Goal: Contribute content: Contribute content

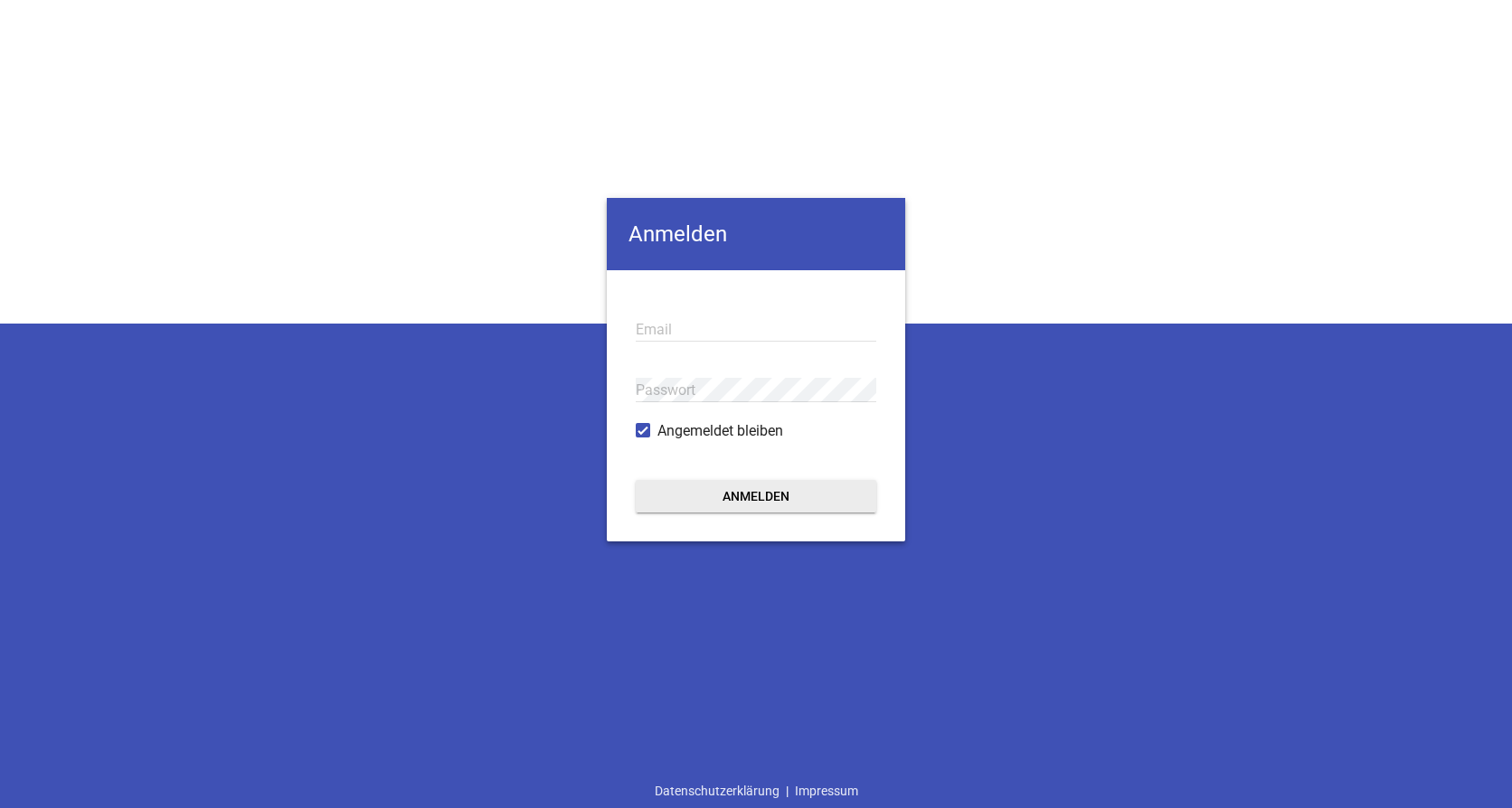
type input "[EMAIL_ADDRESS][DOMAIN_NAME]"
click at [799, 495] on button "Anmelden" at bounding box center [756, 496] width 241 height 33
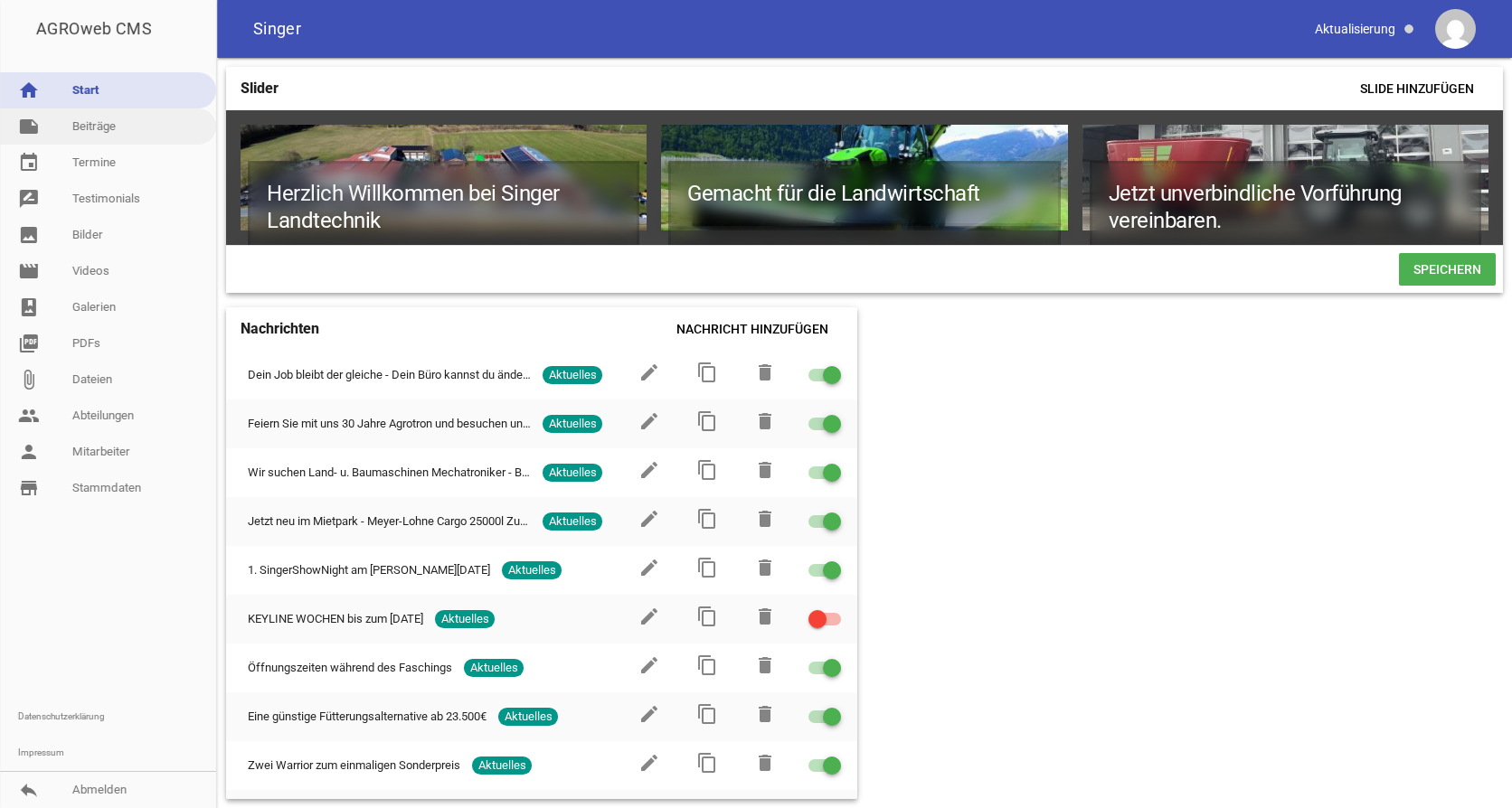
click at [99, 134] on link "note Beiträge" at bounding box center [108, 127] width 216 height 36
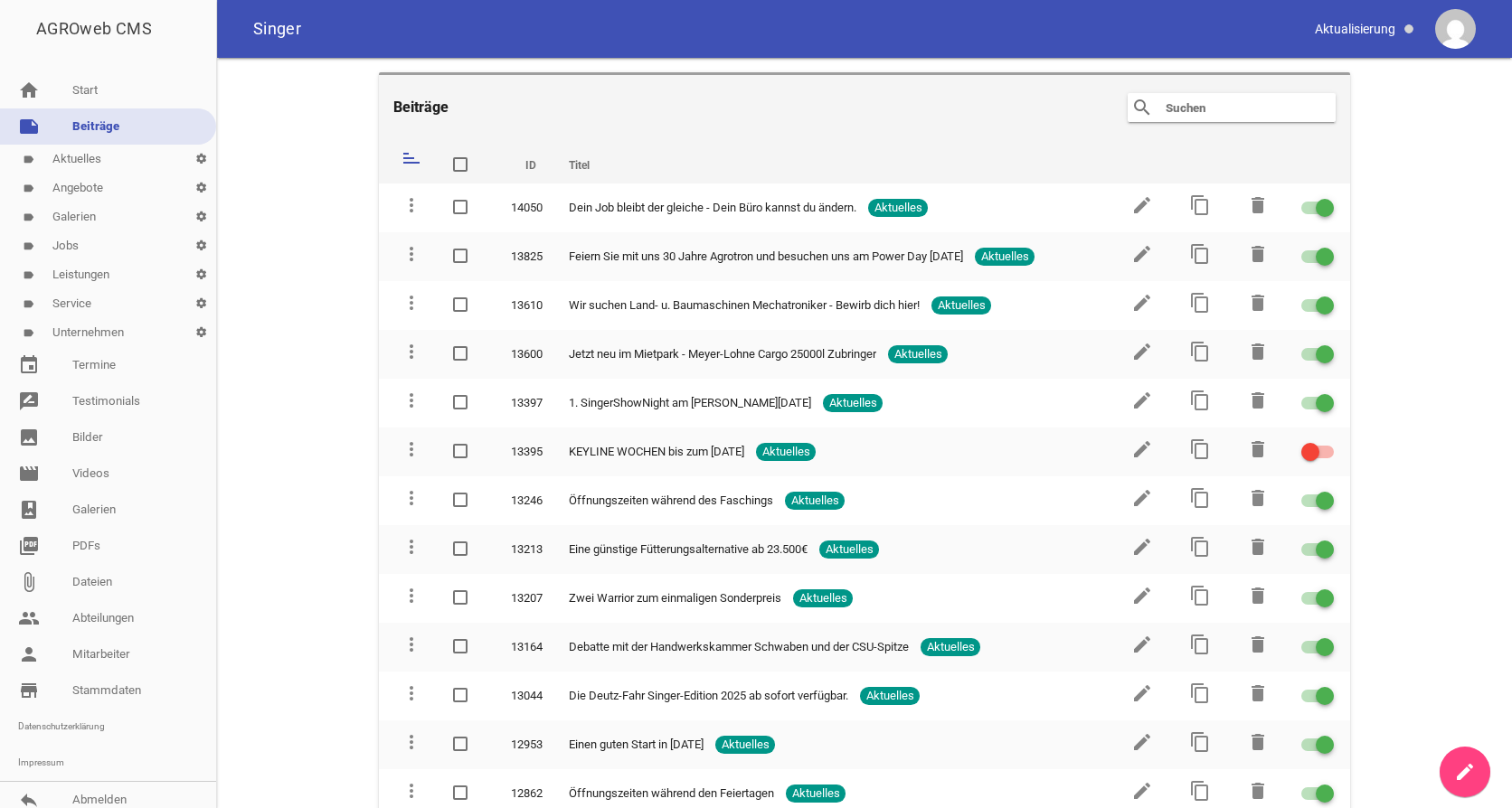
click at [1462, 768] on icon "create" at bounding box center [1465, 772] width 22 height 22
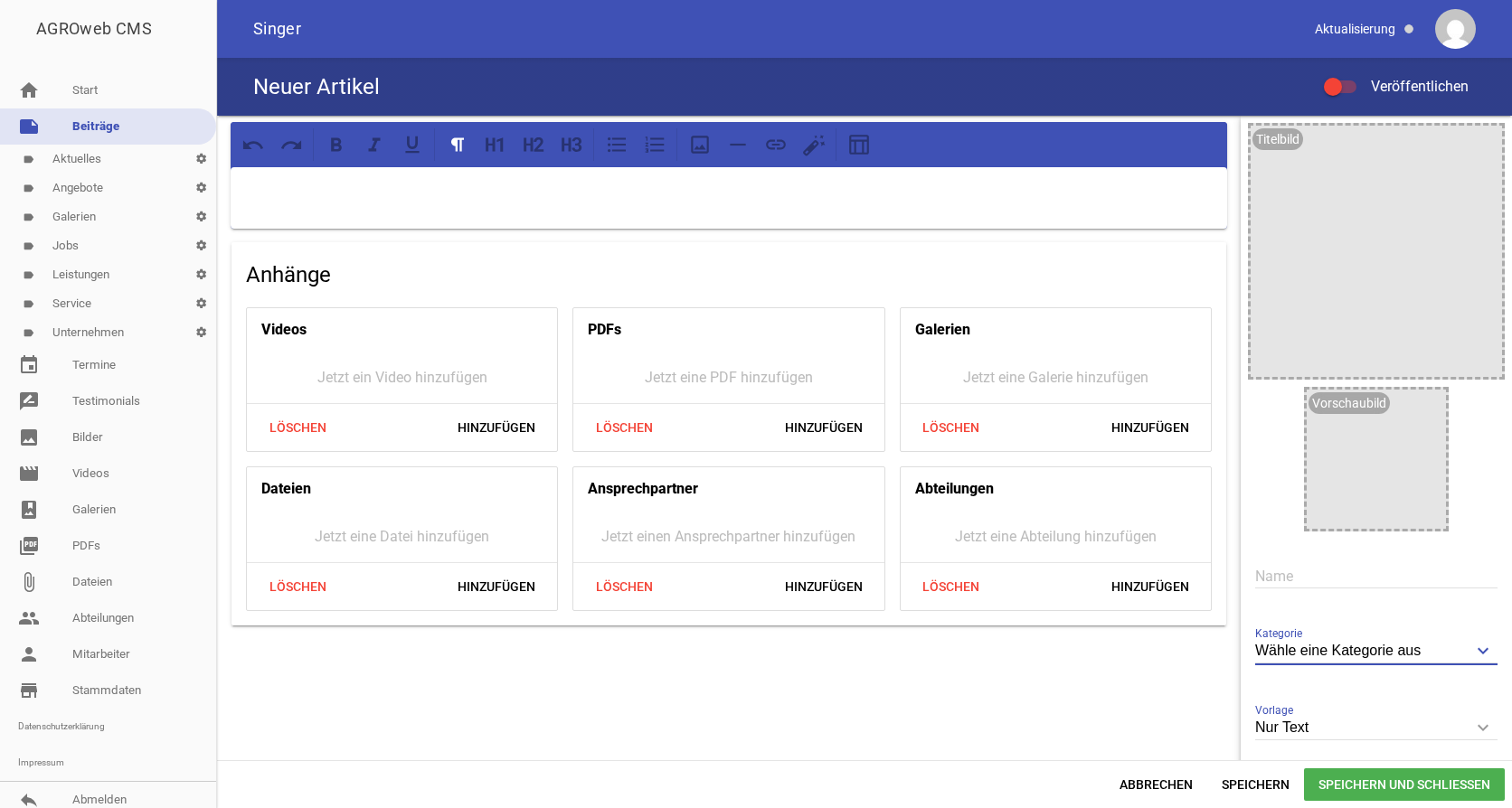
click at [1343, 656] on input "Wähle eine Kategorie aus" at bounding box center [1376, 651] width 242 height 24
click at [1311, 748] on li "Angebote" at bounding box center [1376, 748] width 242 height 43
click at [1342, 651] on input "Angebote" at bounding box center [1376, 651] width 242 height 24
click at [1307, 709] on li "Aktuelles" at bounding box center [1376, 705] width 242 height 43
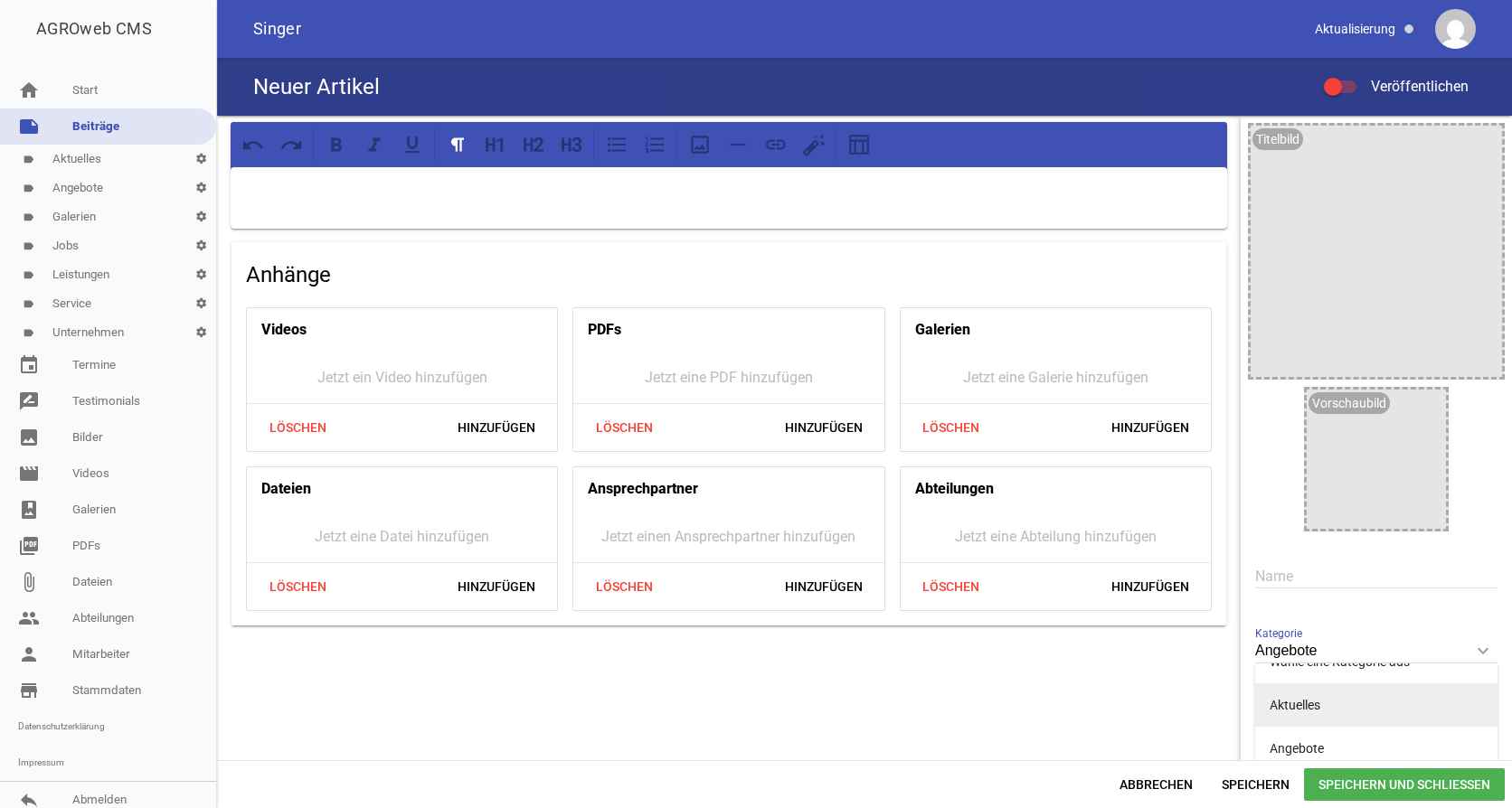
type input "Aktuelles"
click at [1339, 726] on input "Nur Text" at bounding box center [1376, 728] width 242 height 24
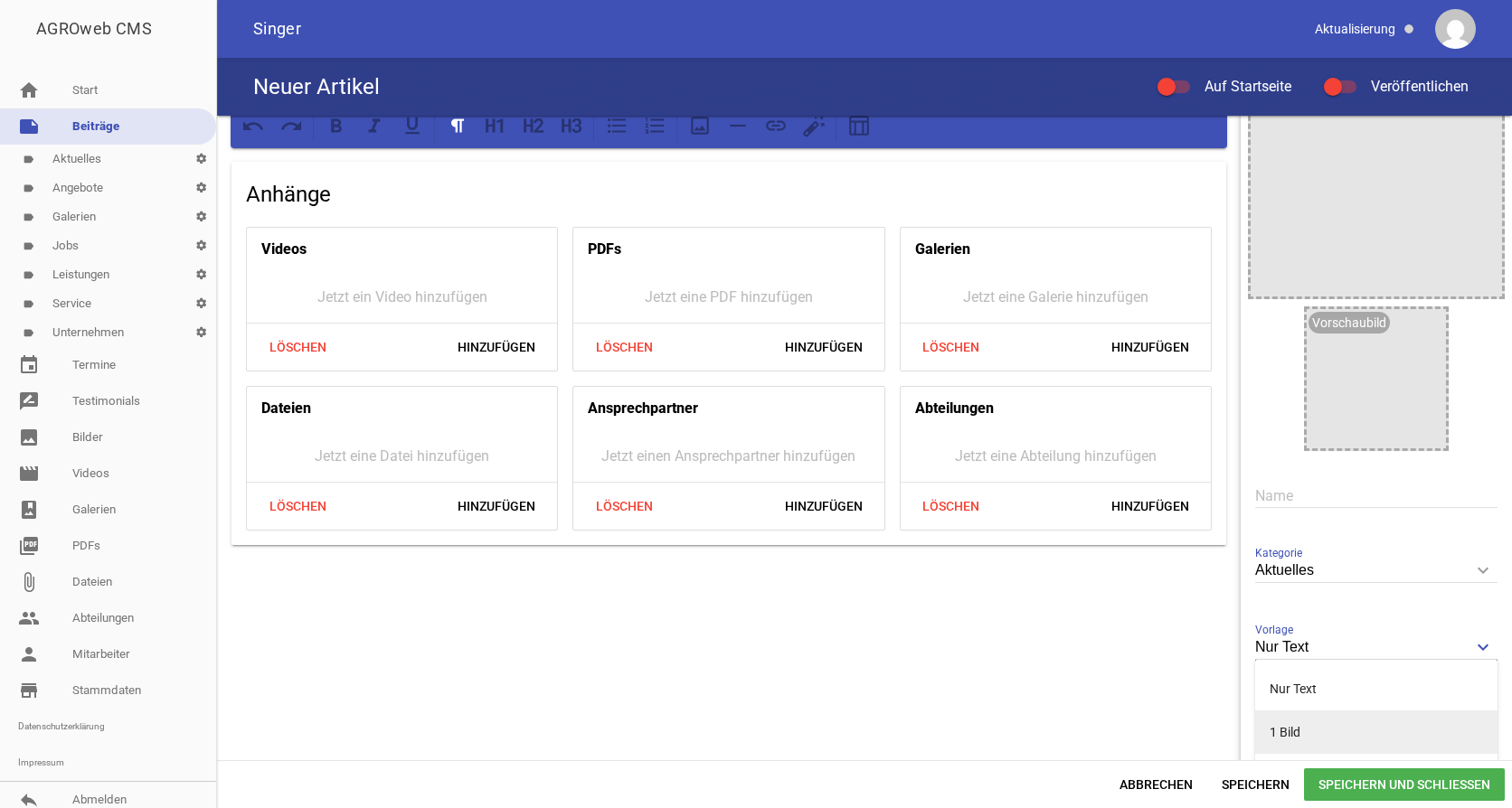
scroll to position [168, 0]
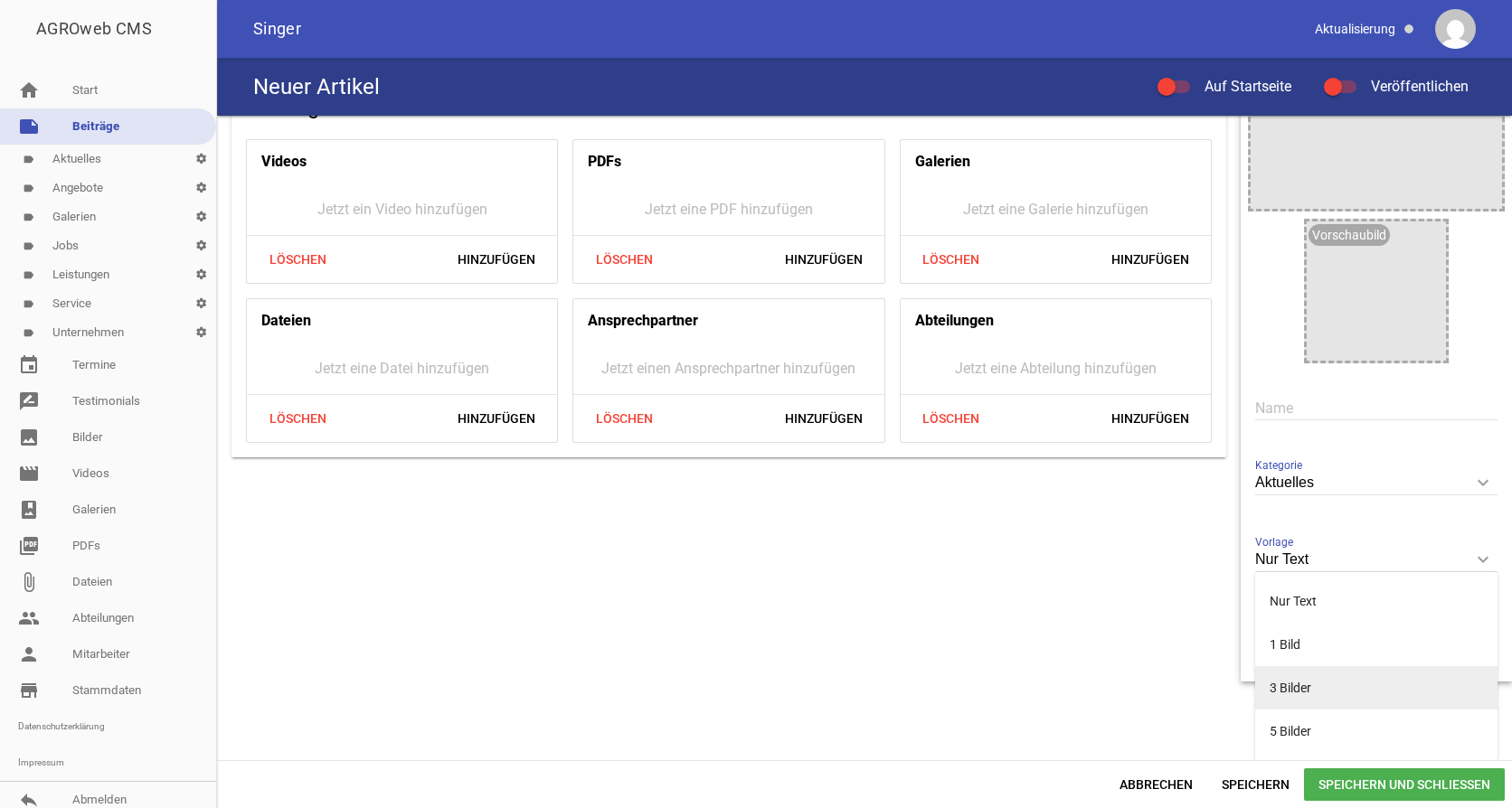
click at [1329, 696] on li "3 Bilder" at bounding box center [1376, 687] width 242 height 43
type input "3 Bilder"
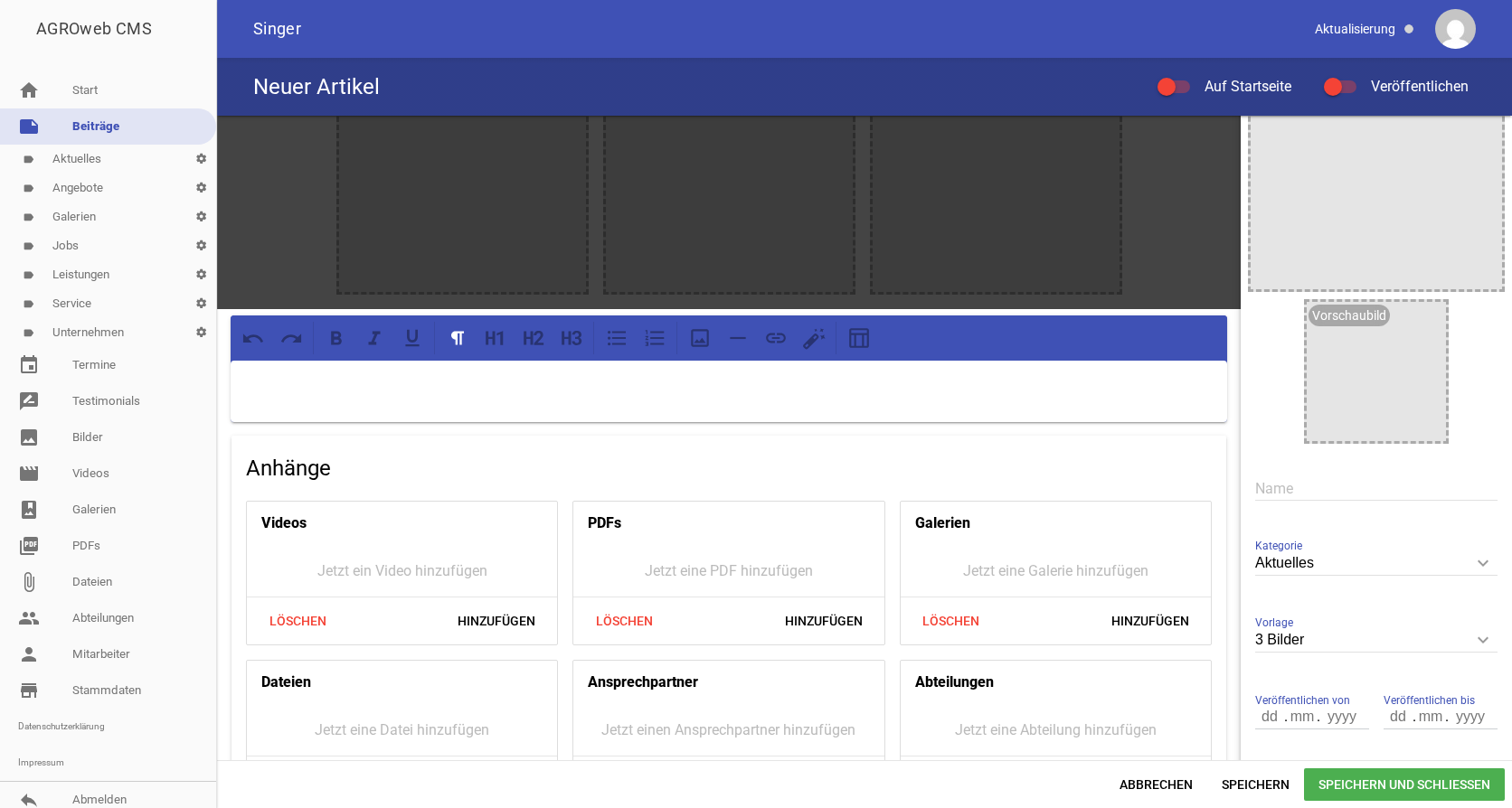
scroll to position [0, 0]
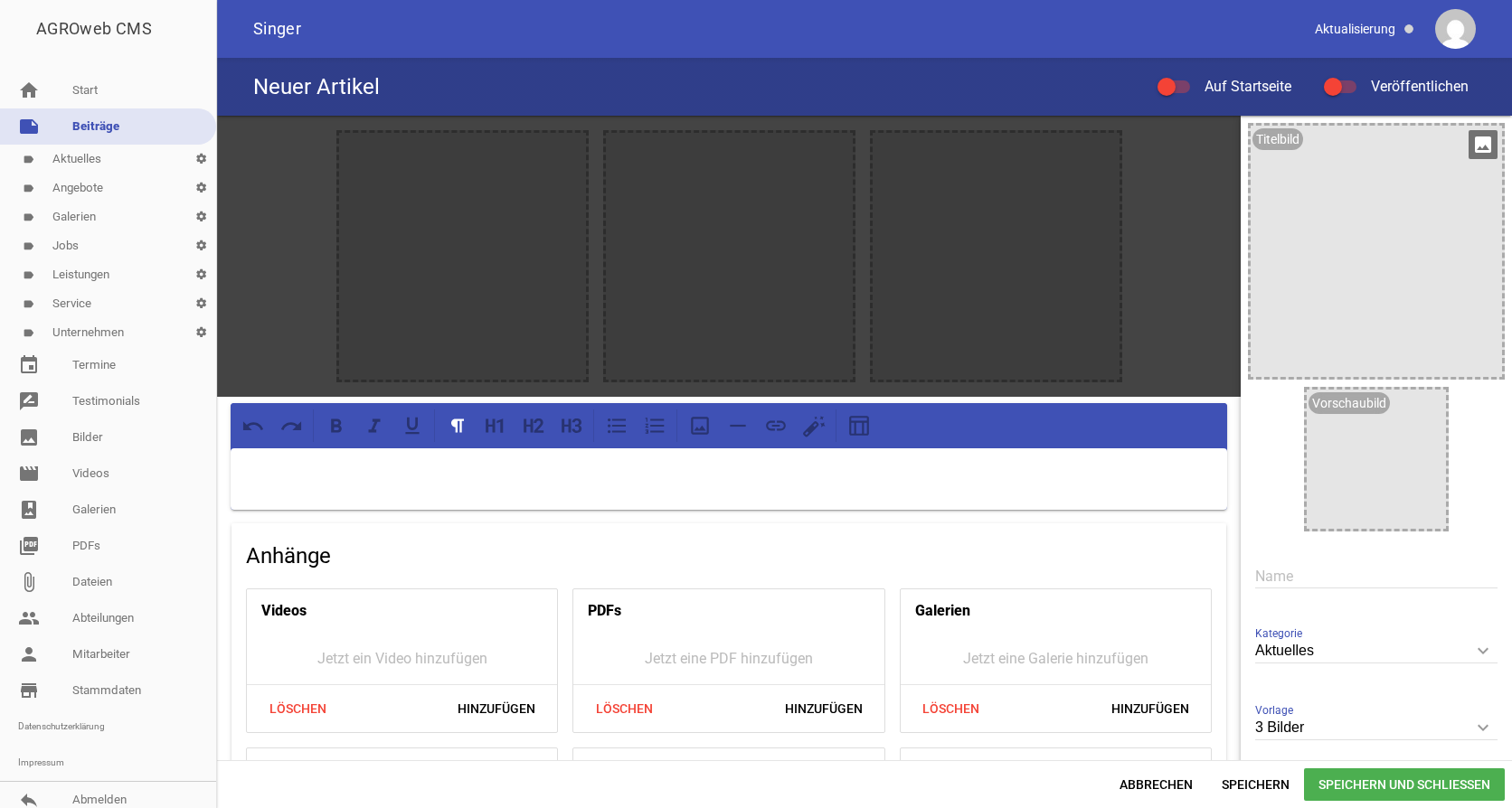
click at [1468, 145] on icon "image" at bounding box center [1482, 144] width 29 height 29
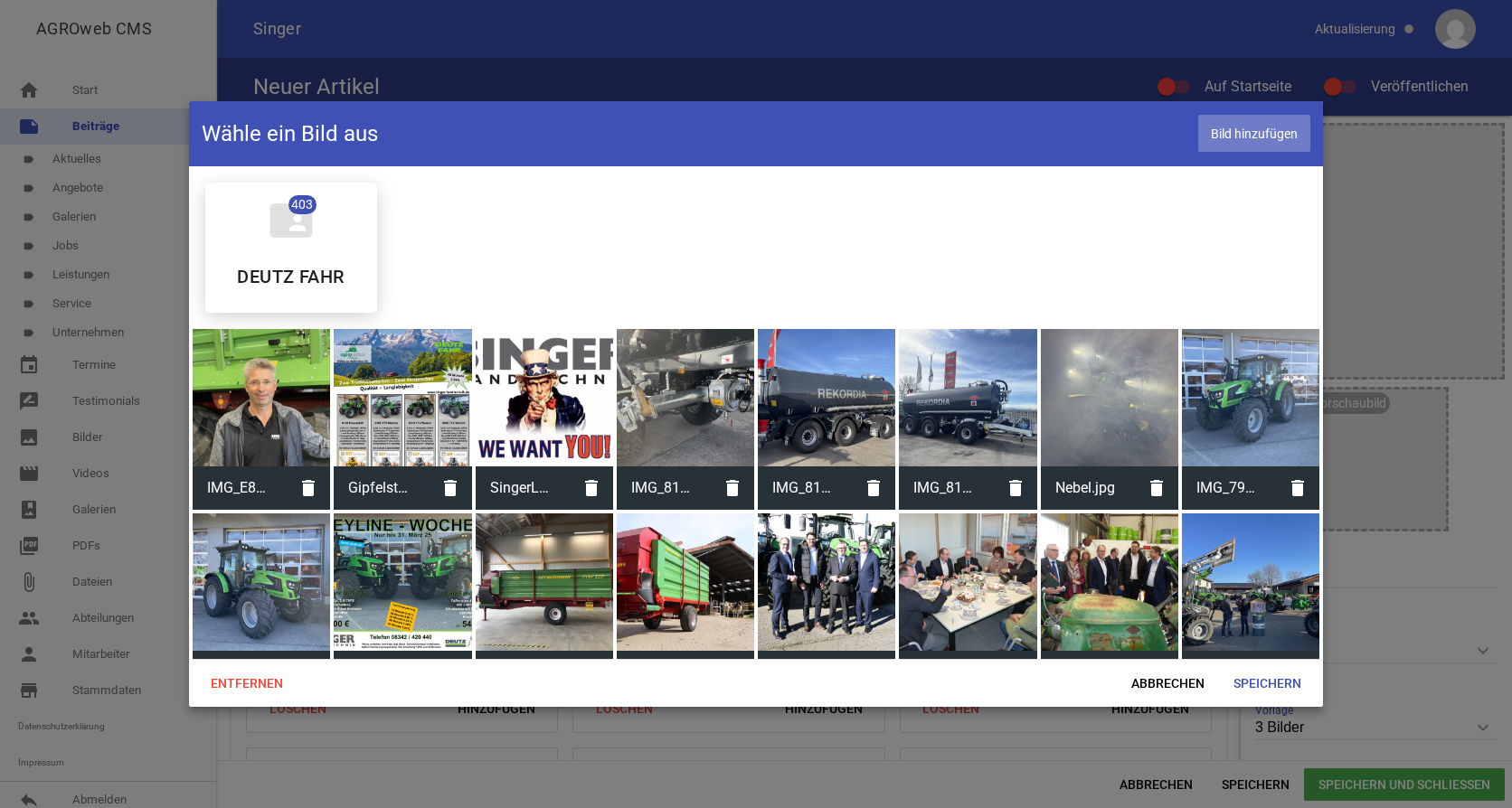
click at [1247, 137] on span "Bild hinzufügen" at bounding box center [1254, 133] width 112 height 37
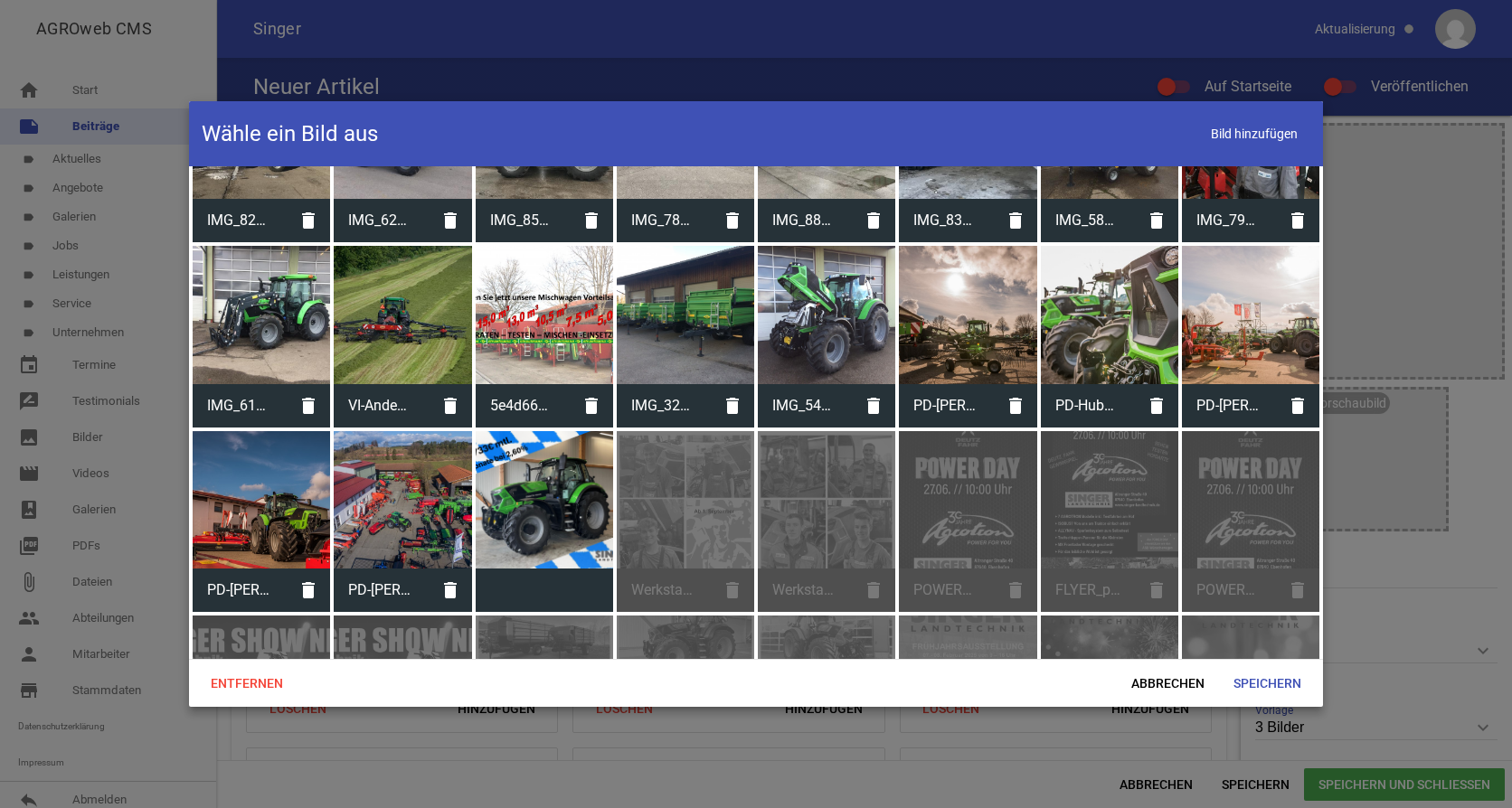
scroll to position [8536, 0]
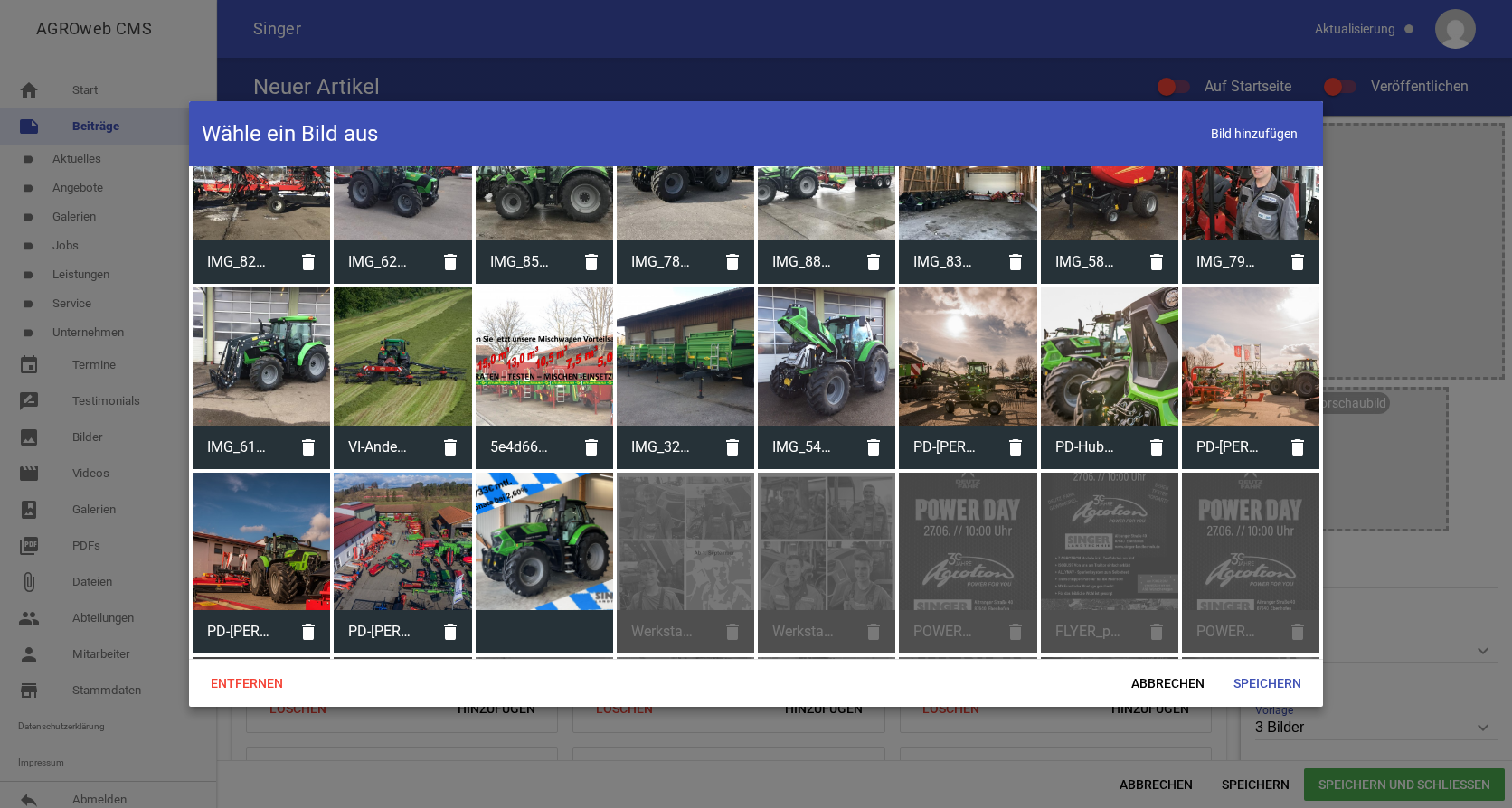
click at [524, 476] on div at bounding box center [544, 541] width 137 height 137
click at [523, 501] on div at bounding box center [544, 541] width 137 height 137
click at [1260, 691] on span "Speichern" at bounding box center [1267, 683] width 97 height 33
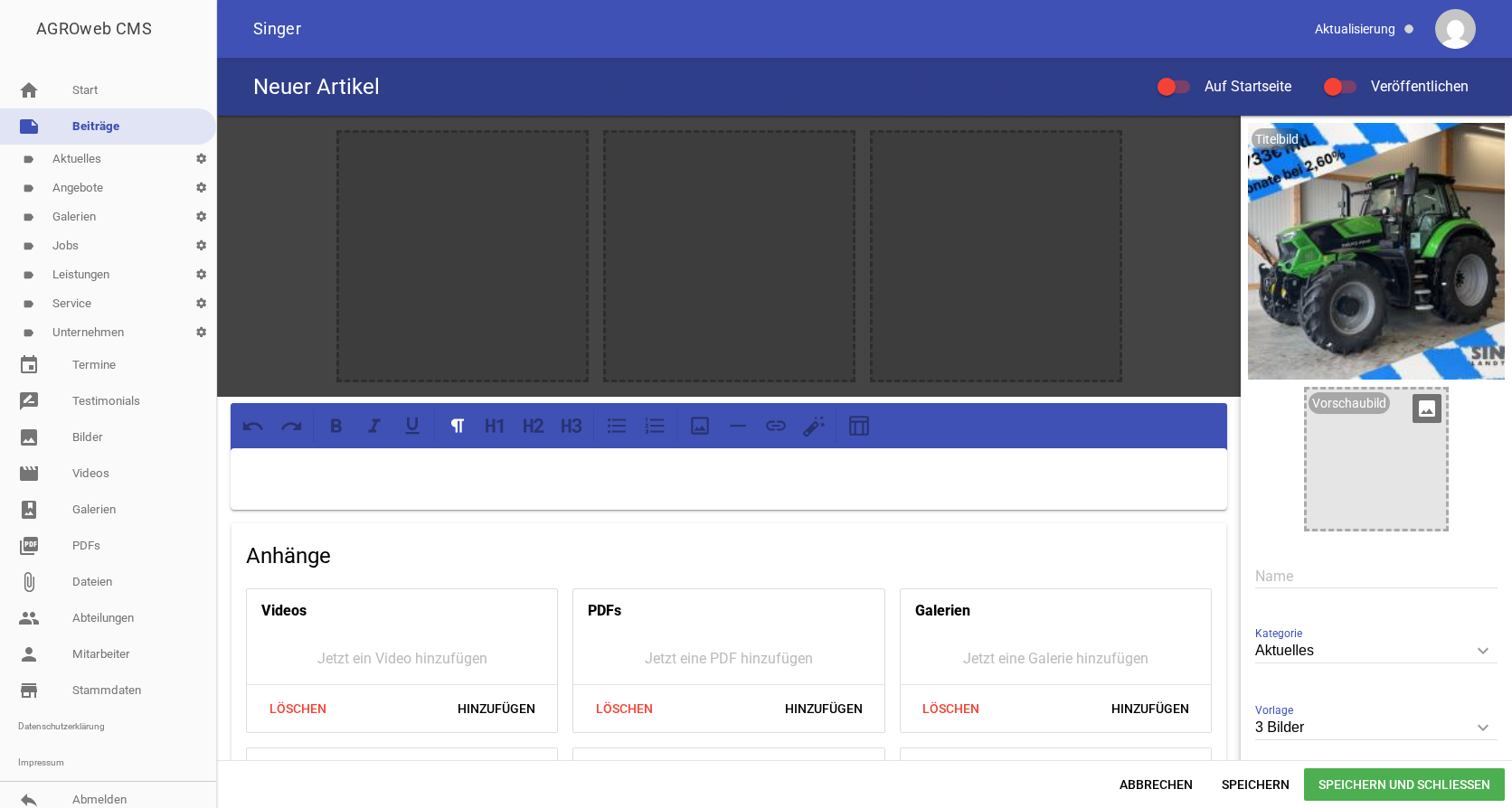
click at [1423, 411] on icon "image" at bounding box center [1426, 408] width 29 height 29
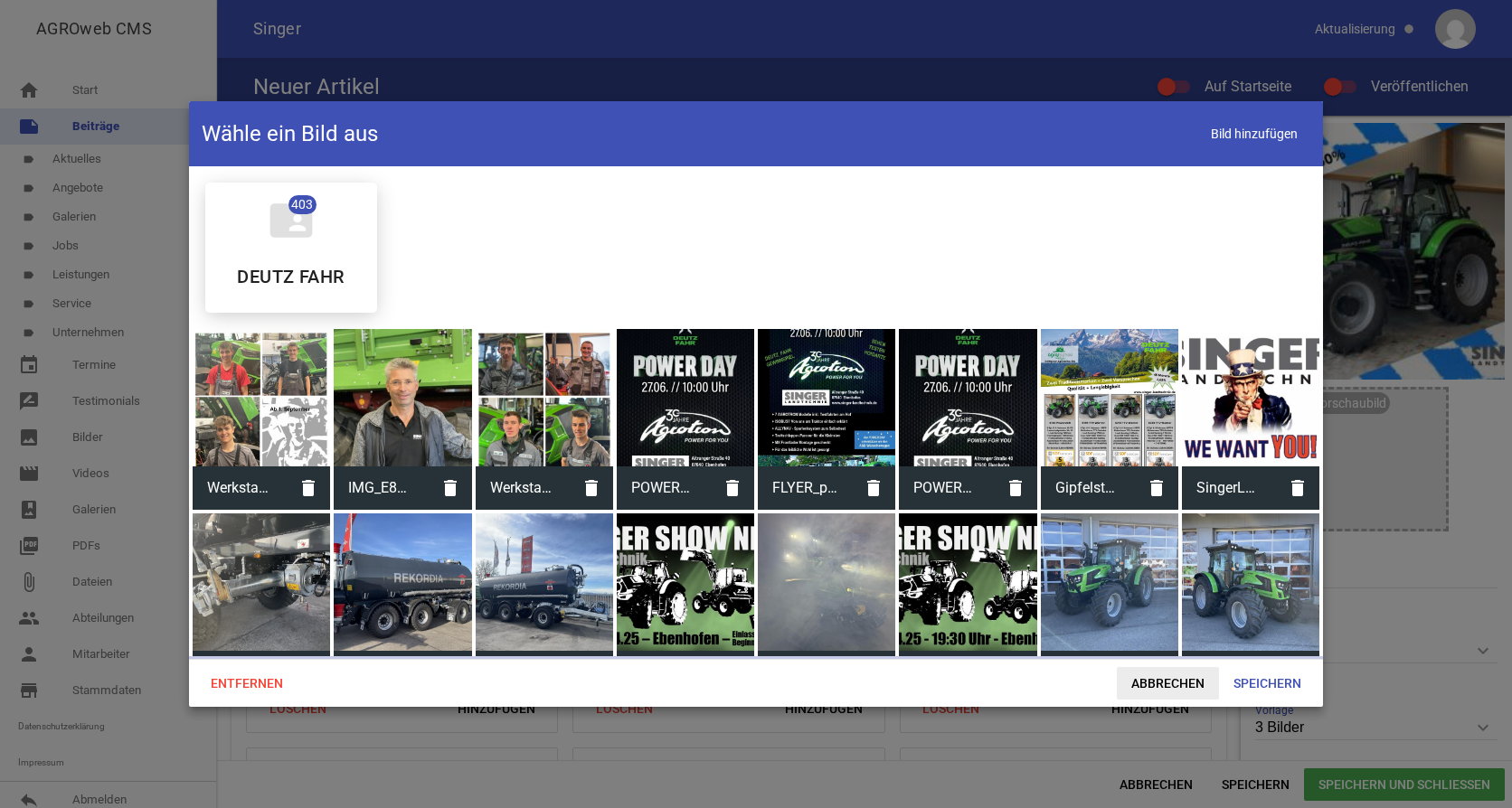
click at [1184, 680] on span "Abbrechen" at bounding box center [1168, 683] width 102 height 33
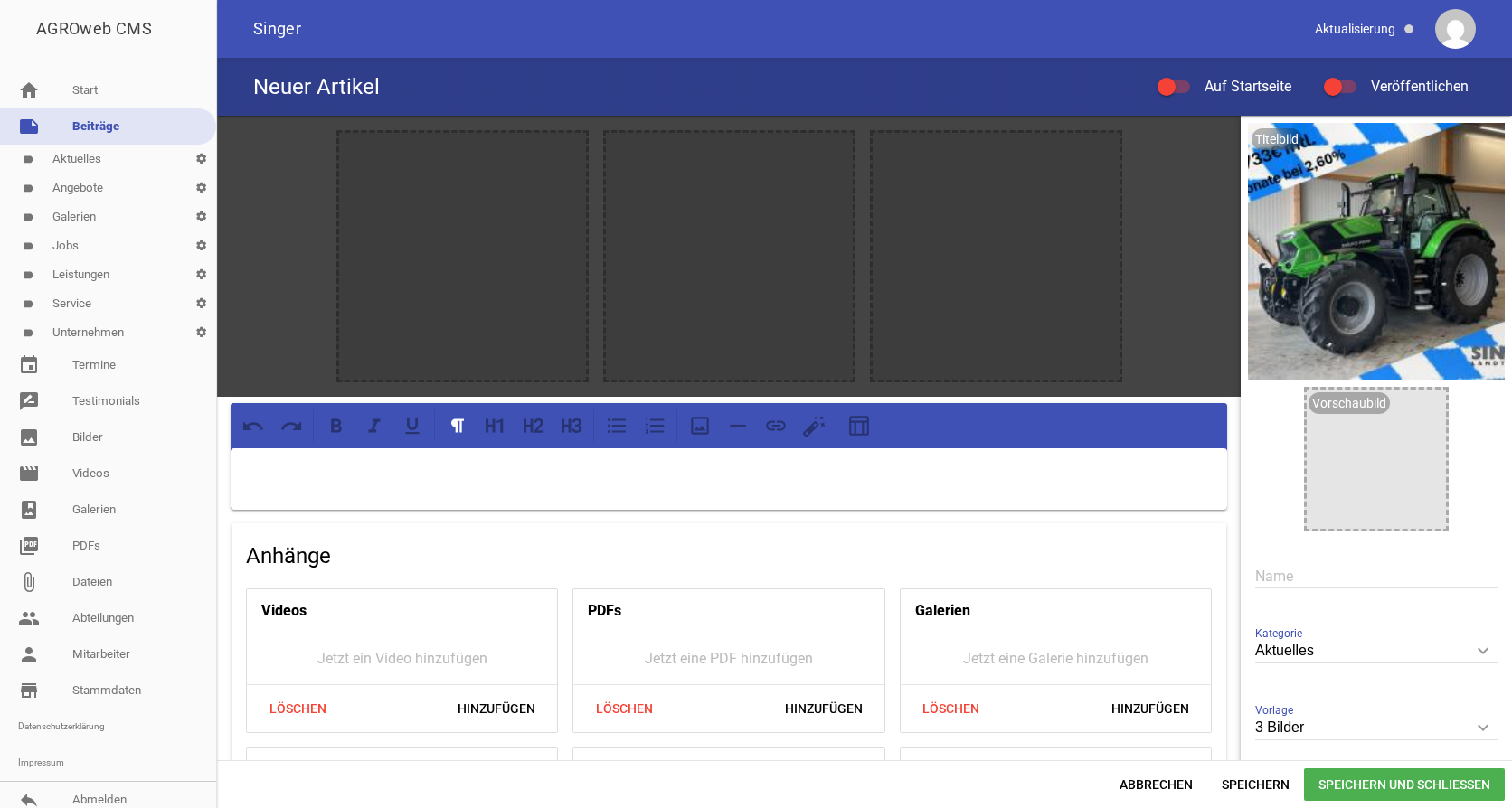
click at [537, 495] on div at bounding box center [729, 478] width 996 height 61
click at [476, 98] on div "Neuer Artikel Auf Startseite Veröffentlichen" at bounding box center [864, 87] width 1295 height 58
click at [1290, 578] on input "text" at bounding box center [1376, 576] width 242 height 24
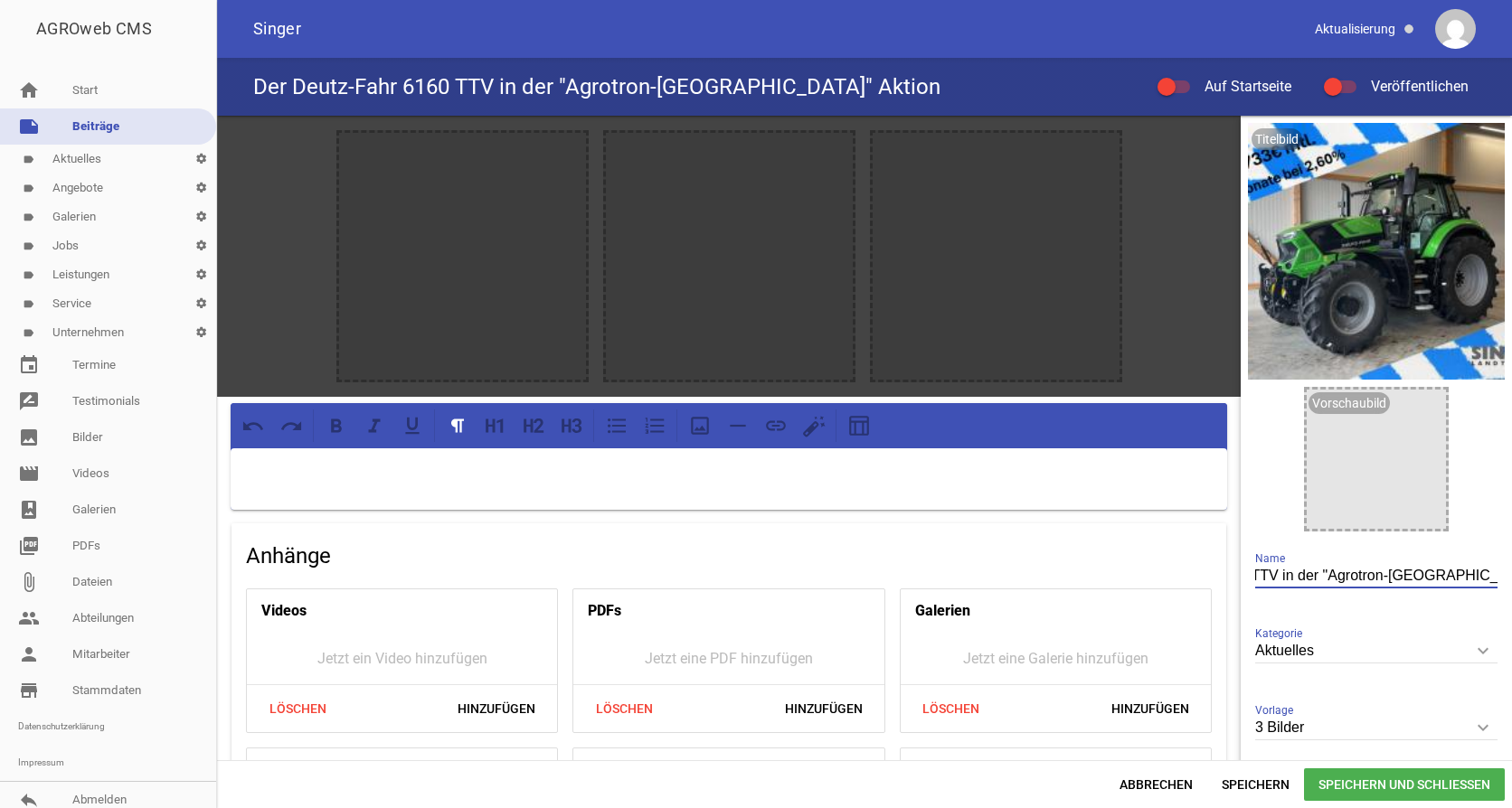
scroll to position [0, 136]
type input "Der Deutz-Fahr 6160 TTV in der "Agrotron-[GEOGRAPHIC_DATA]" Aktion"
click at [557, 150] on icon "image" at bounding box center [566, 151] width 29 height 29
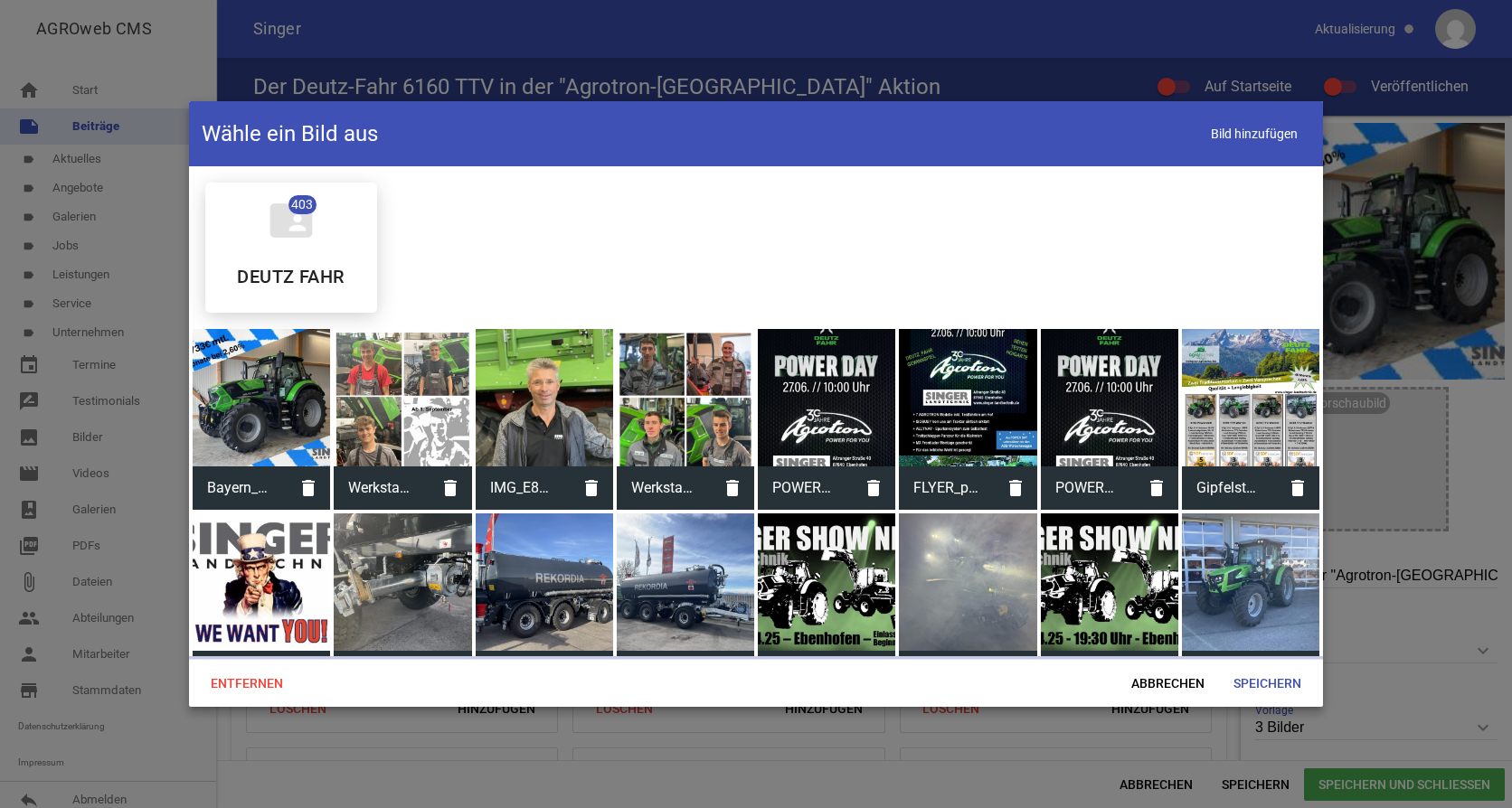
scroll to position [0, 0]
click at [271, 401] on div at bounding box center [261, 397] width 137 height 137
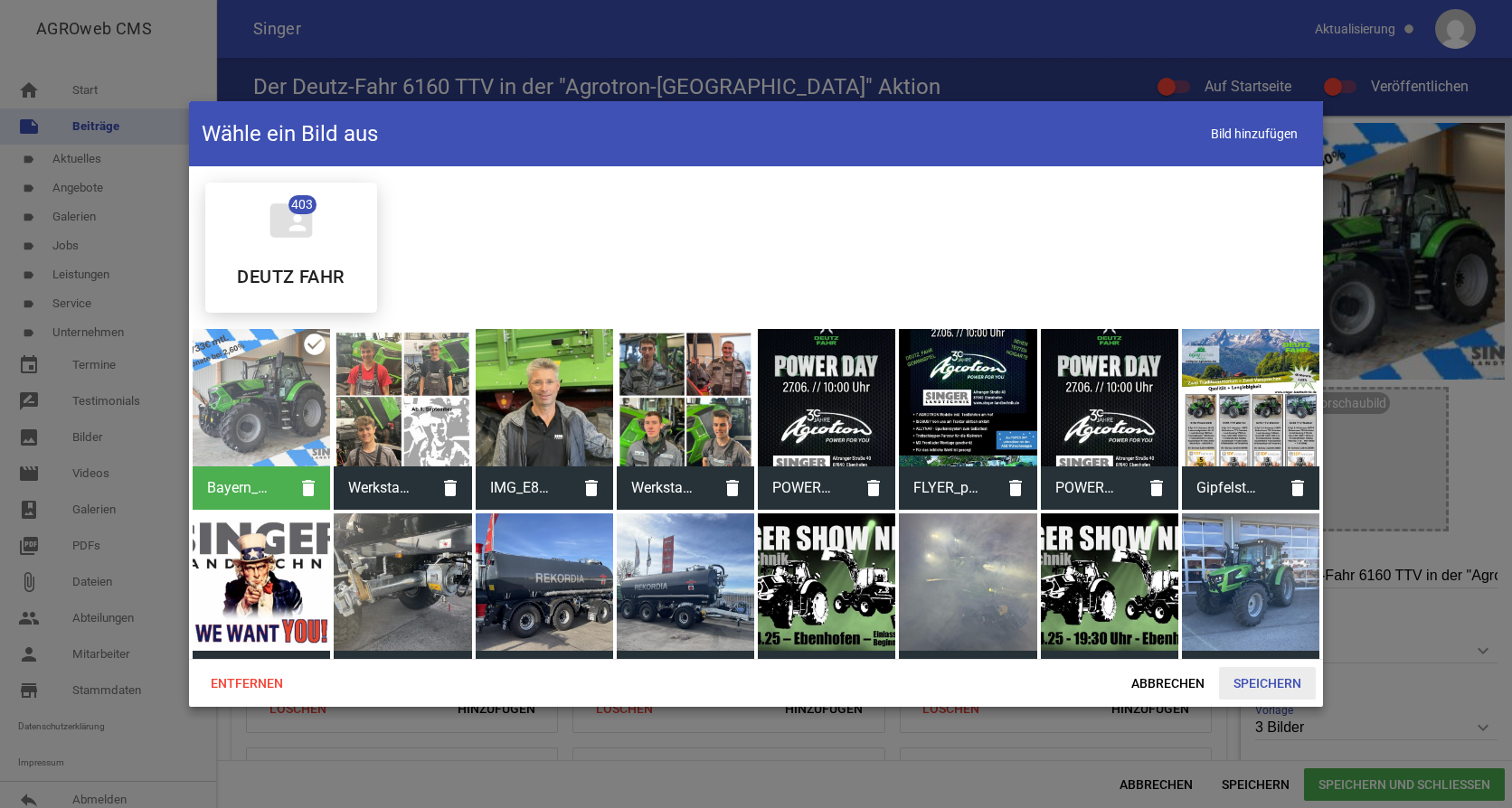
click at [1295, 689] on span "Speichern" at bounding box center [1267, 683] width 97 height 33
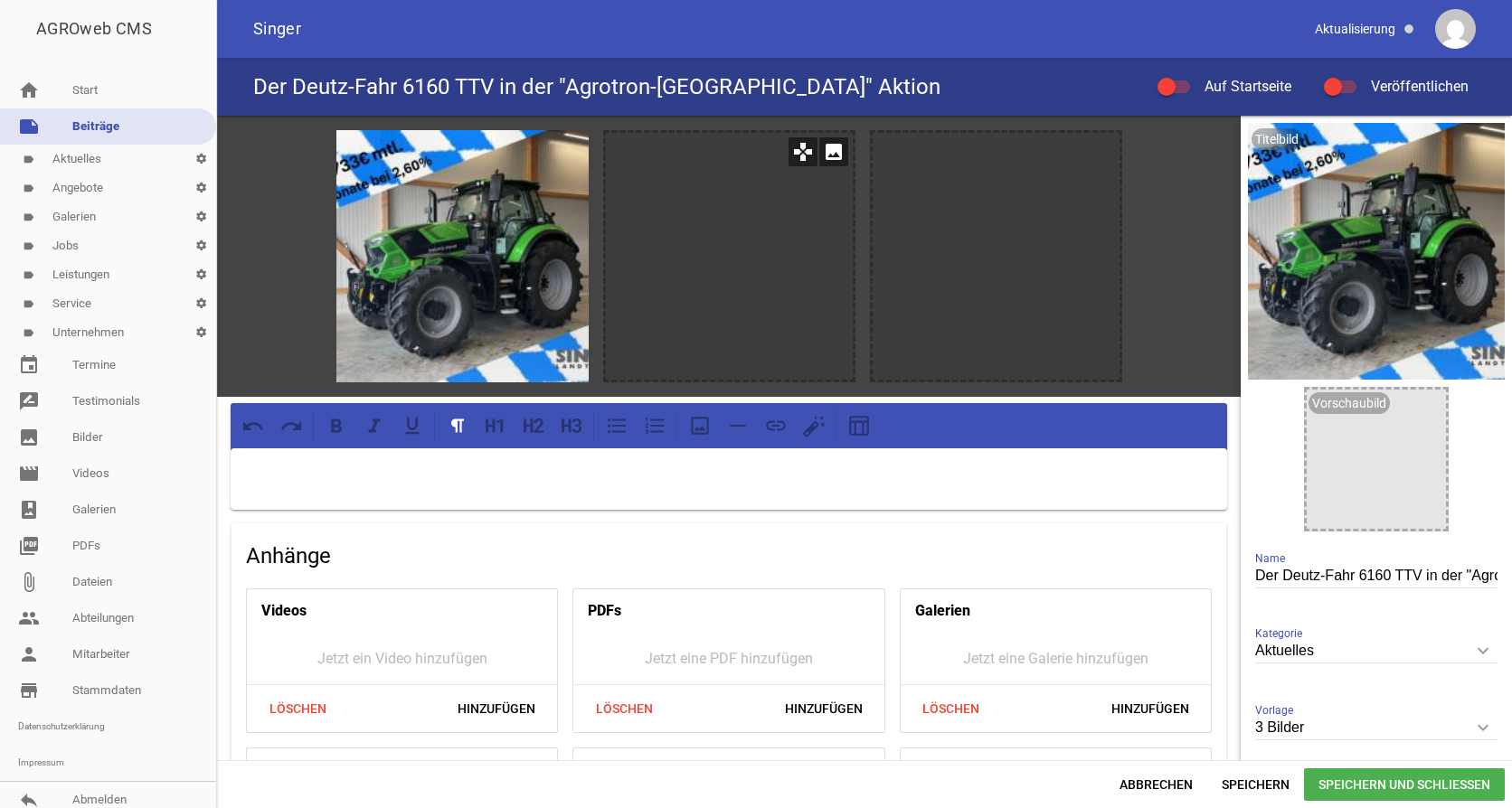
click at [833, 159] on icon "image" at bounding box center [833, 151] width 29 height 29
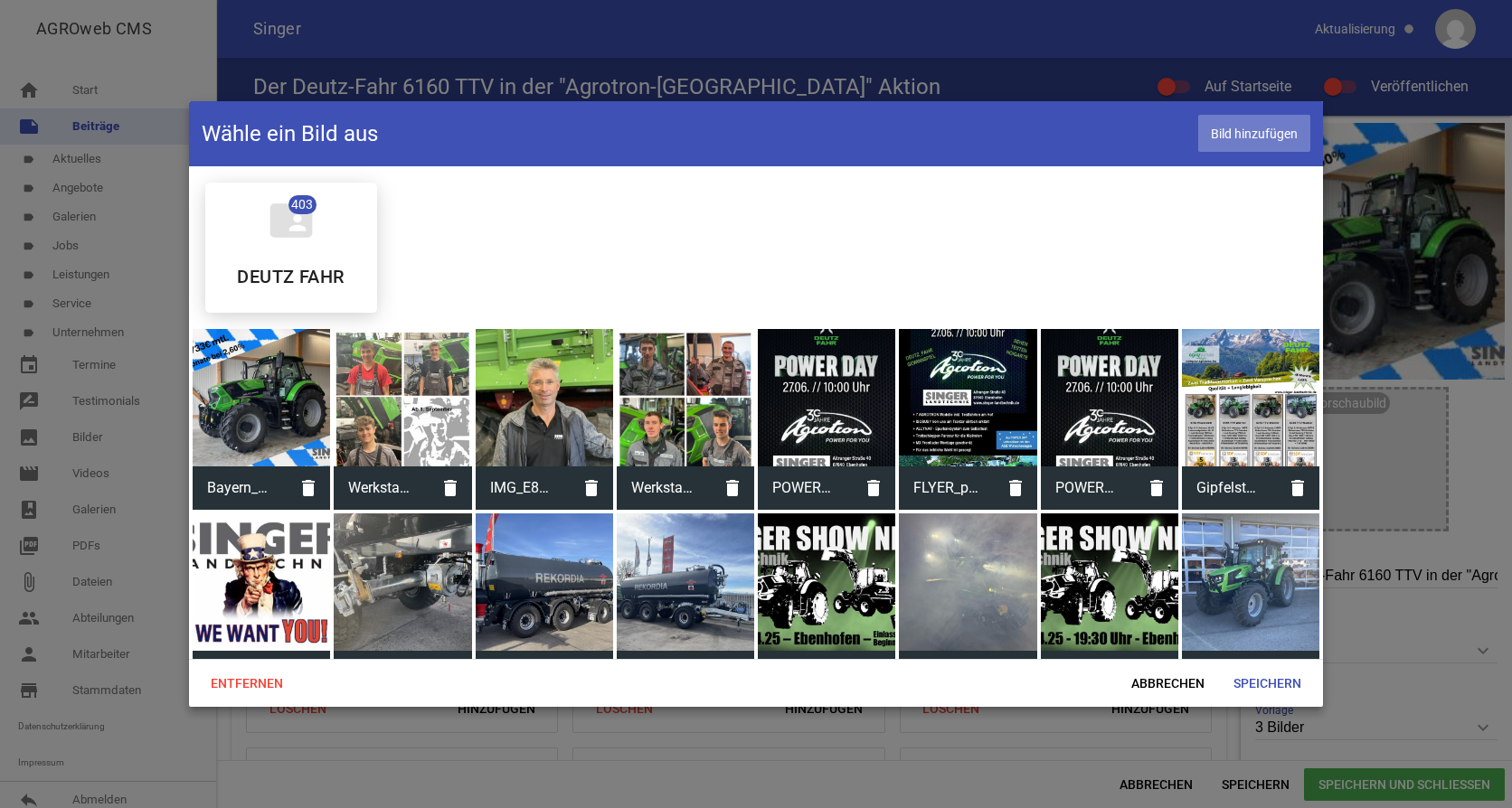
click at [1253, 133] on span "Bild hinzufügen" at bounding box center [1254, 133] width 112 height 37
click at [1236, 141] on span "Bild hinzufügen" at bounding box center [1254, 133] width 112 height 37
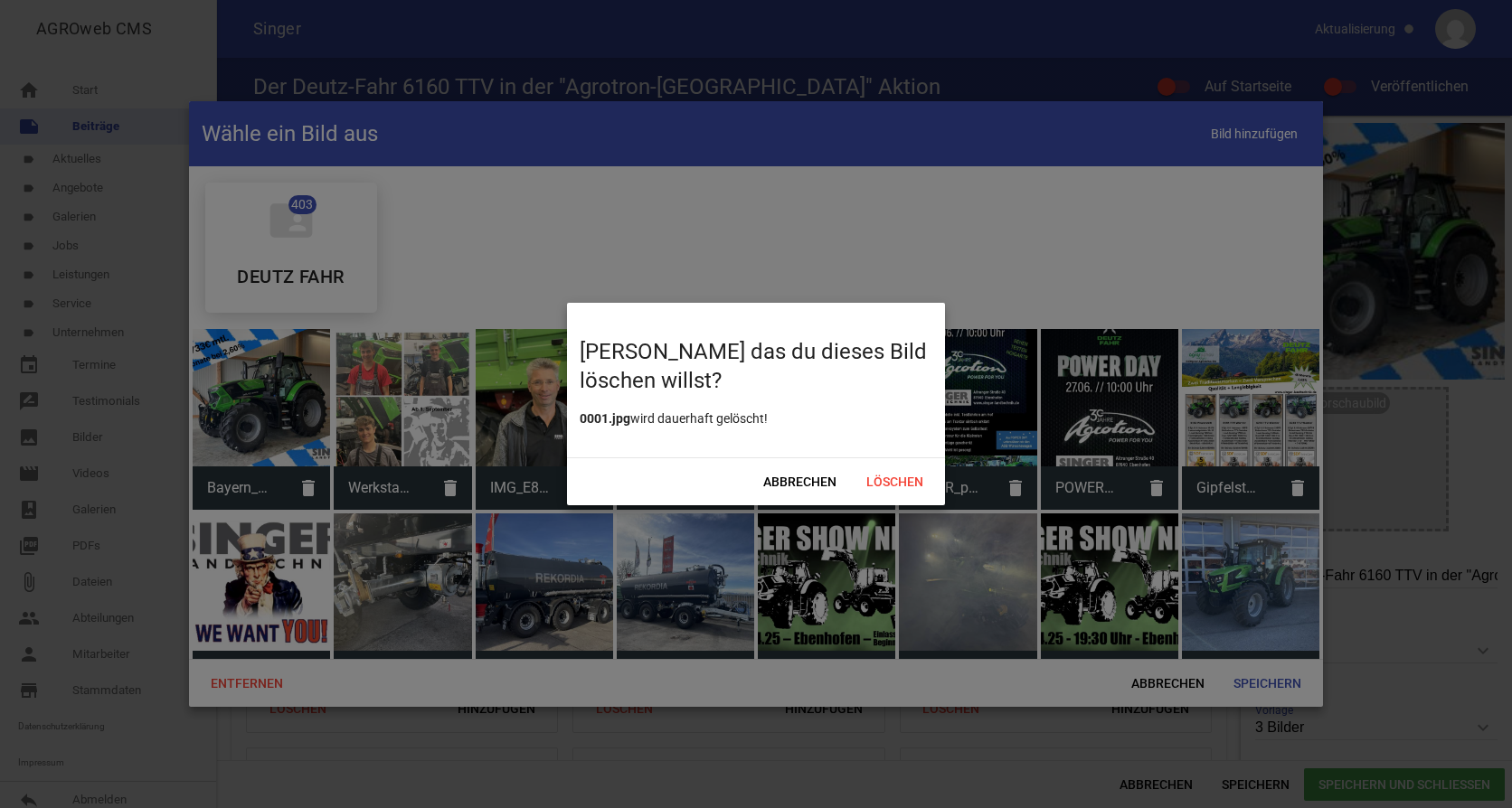
scroll to position [8951, 0]
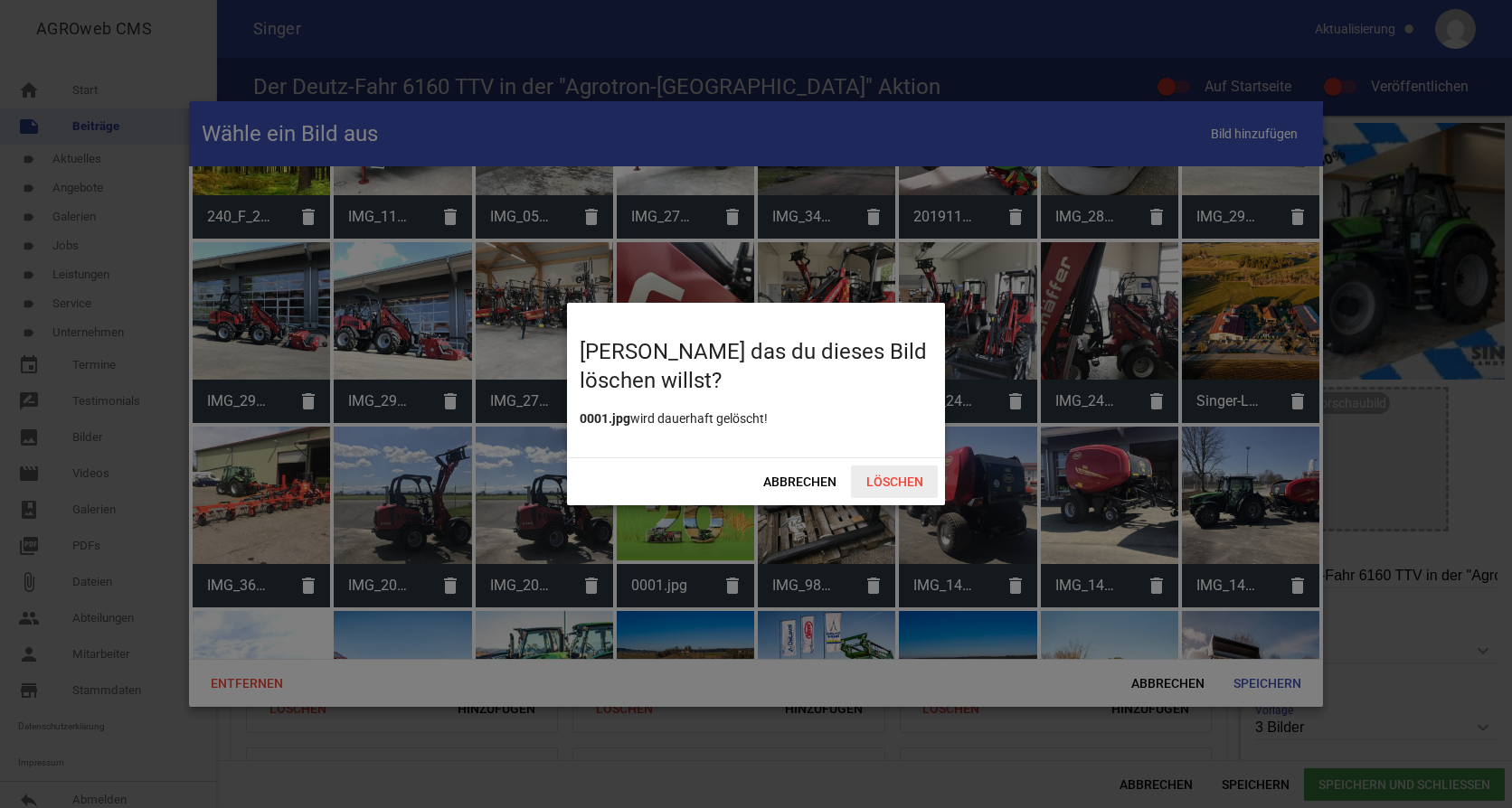
click at [887, 479] on span "Löschen" at bounding box center [894, 482] width 87 height 33
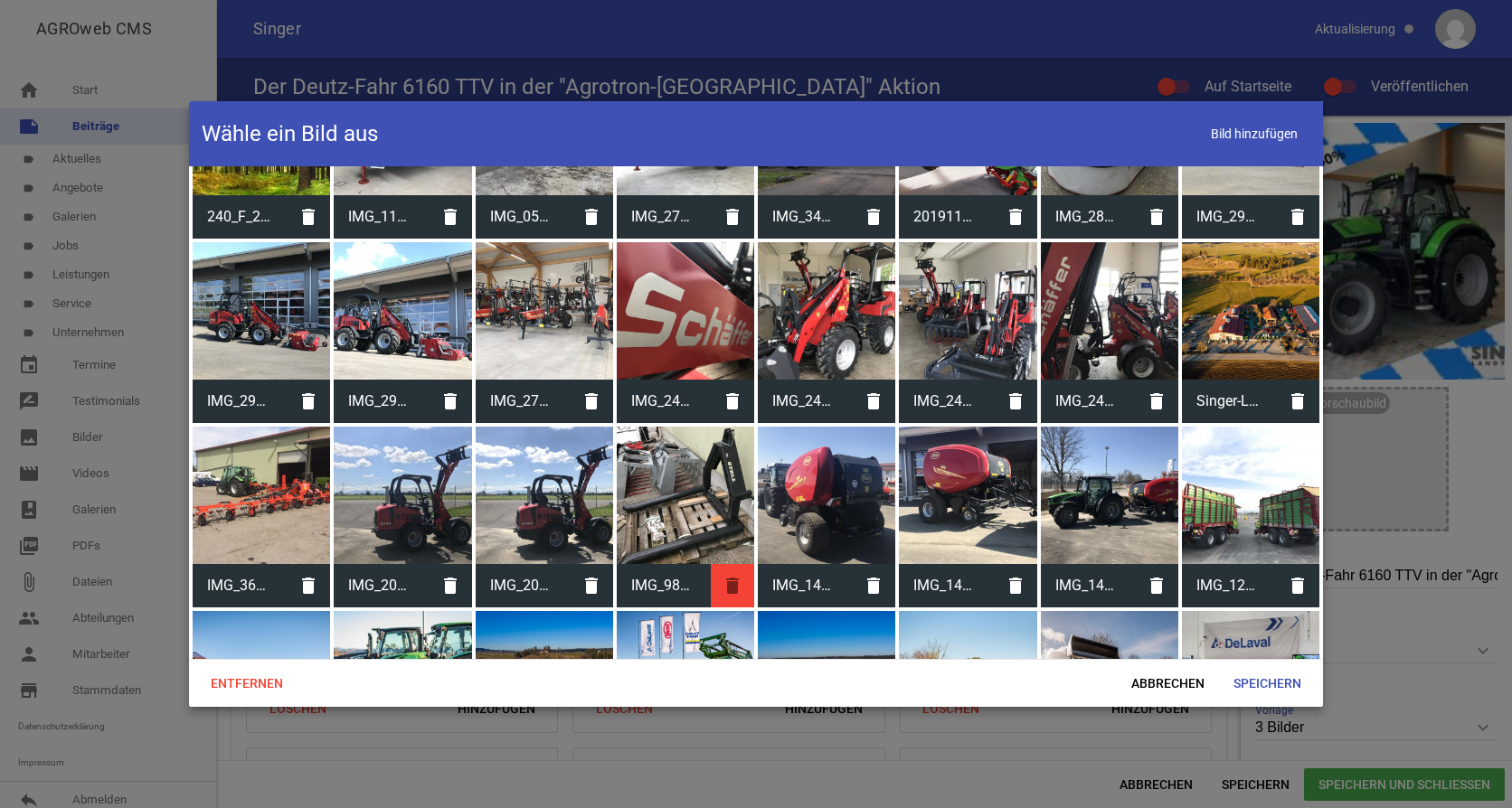
click at [729, 564] on icon "delete" at bounding box center [732, 585] width 43 height 43
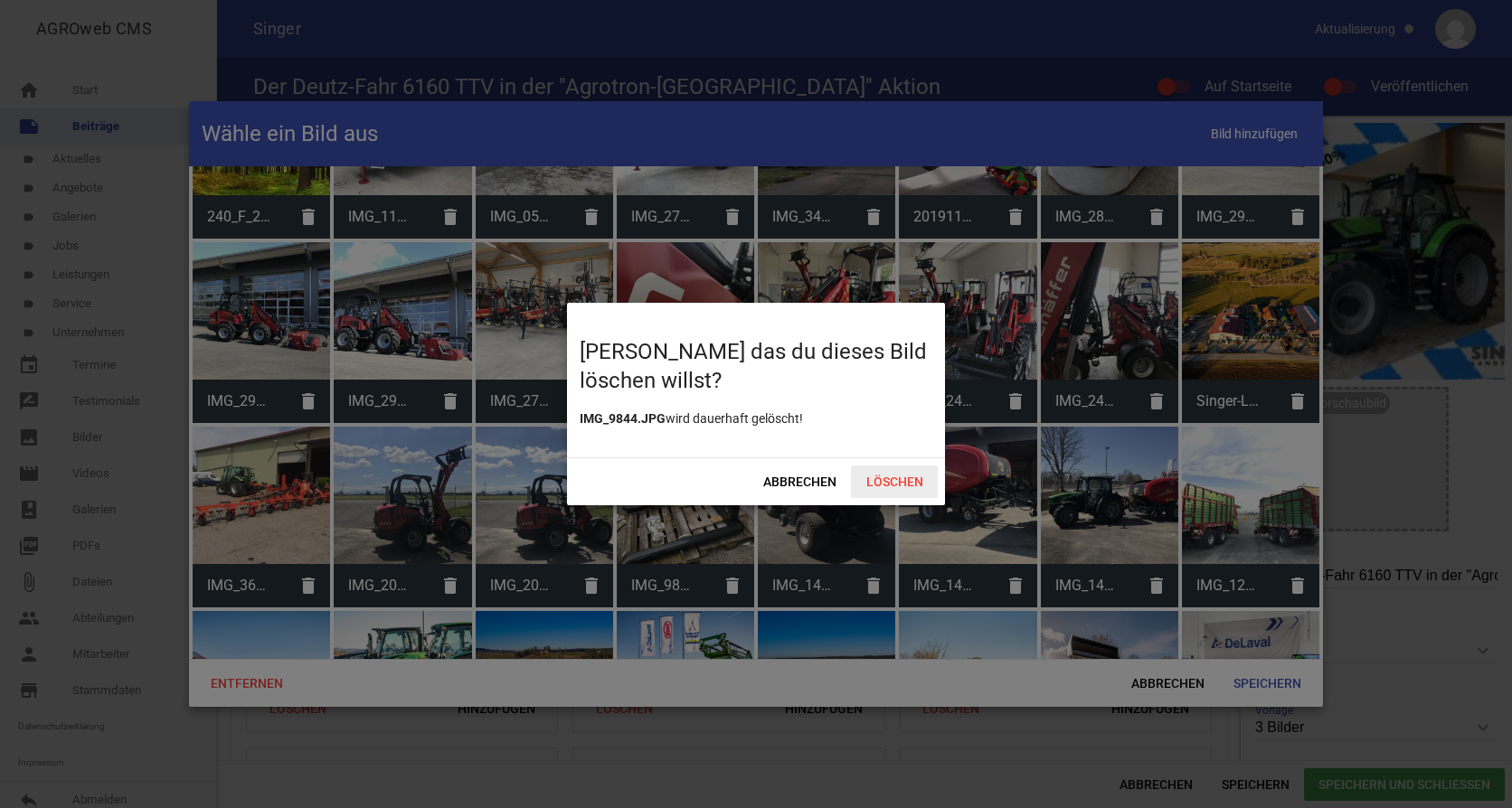
click at [892, 486] on span "Löschen" at bounding box center [894, 482] width 87 height 33
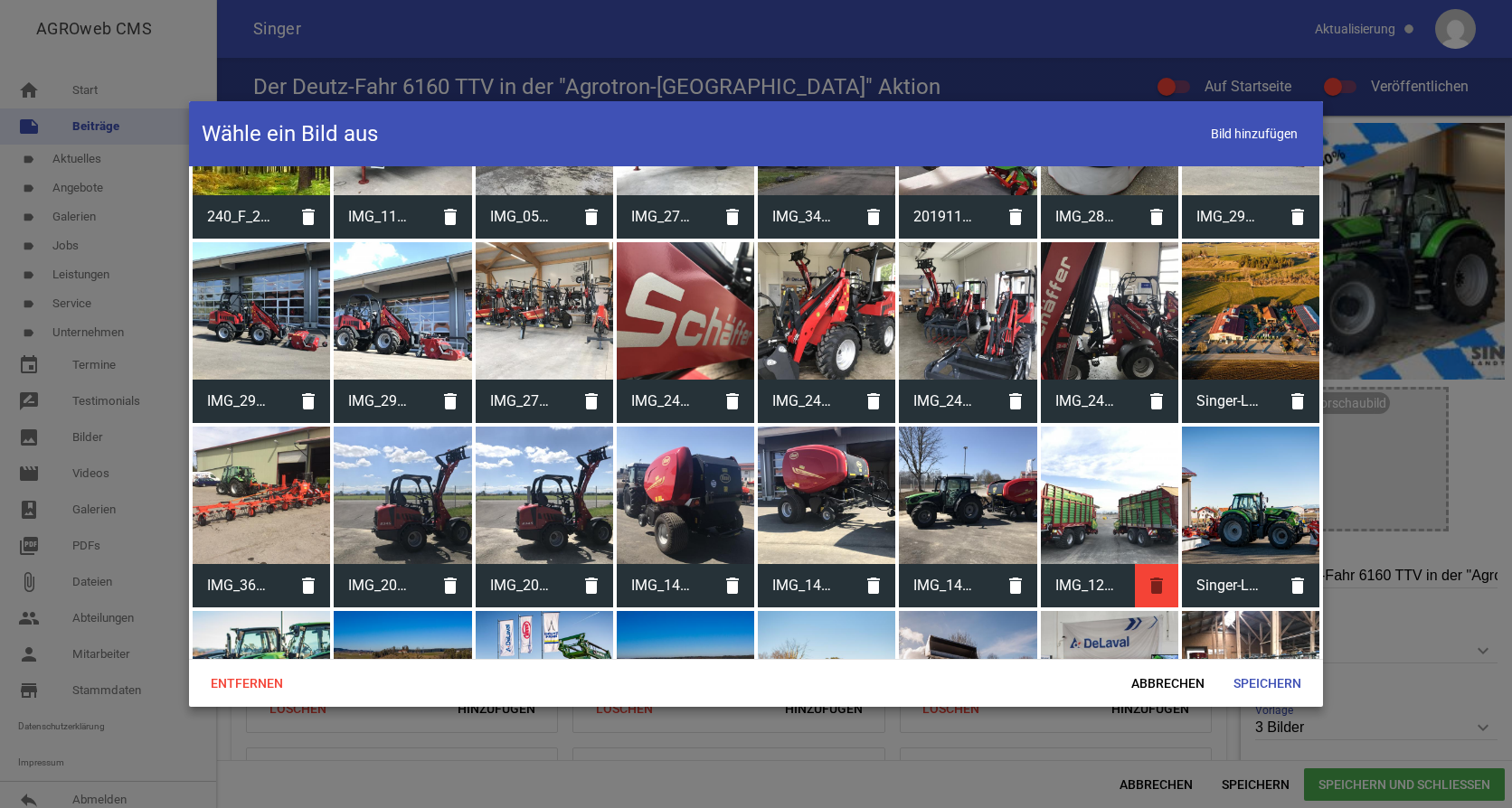
click at [1143, 564] on icon "delete" at bounding box center [1156, 585] width 43 height 43
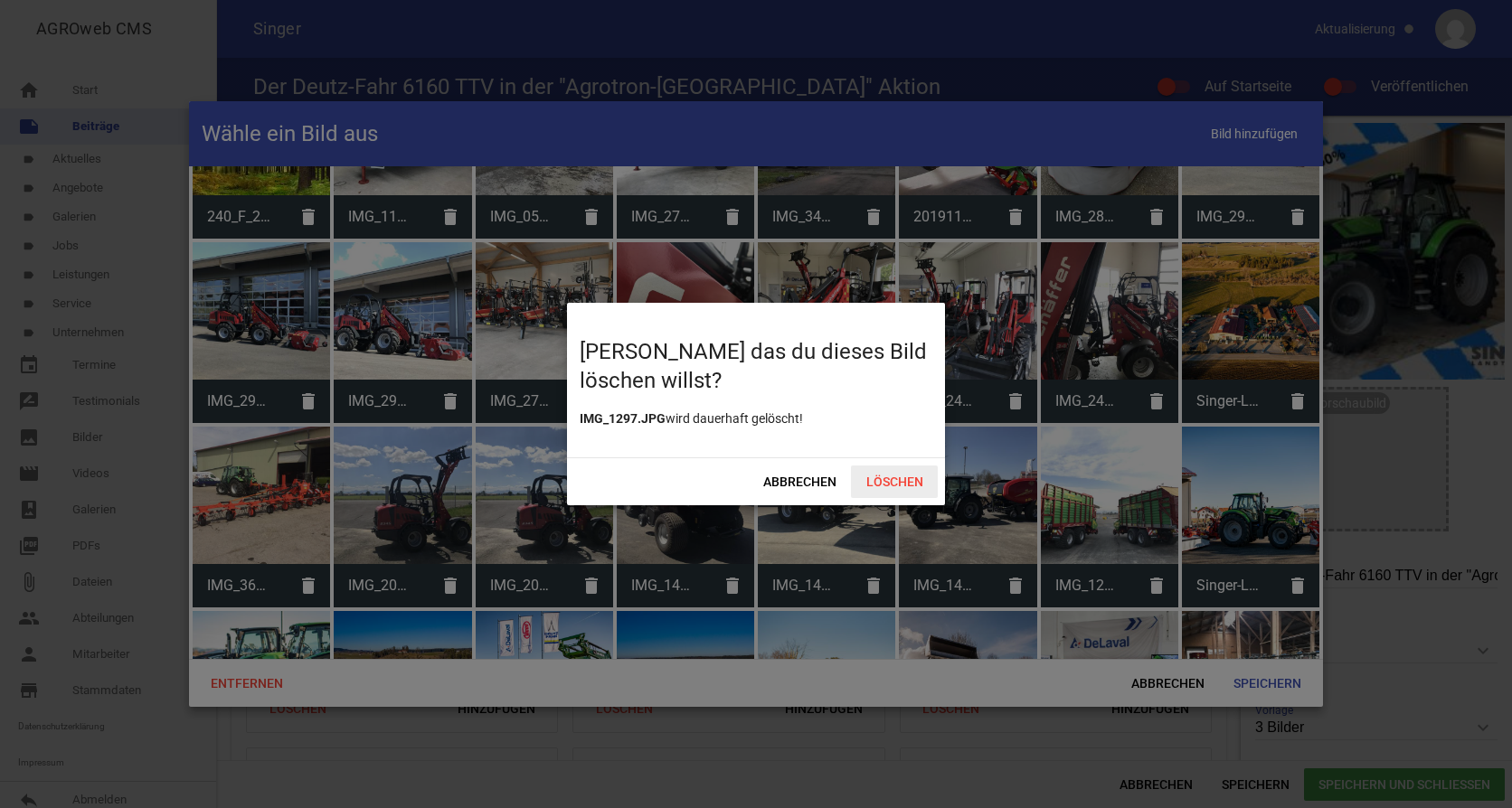
click at [892, 485] on span "Löschen" at bounding box center [894, 482] width 87 height 33
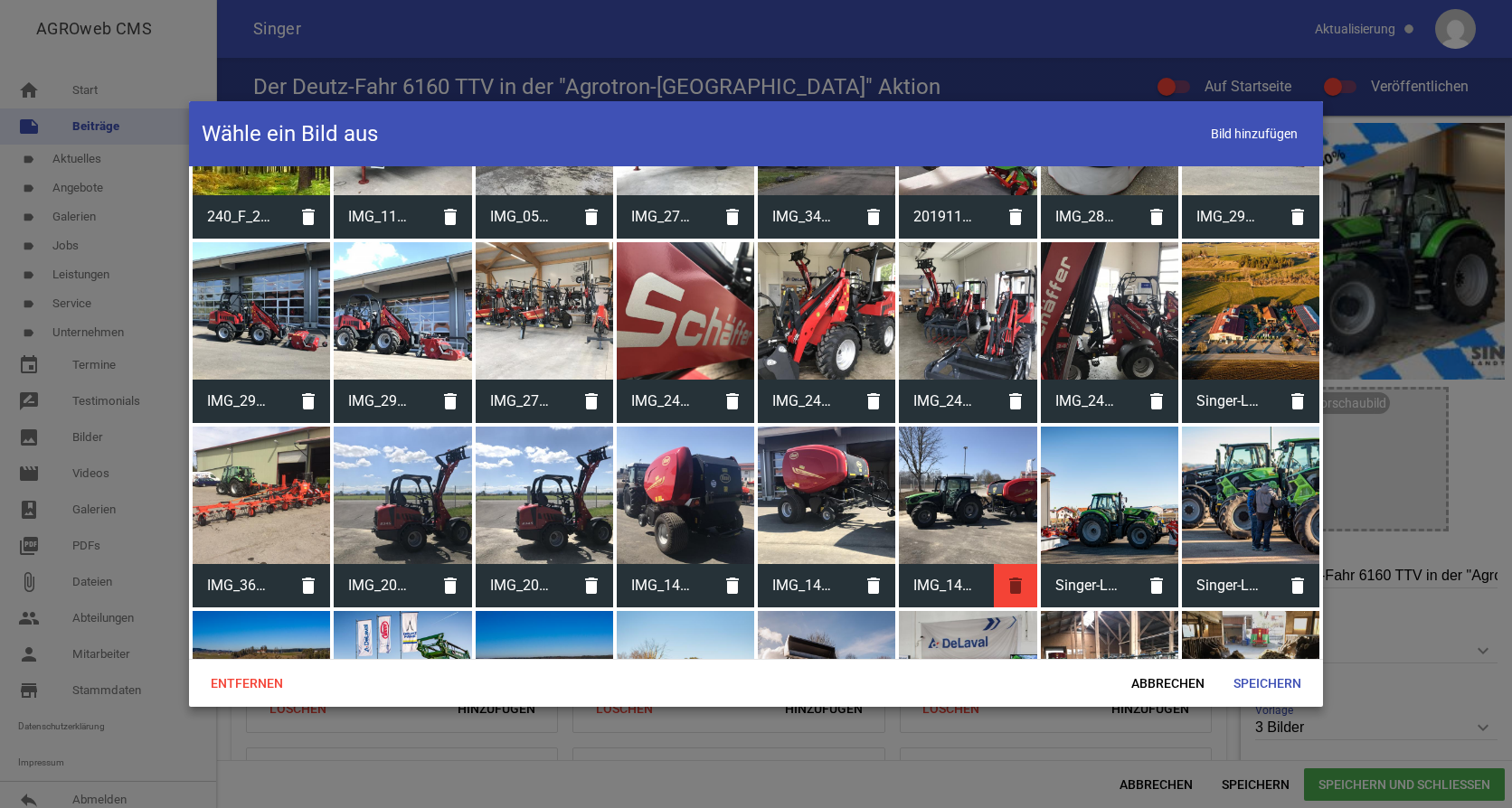
click at [1006, 564] on icon "delete" at bounding box center [1015, 585] width 43 height 43
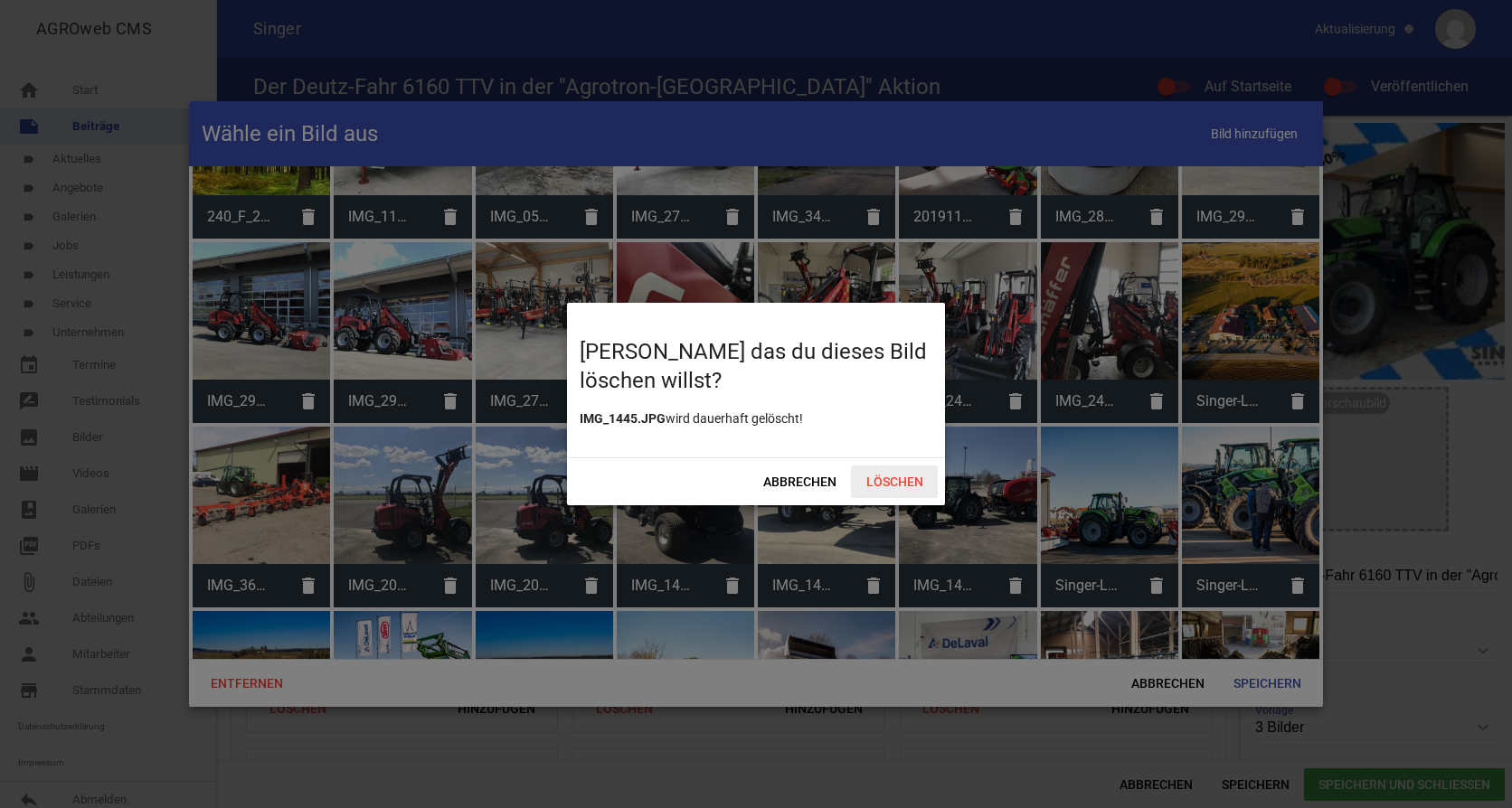
click at [900, 477] on span "Löschen" at bounding box center [894, 482] width 87 height 33
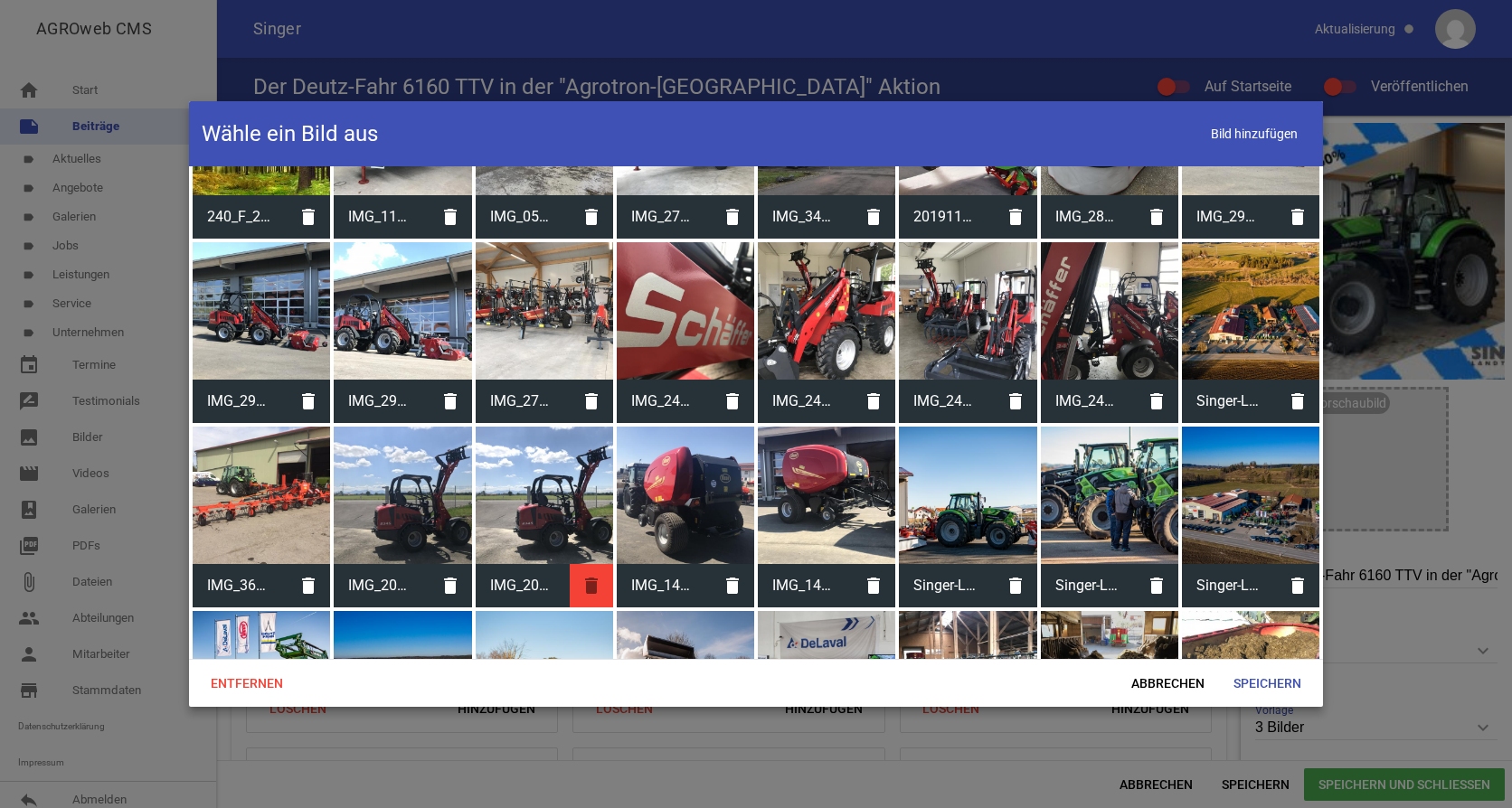
click at [598, 564] on icon "delete" at bounding box center [591, 585] width 43 height 43
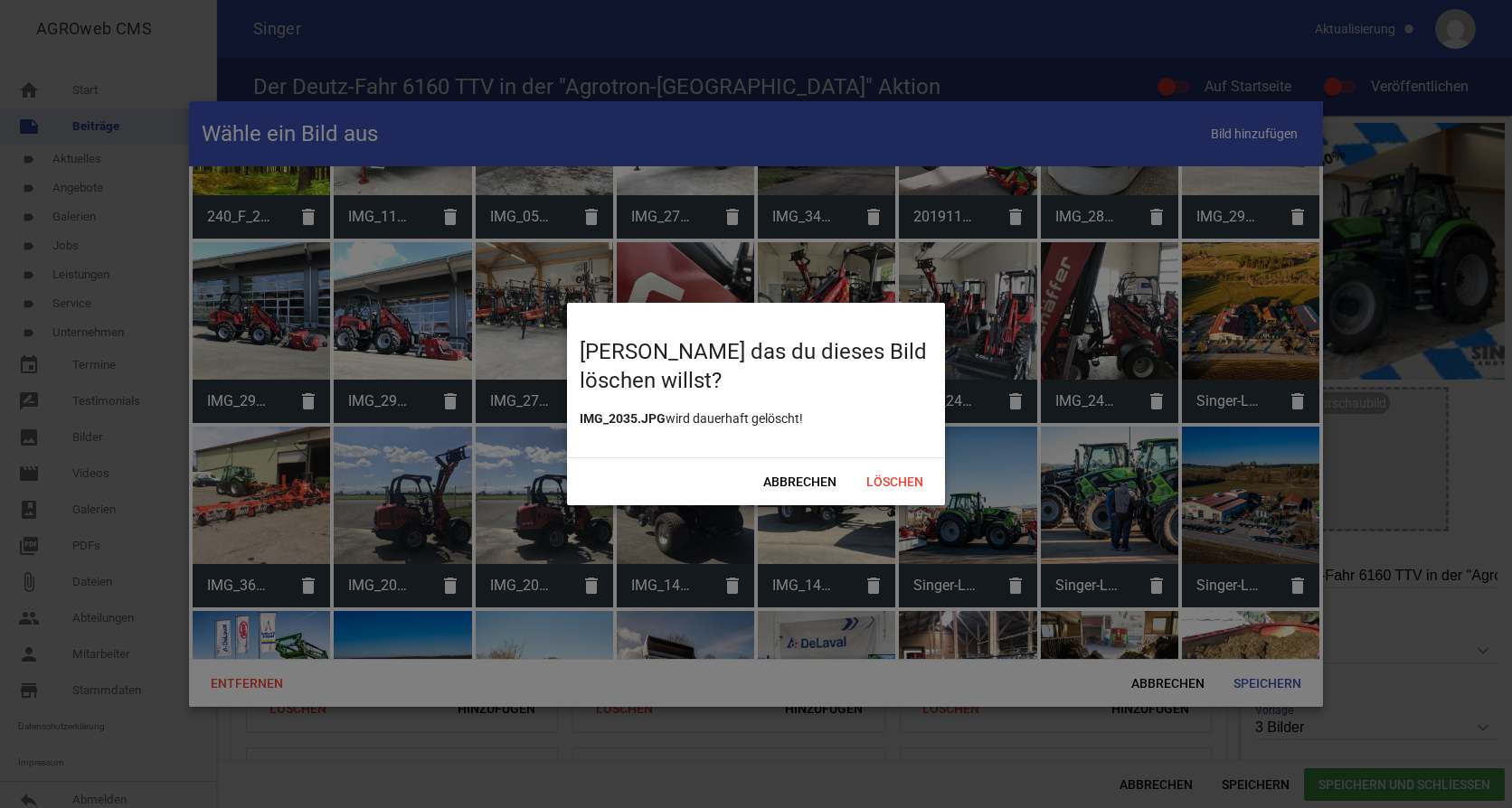
drag, startPoint x: 896, startPoint y: 477, endPoint x: 676, endPoint y: 506, distance: 221.6
click at [890, 479] on span "Löschen" at bounding box center [894, 482] width 87 height 33
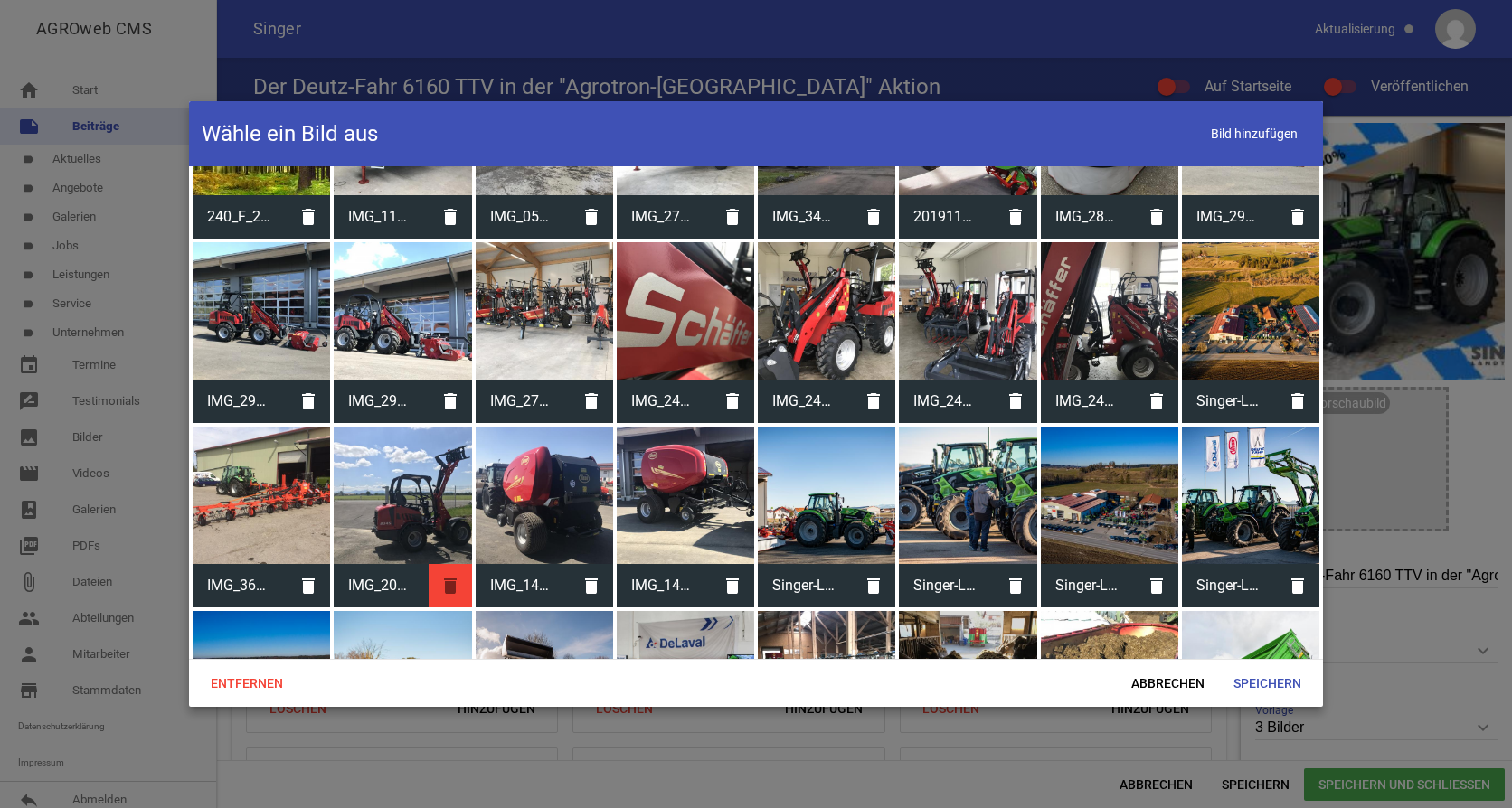
click at [449, 564] on icon "delete" at bounding box center [450, 585] width 43 height 43
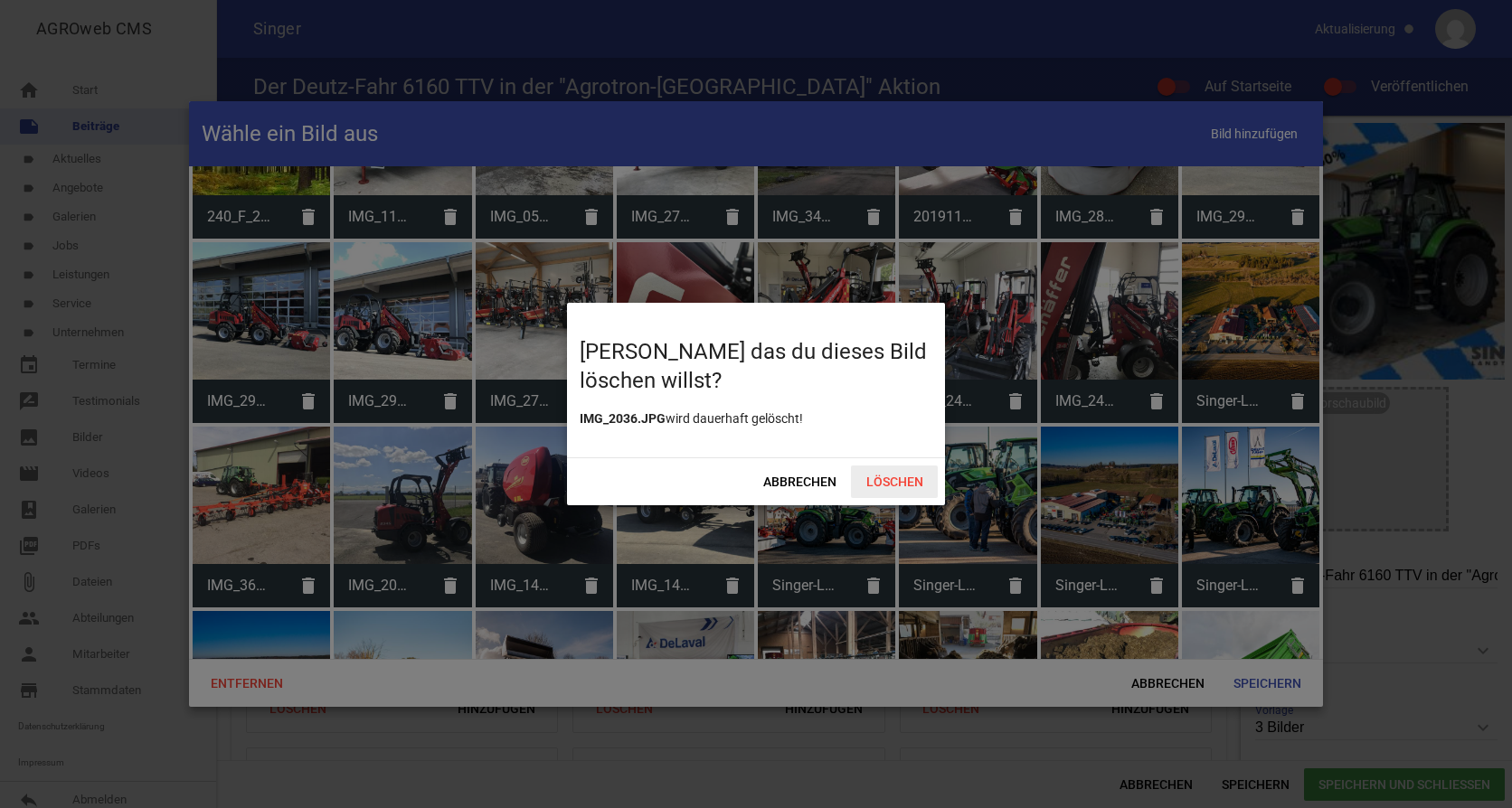
drag, startPoint x: 874, startPoint y: 478, endPoint x: 909, endPoint y: 474, distance: 34.7
click at [881, 478] on span "Löschen" at bounding box center [894, 482] width 87 height 33
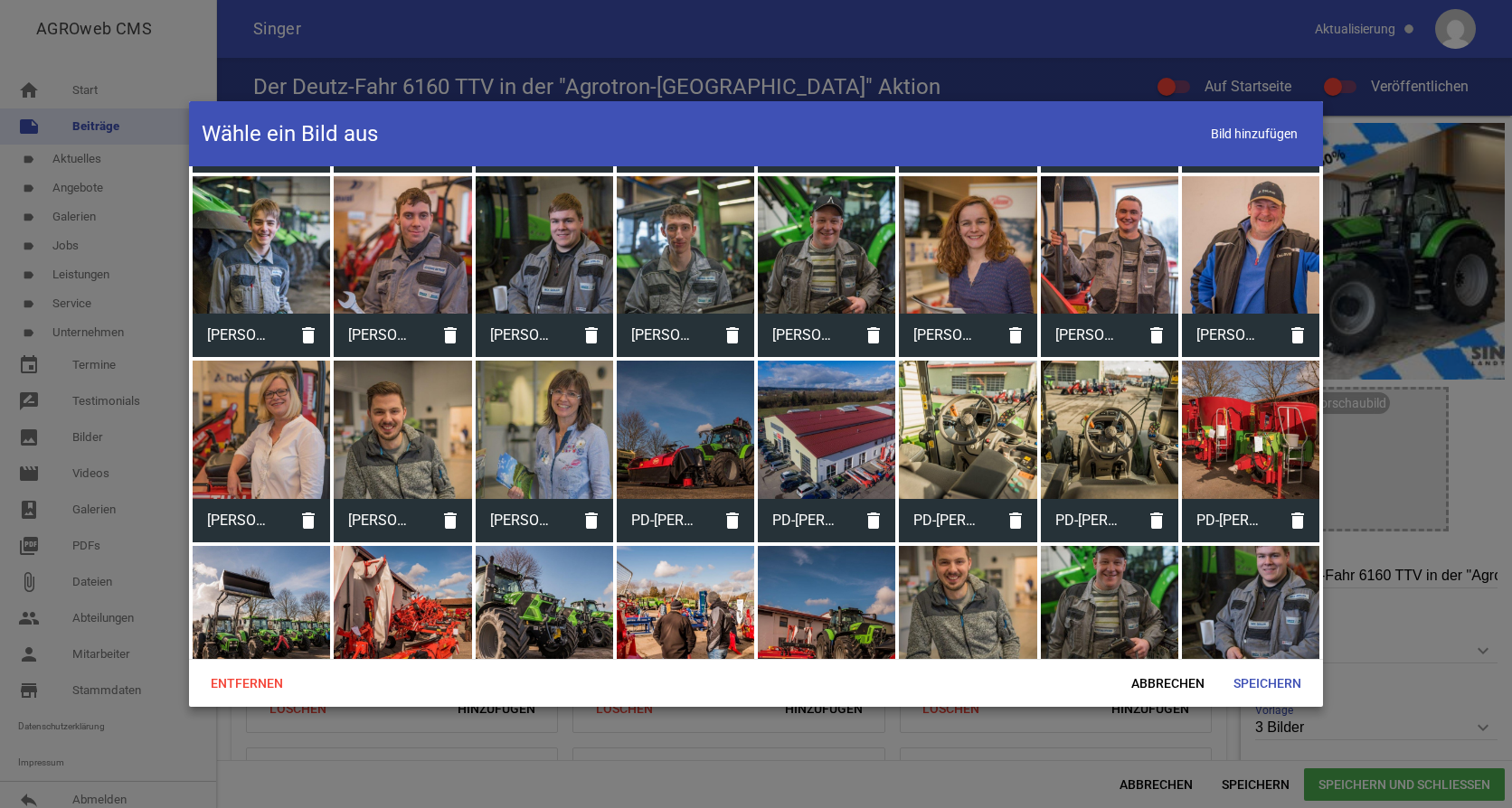
scroll to position [11303, 0]
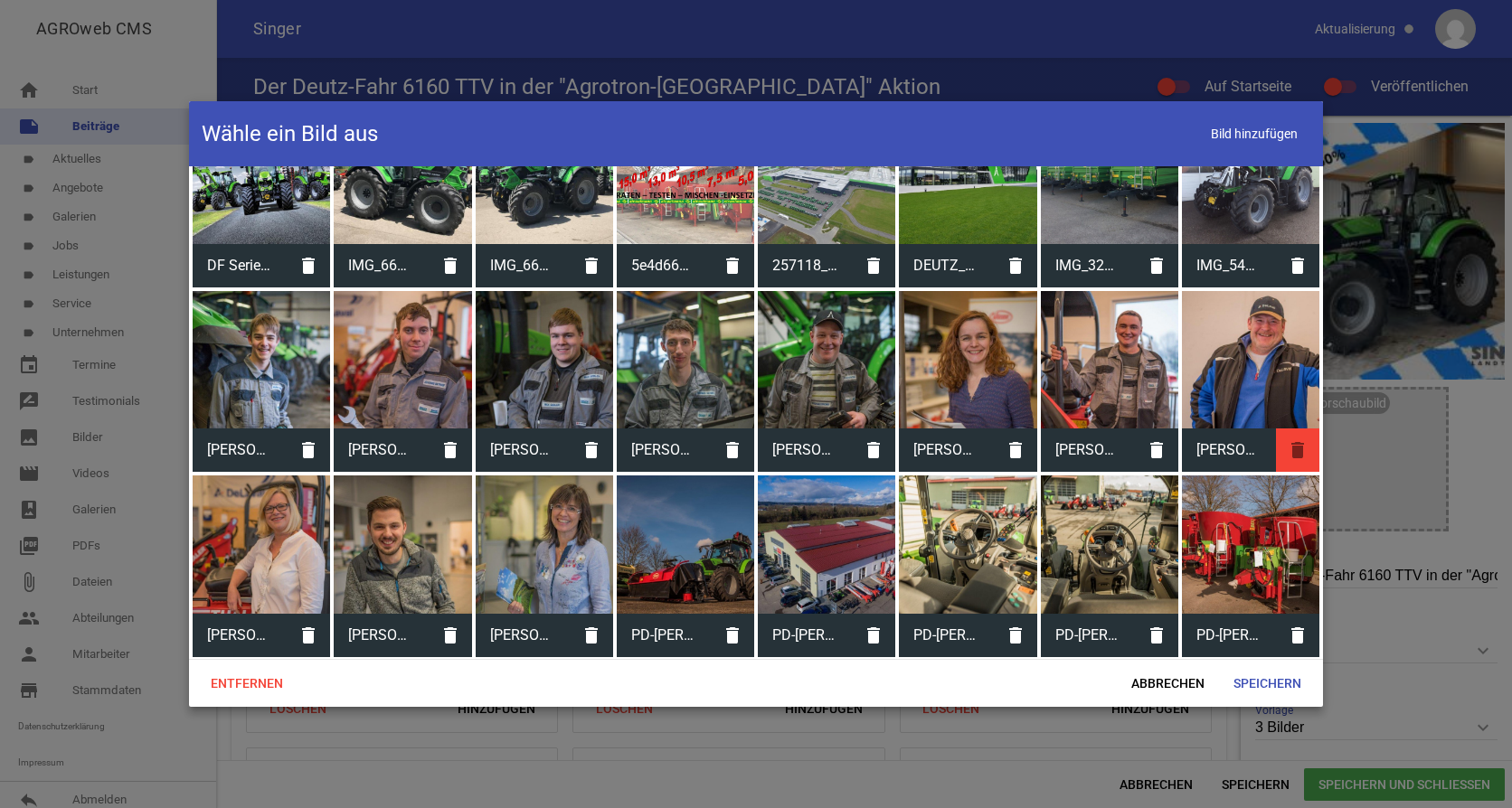
click at [1283, 429] on icon "delete" at bounding box center [1297, 450] width 43 height 43
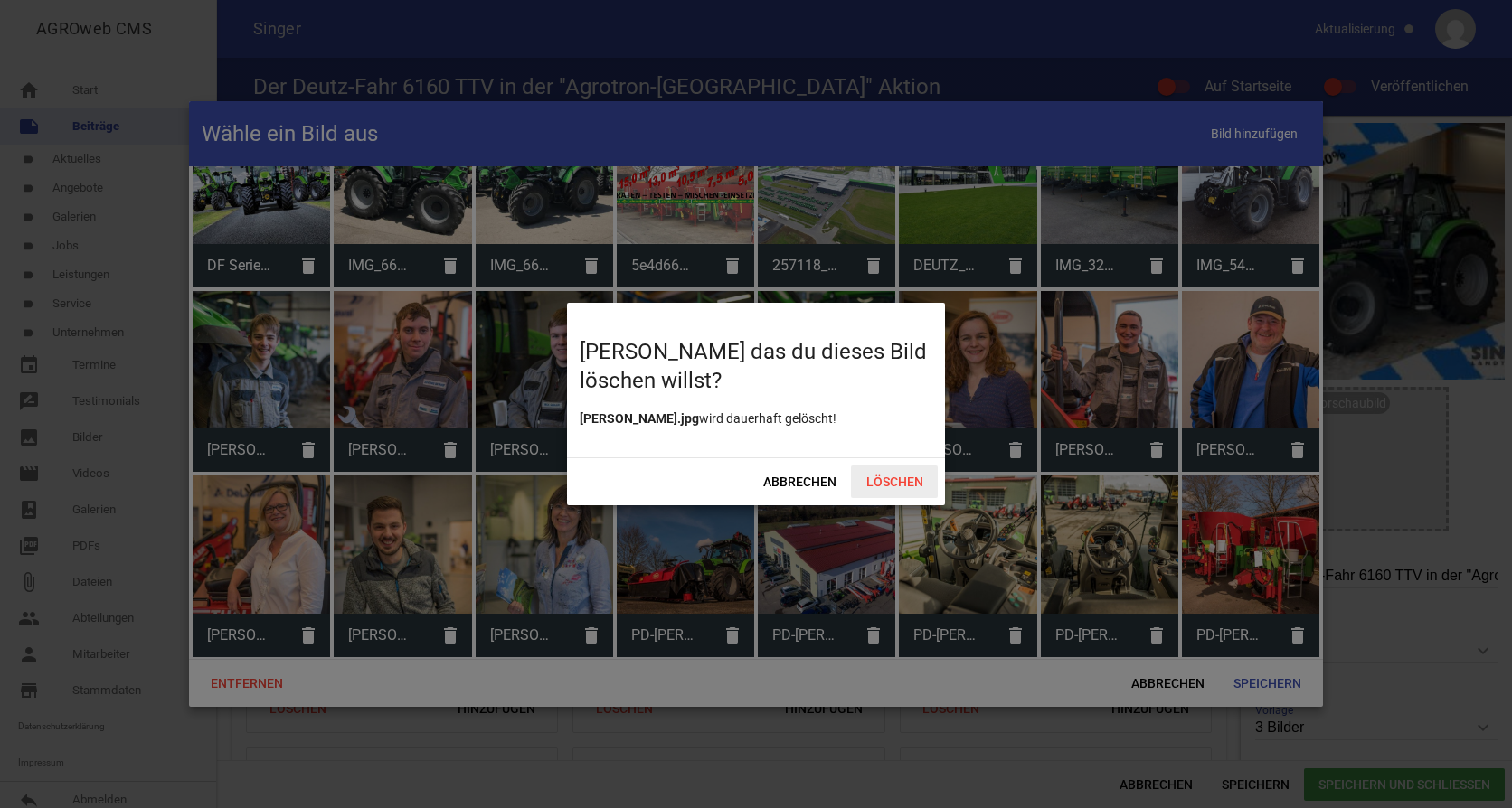
click at [880, 476] on span "Löschen" at bounding box center [894, 482] width 87 height 33
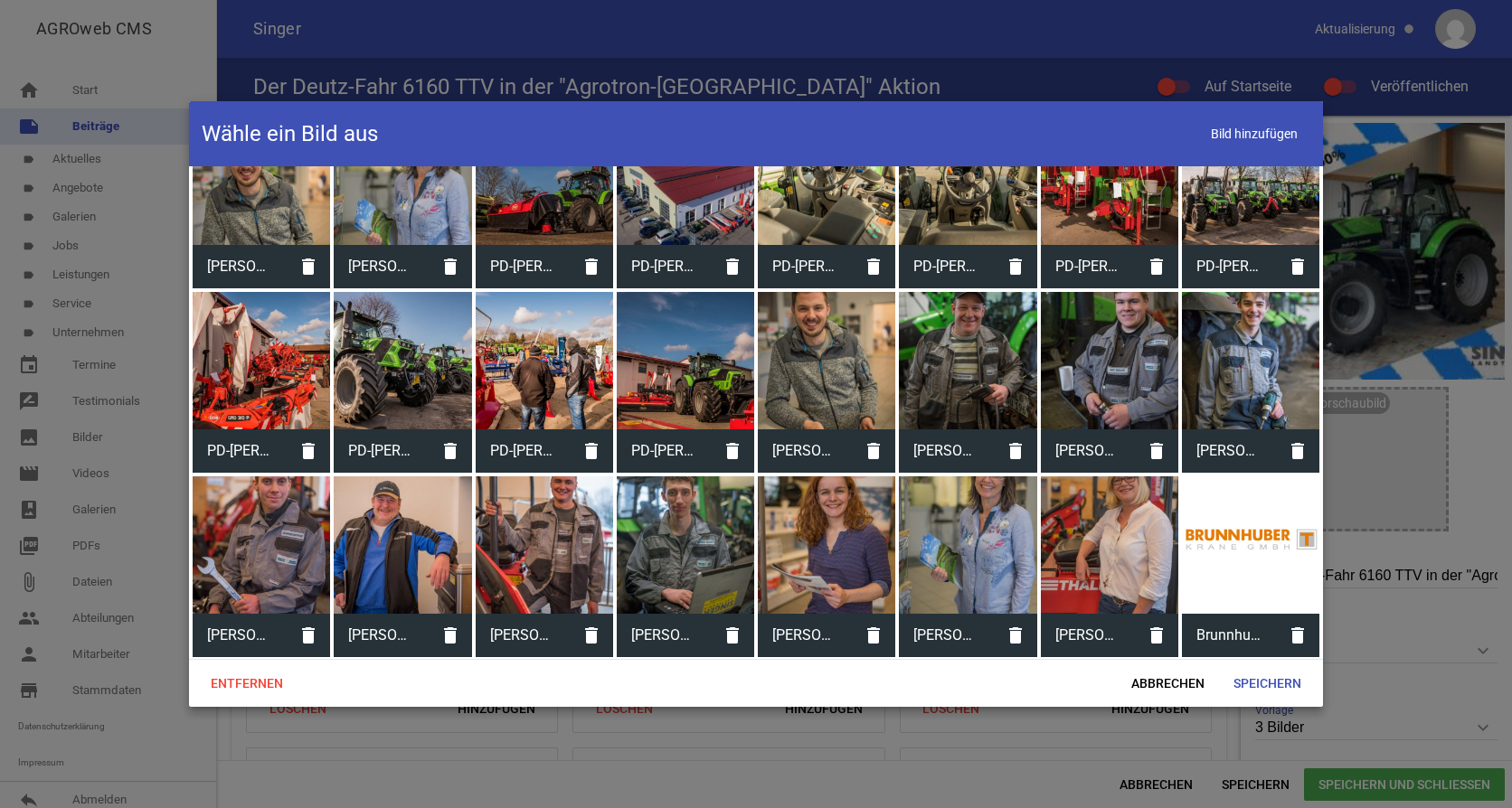
scroll to position [11846, 0]
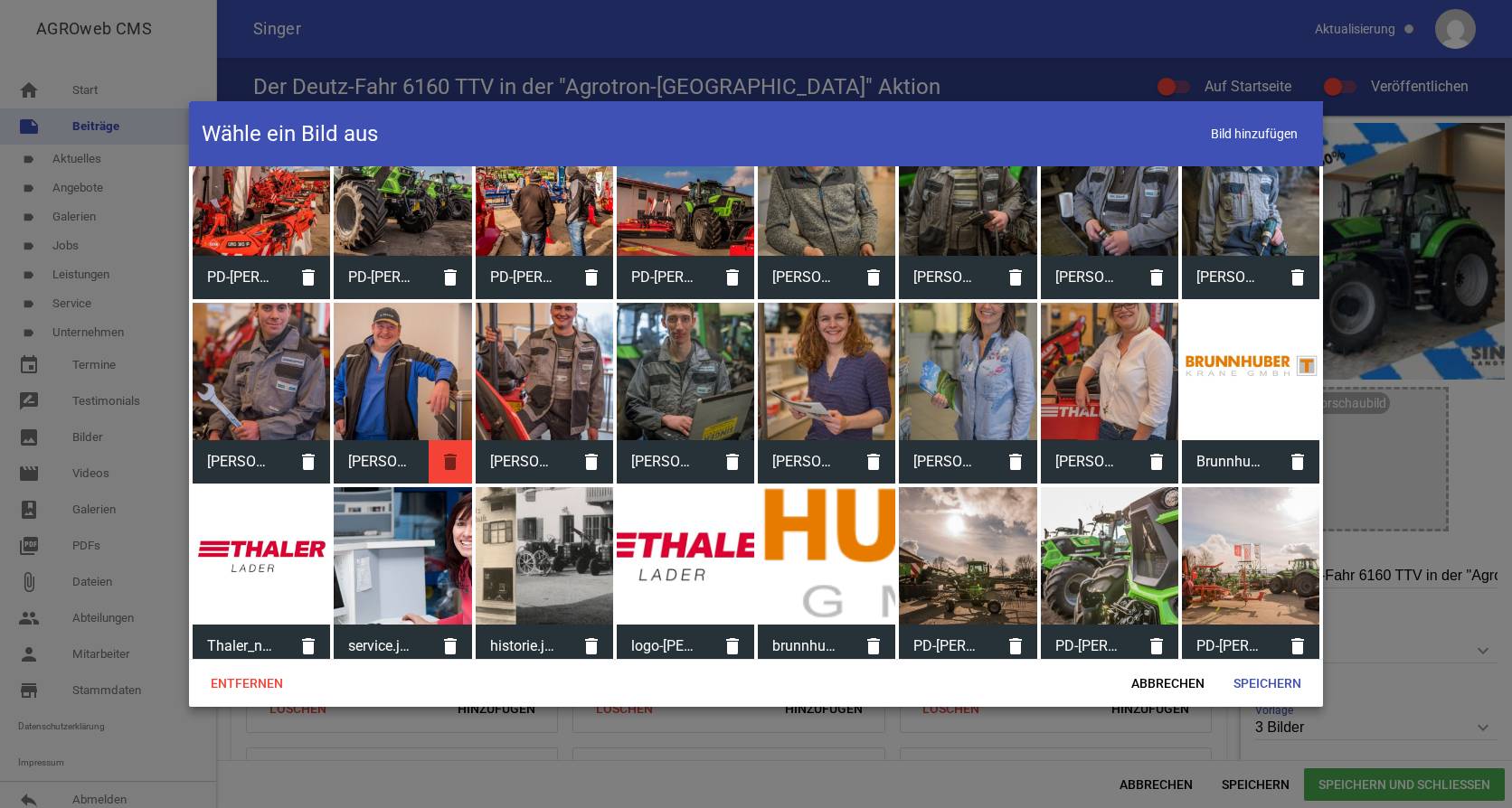
click at [439, 440] on icon "delete" at bounding box center [450, 461] width 43 height 43
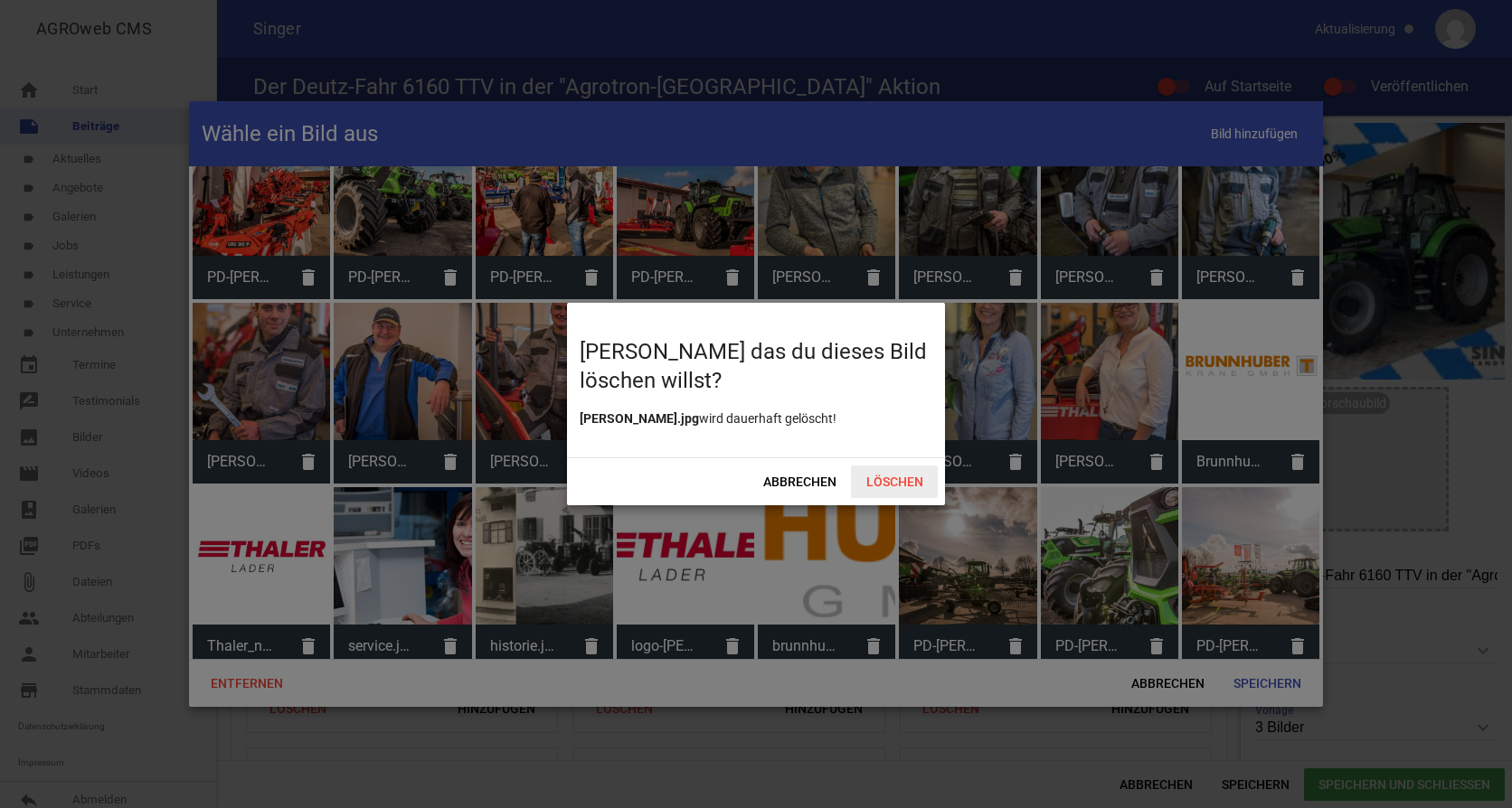
click at [902, 476] on span "Löschen" at bounding box center [894, 482] width 87 height 33
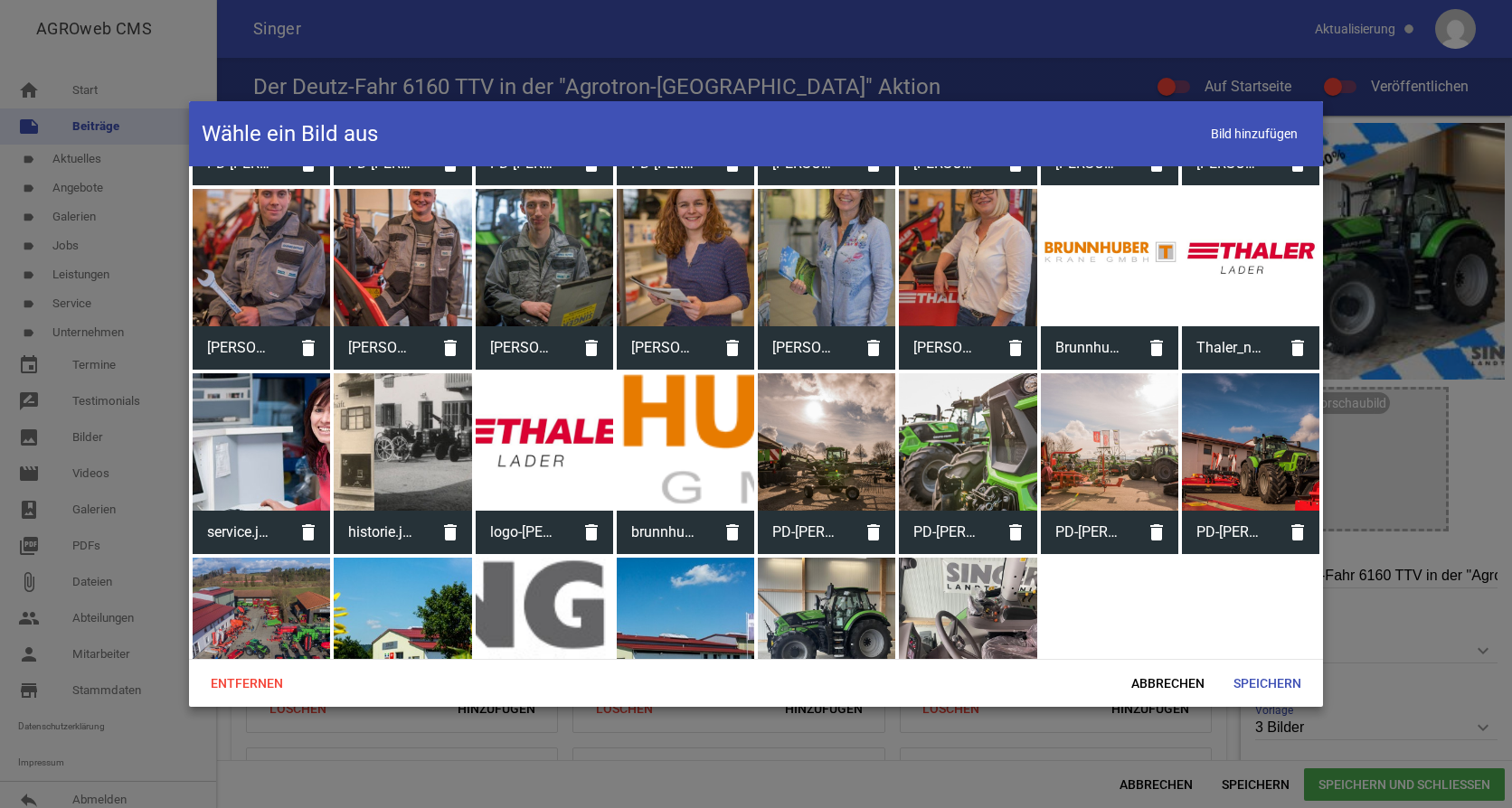
scroll to position [11967, 0]
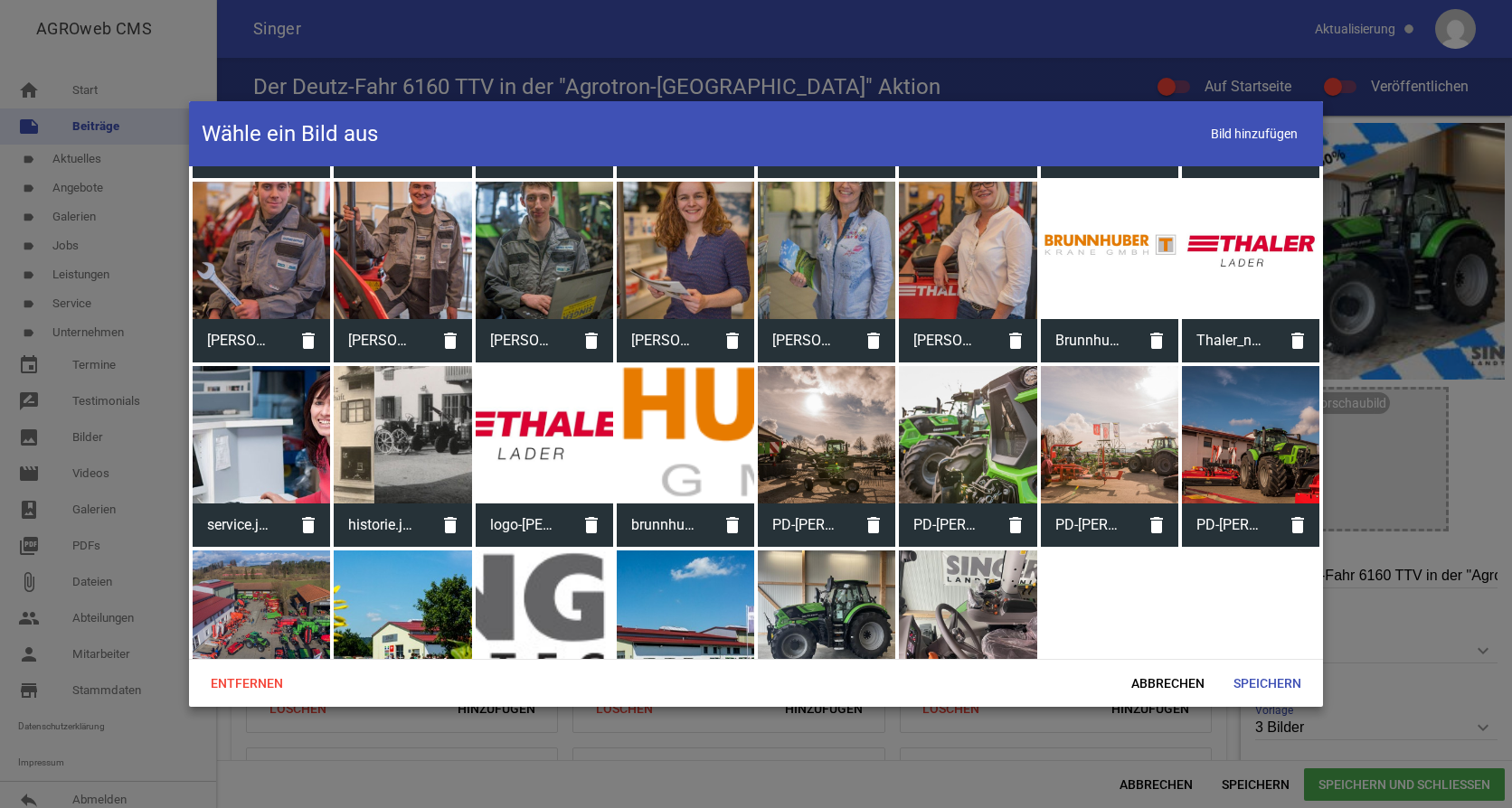
click at [803, 551] on div at bounding box center [826, 619] width 137 height 137
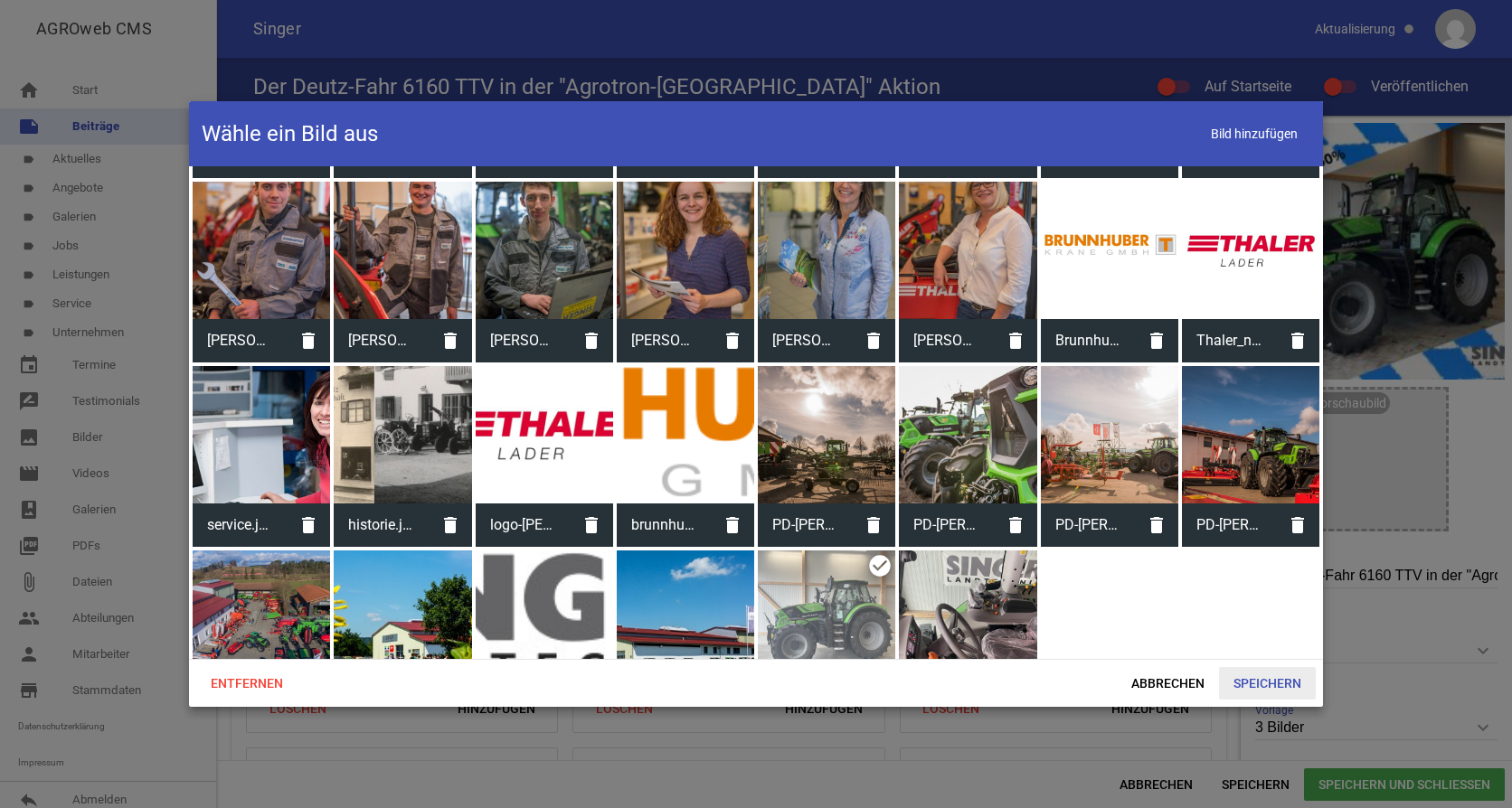
click at [1264, 677] on span "Speichern" at bounding box center [1267, 683] width 97 height 33
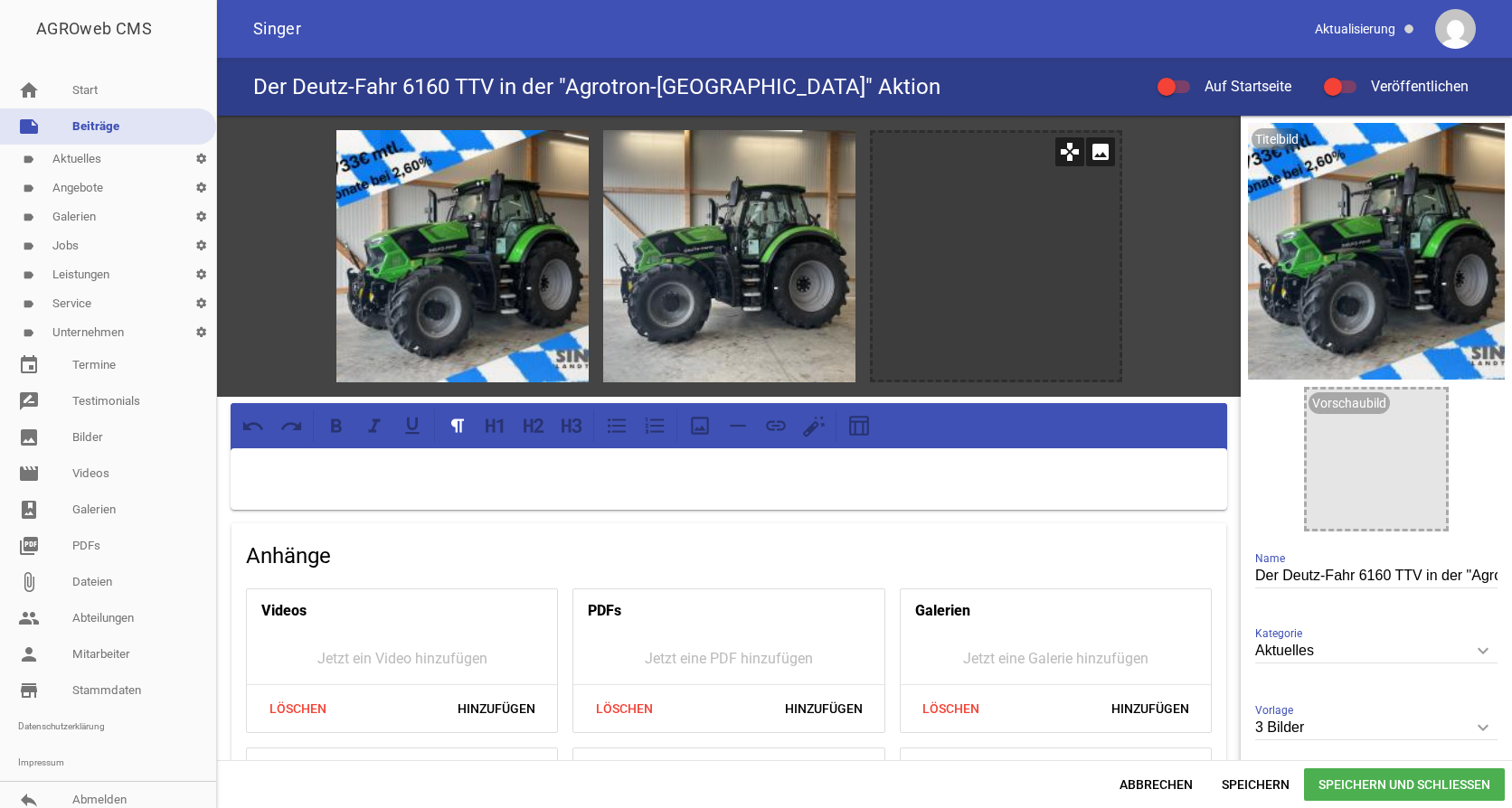
click at [1098, 156] on icon "image" at bounding box center [1100, 151] width 29 height 29
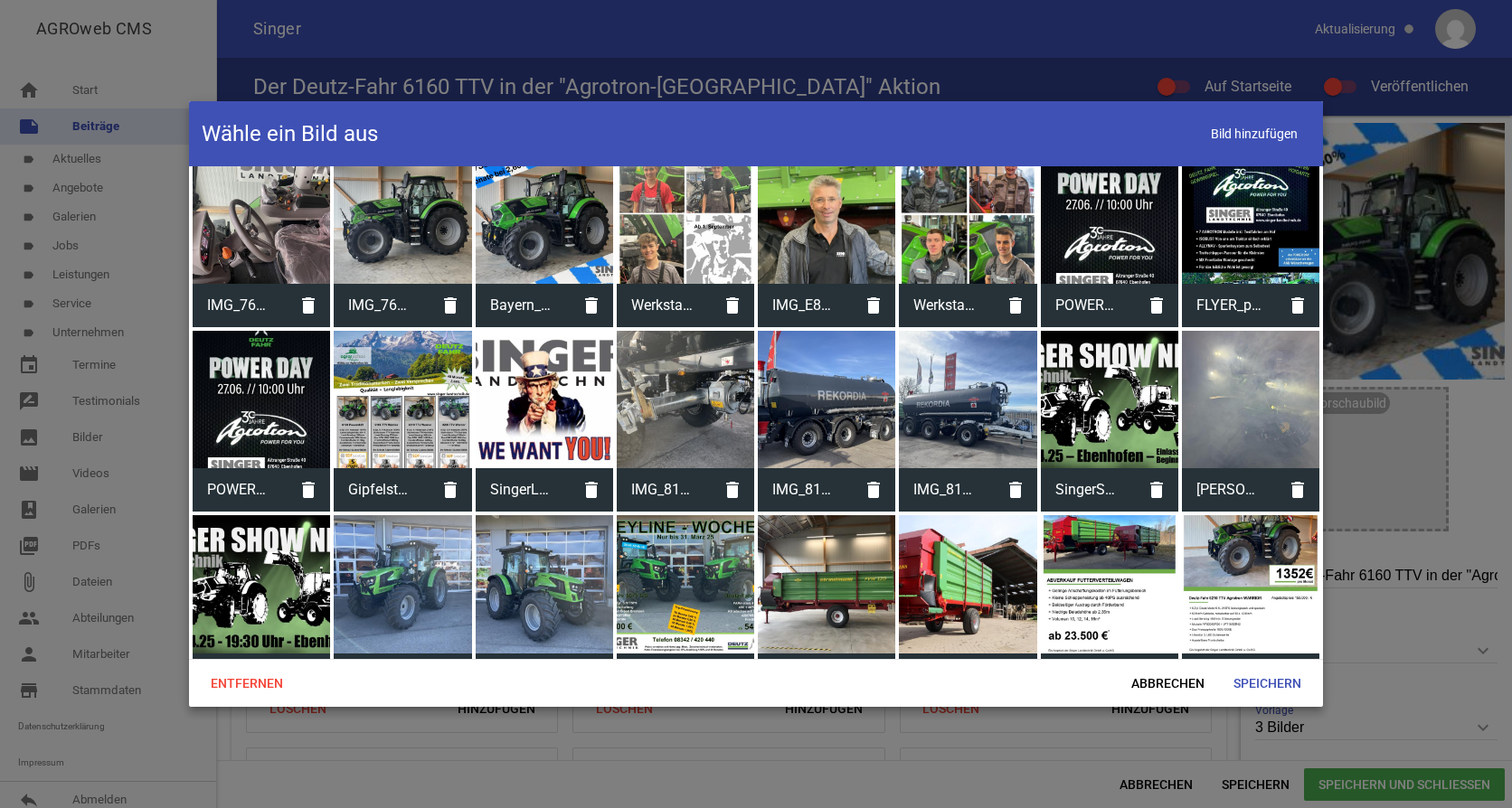
scroll to position [90, 0]
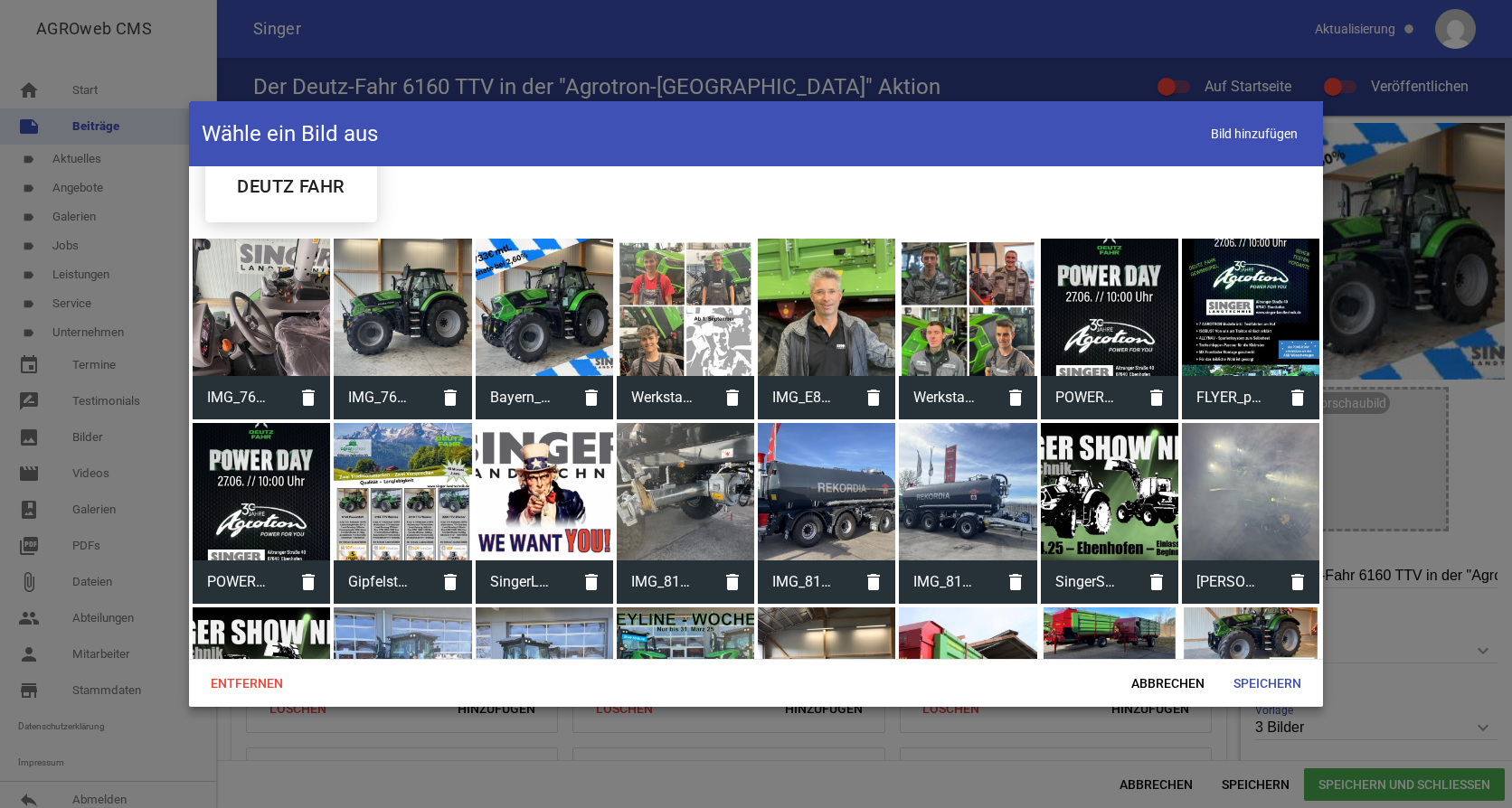
click at [293, 330] on div at bounding box center [261, 307] width 137 height 137
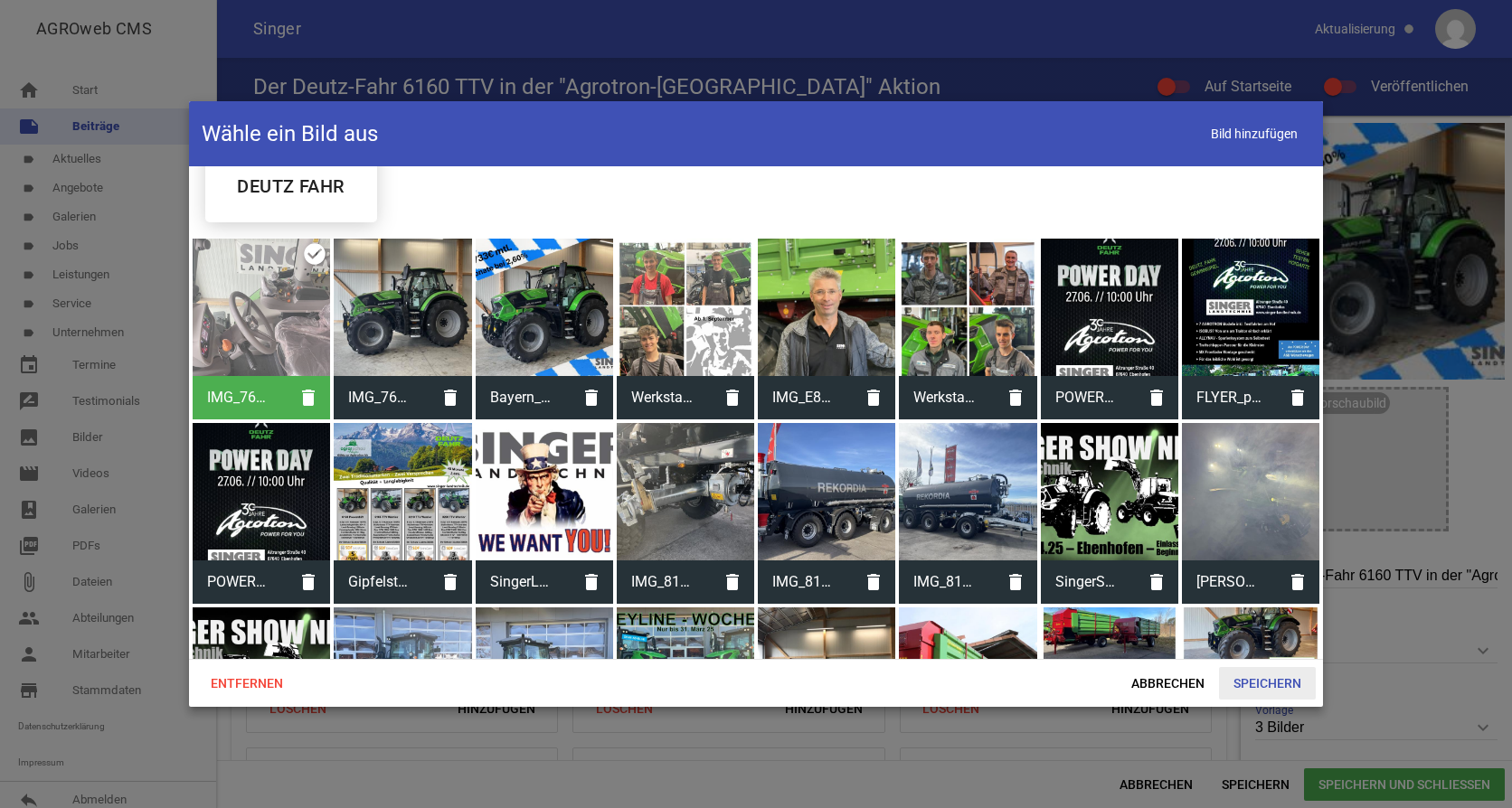
click at [1256, 679] on span "Speichern" at bounding box center [1267, 683] width 97 height 33
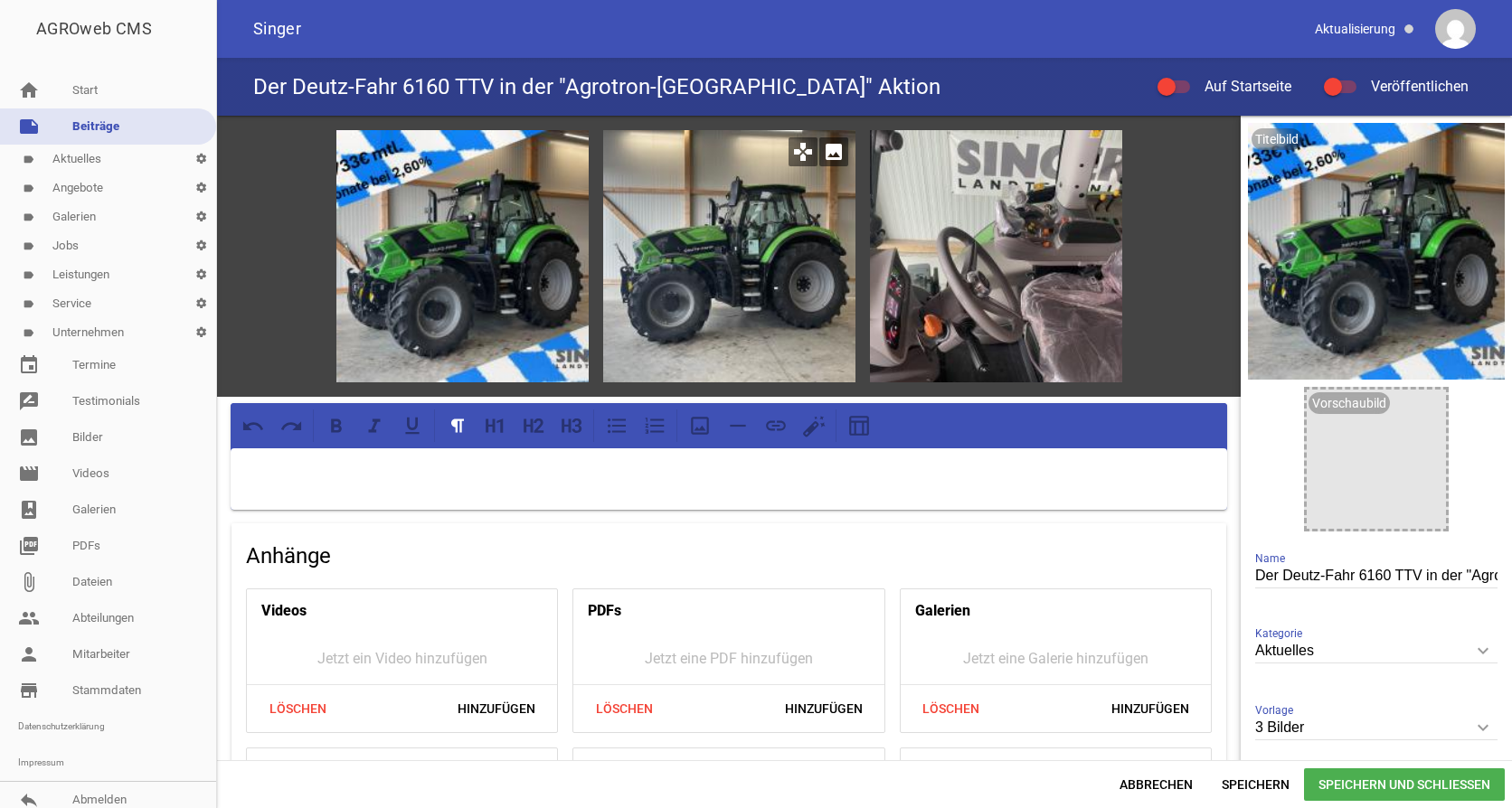
click at [835, 155] on icon "image" at bounding box center [833, 151] width 29 height 29
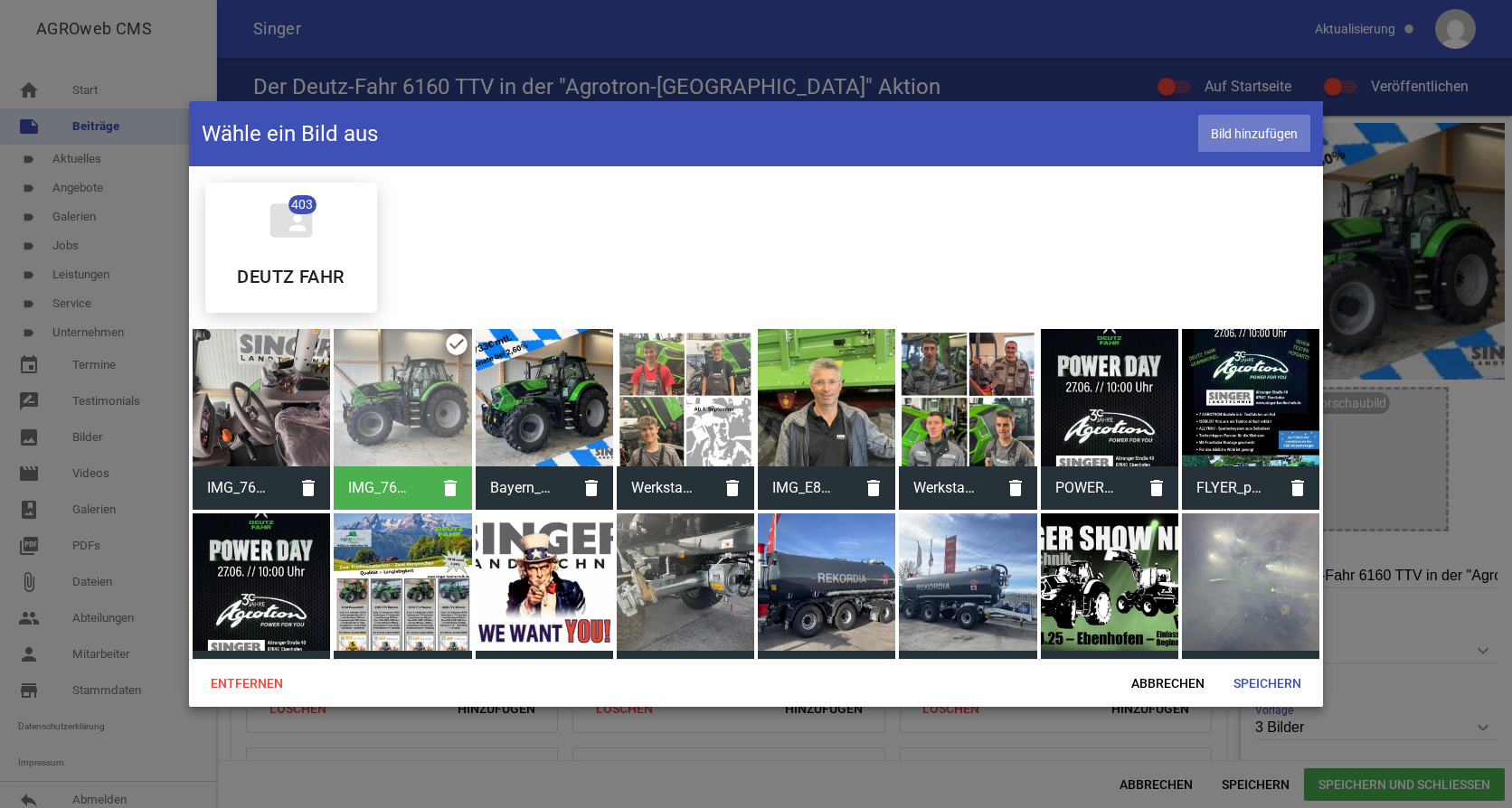
click at [1252, 142] on span "Bild hinzufügen" at bounding box center [1254, 133] width 112 height 37
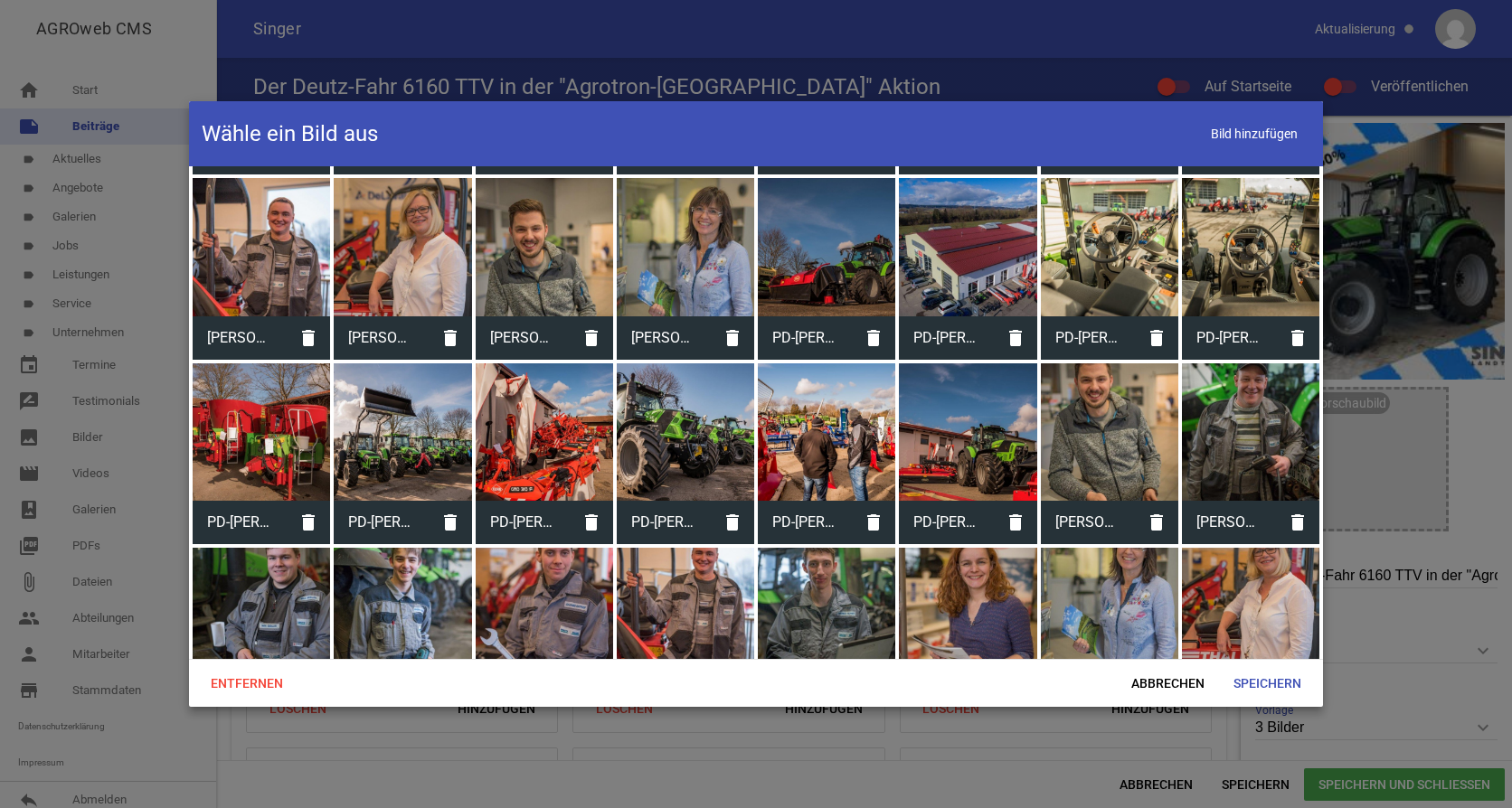
scroll to position [11967, 0]
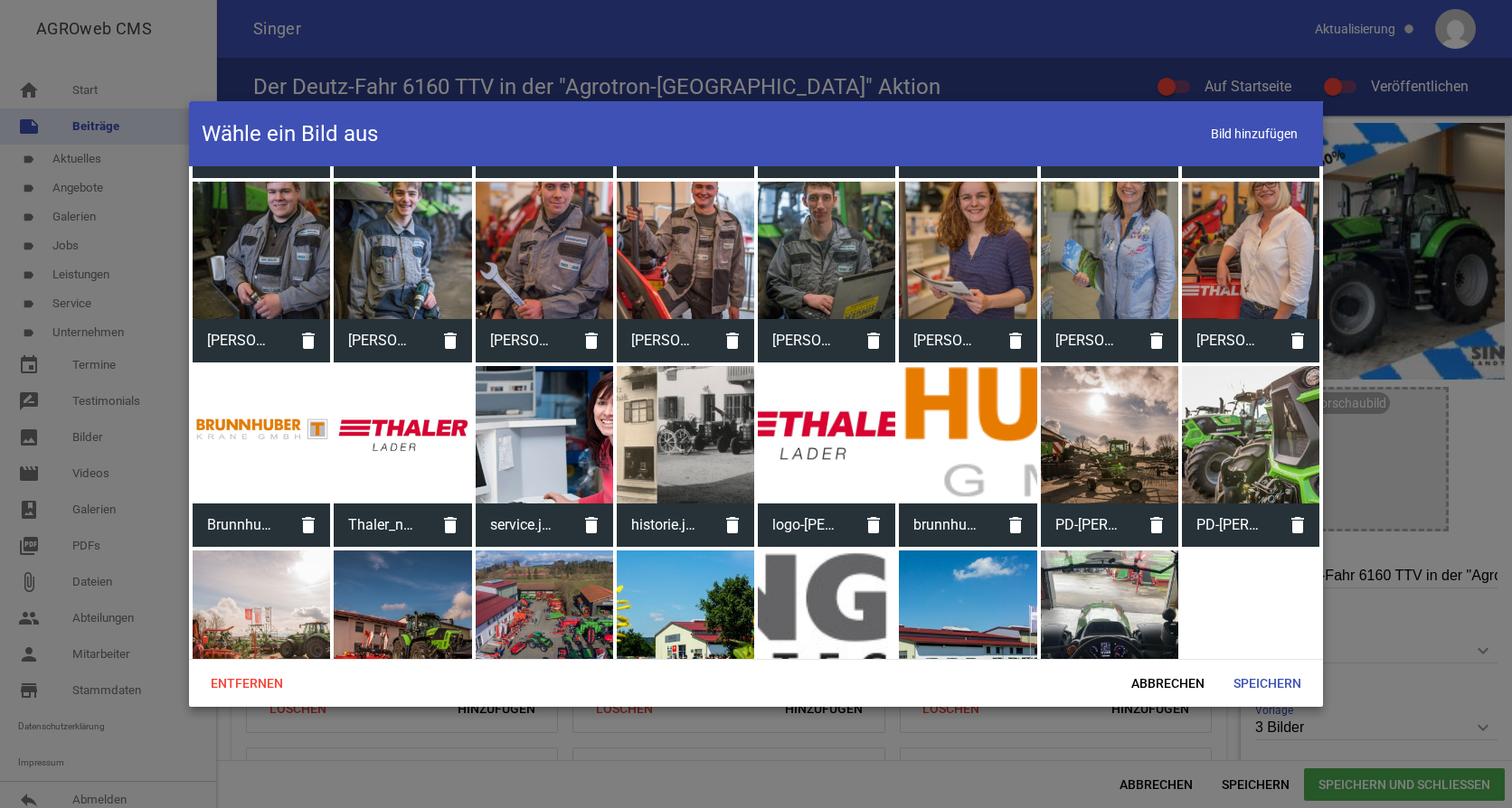
click at [1098, 559] on div at bounding box center [1109, 619] width 137 height 137
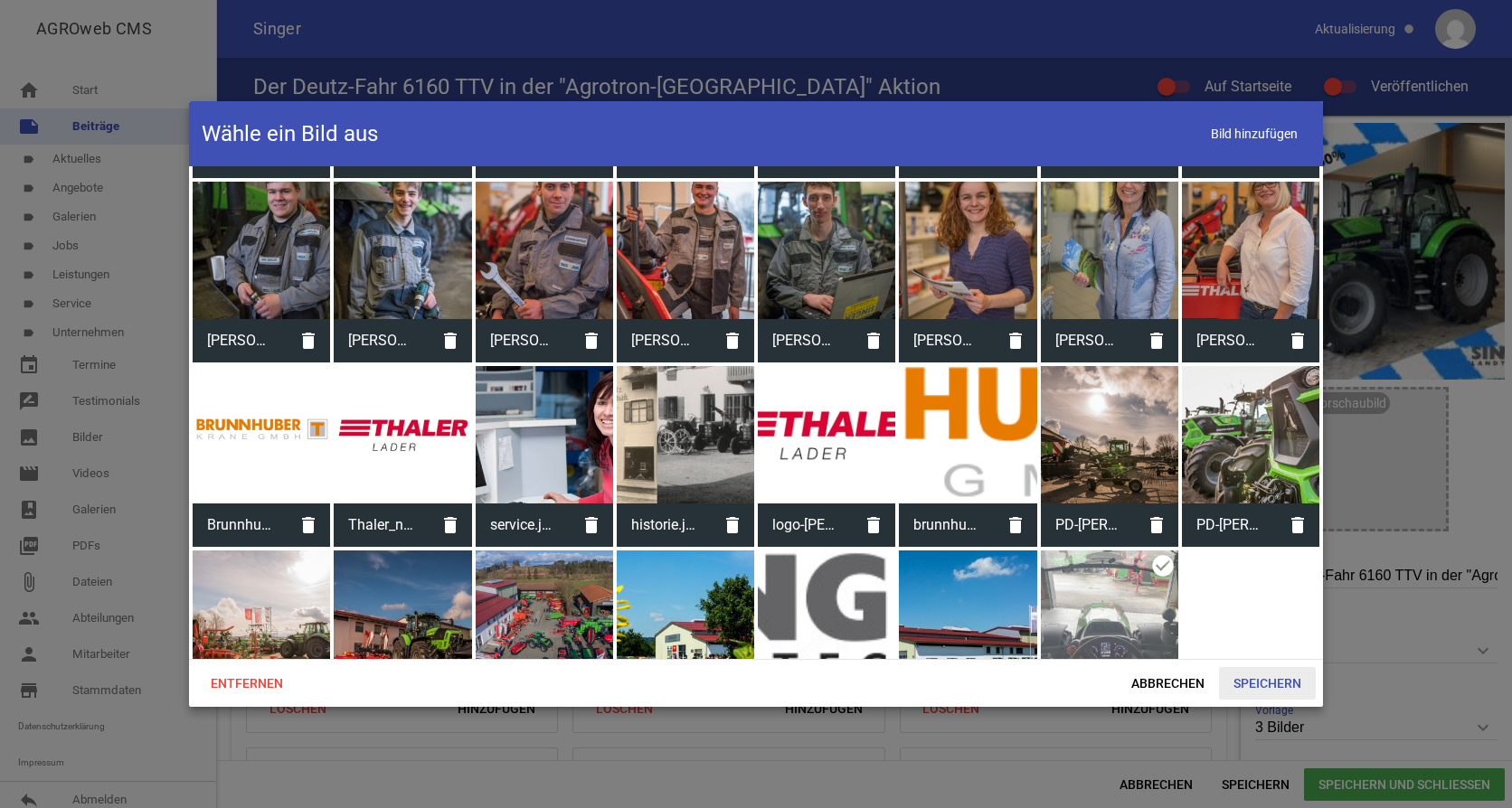
click at [1286, 687] on span "Speichern" at bounding box center [1267, 683] width 97 height 33
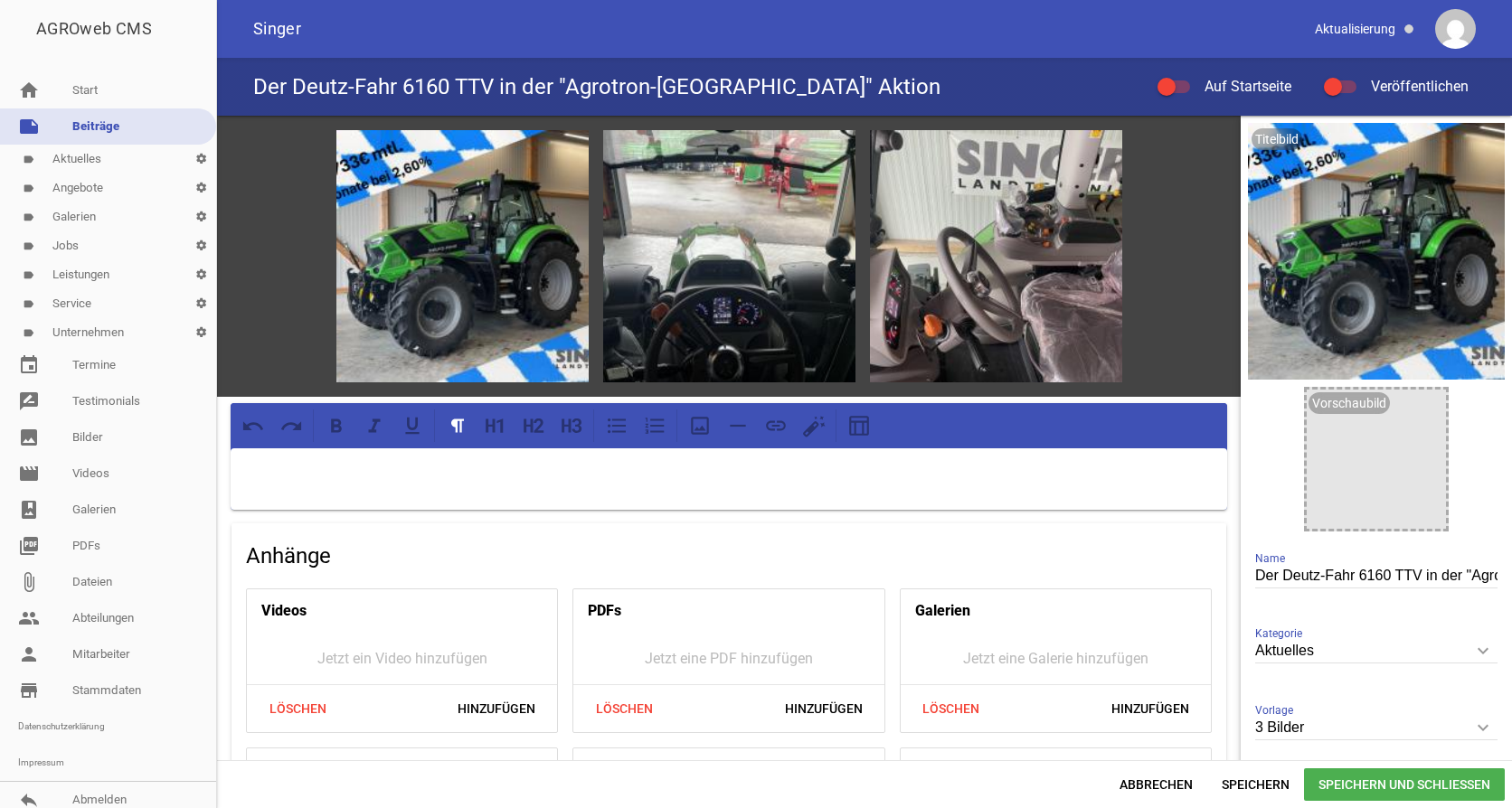
click at [1347, 82] on div at bounding box center [1340, 86] width 33 height 13
click at [1349, 76] on input "Veröffentlichen" at bounding box center [1349, 76] width 0 height 0
click at [1183, 90] on div at bounding box center [1173, 86] width 33 height 13
click at [1183, 76] on input "Auf Startseite" at bounding box center [1183, 76] width 0 height 0
click at [1422, 410] on icon "image" at bounding box center [1426, 408] width 29 height 29
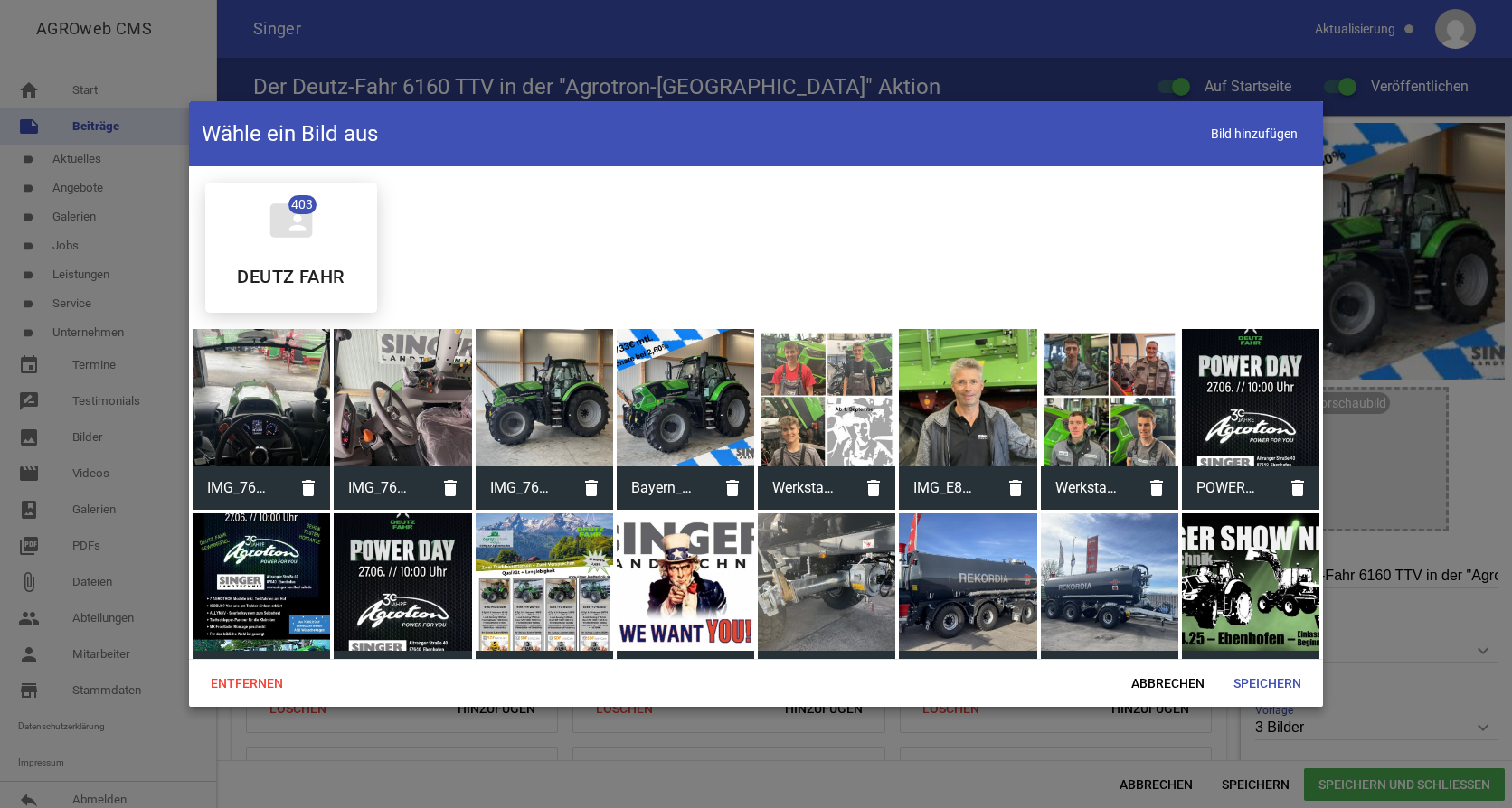
drag, startPoint x: 720, startPoint y: 441, endPoint x: 731, endPoint y: 439, distance: 12.1
click at [720, 440] on div at bounding box center [685, 397] width 137 height 137
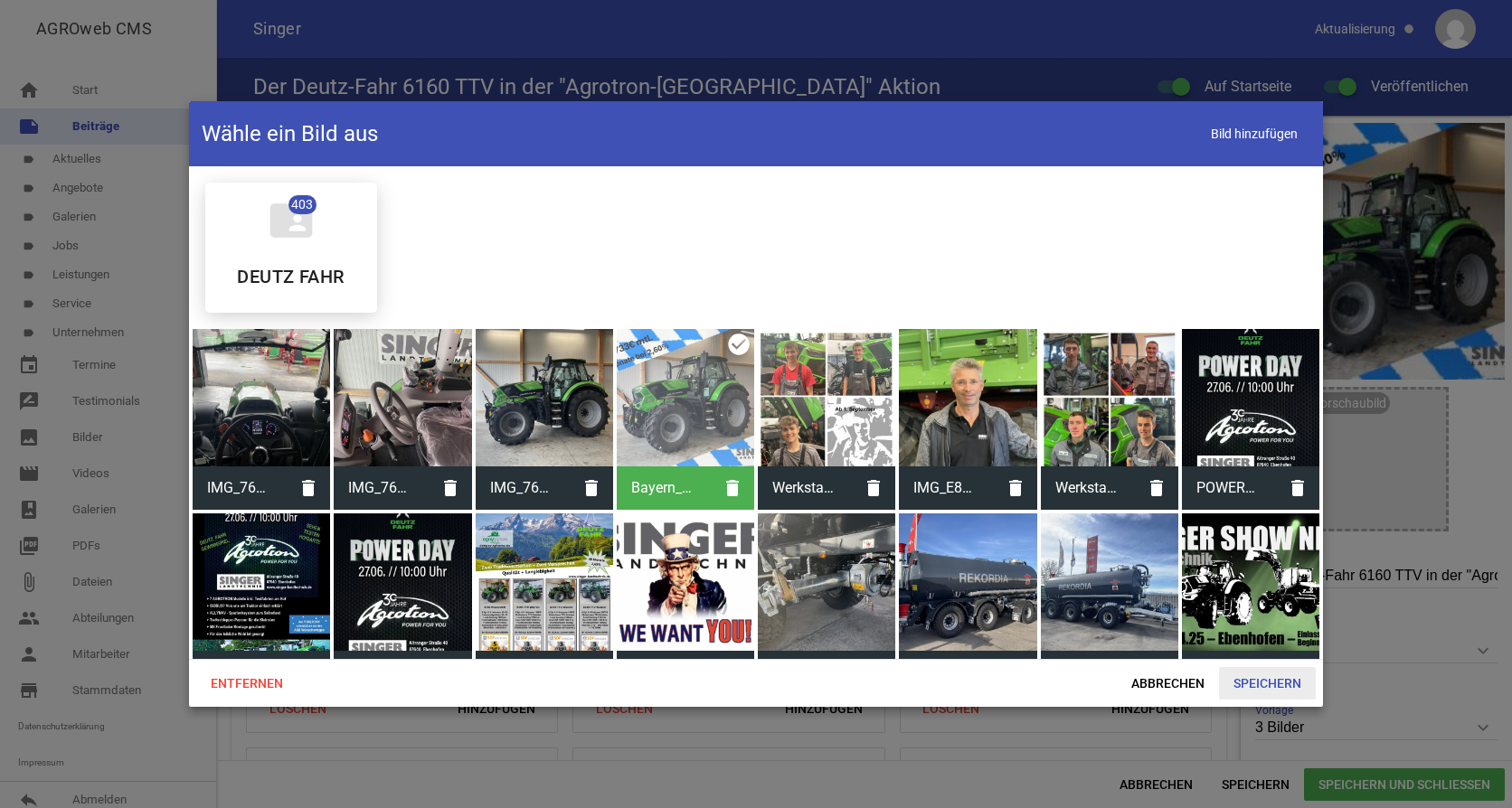
click at [1261, 674] on span "Speichern" at bounding box center [1267, 683] width 97 height 33
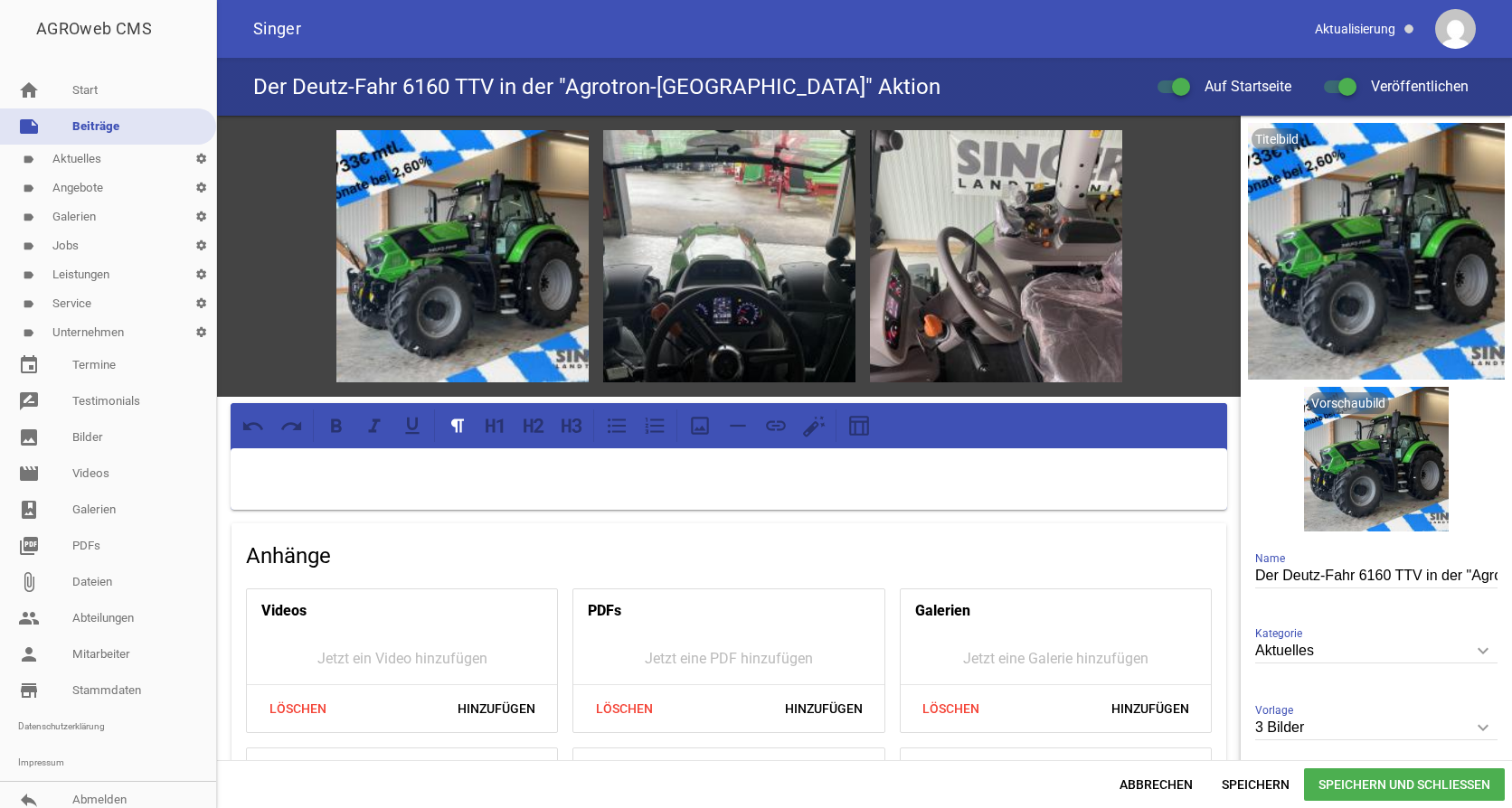
click at [627, 473] on p at bounding box center [728, 472] width 971 height 22
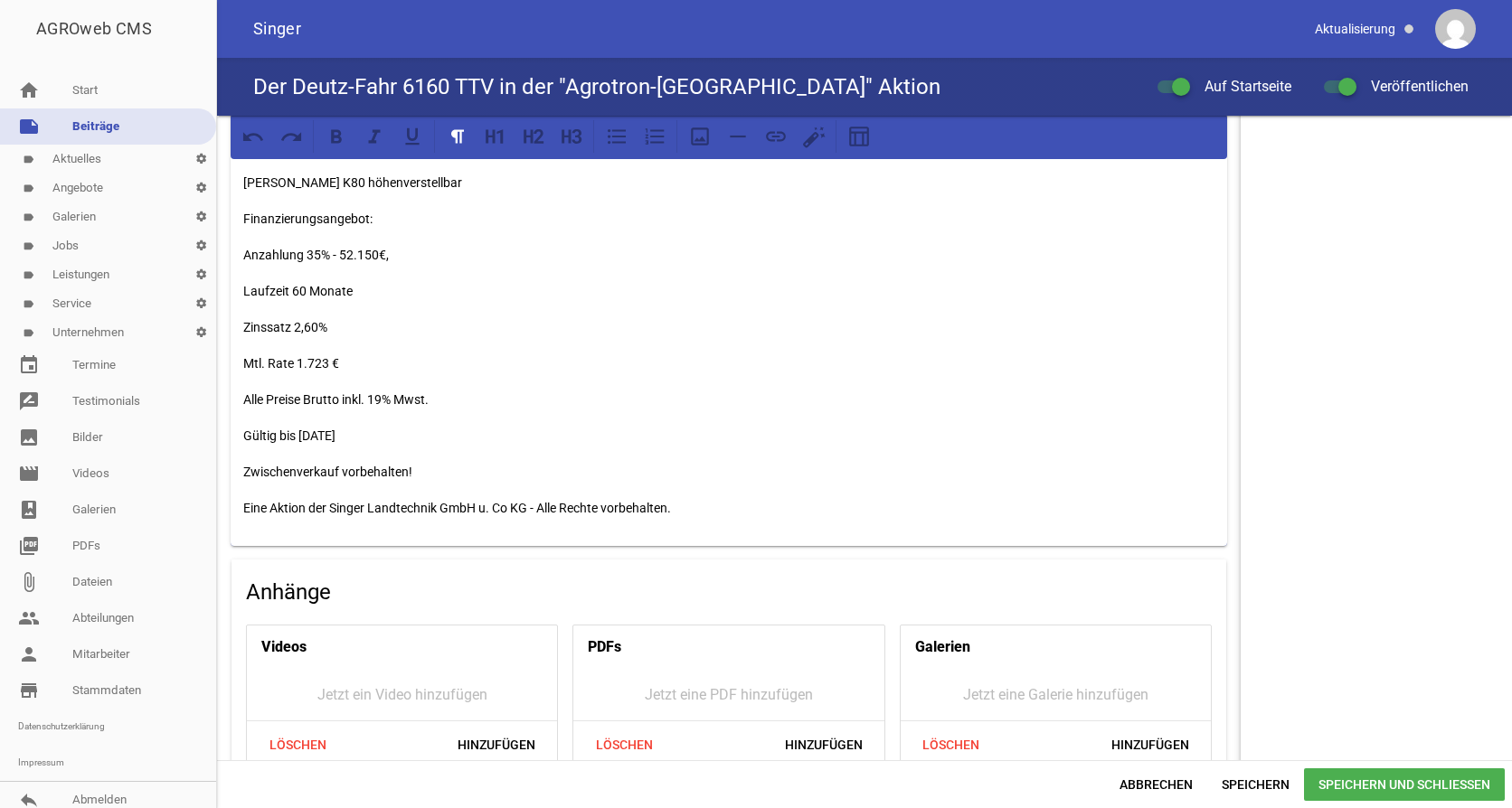
scroll to position [1356, 0]
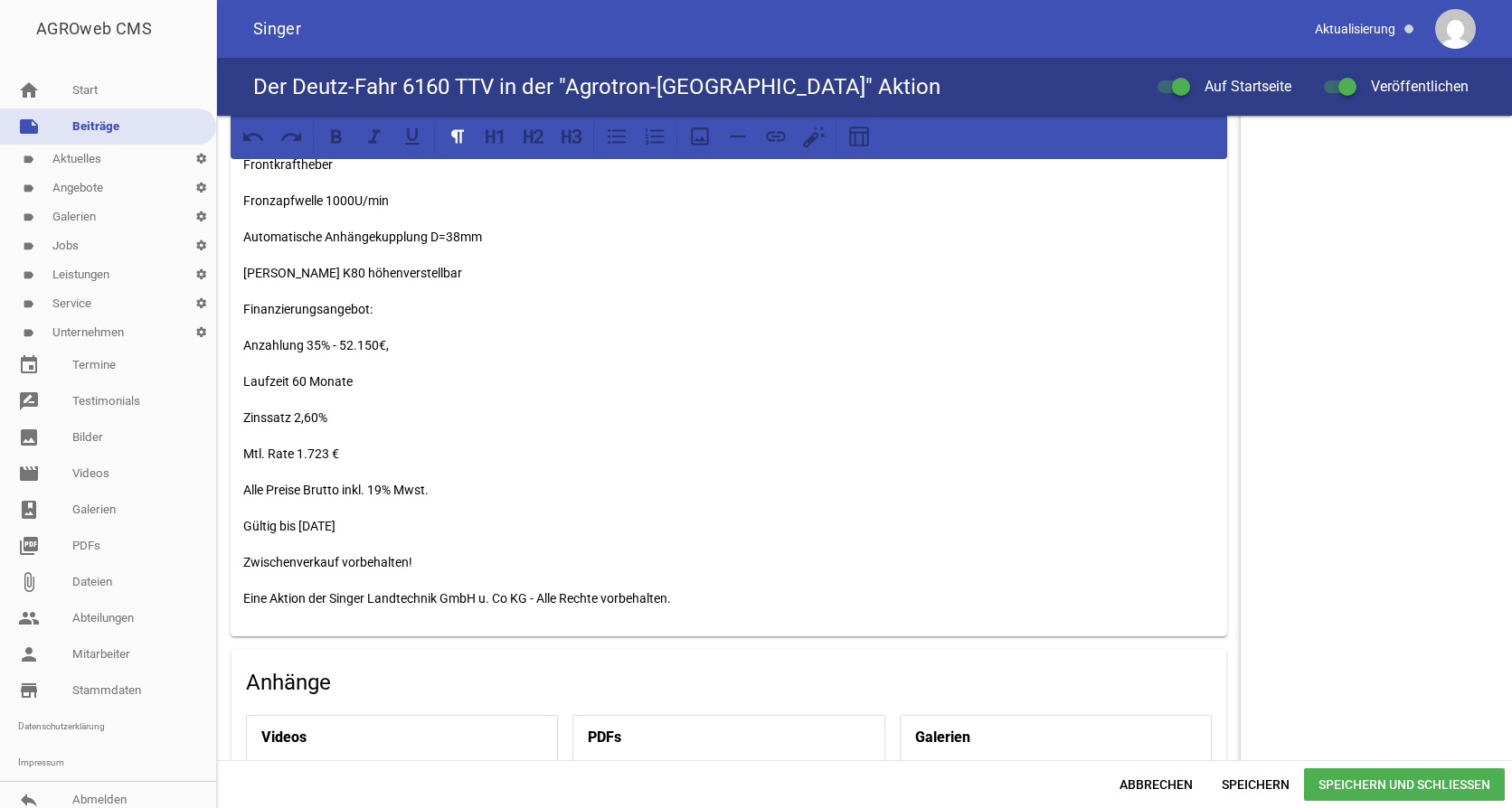
drag, startPoint x: 462, startPoint y: 282, endPoint x: 313, endPoint y: 229, distance: 158.4
click at [418, 276] on p "[PERSON_NAME] K80 höhenverstellbar" at bounding box center [728, 273] width 971 height 22
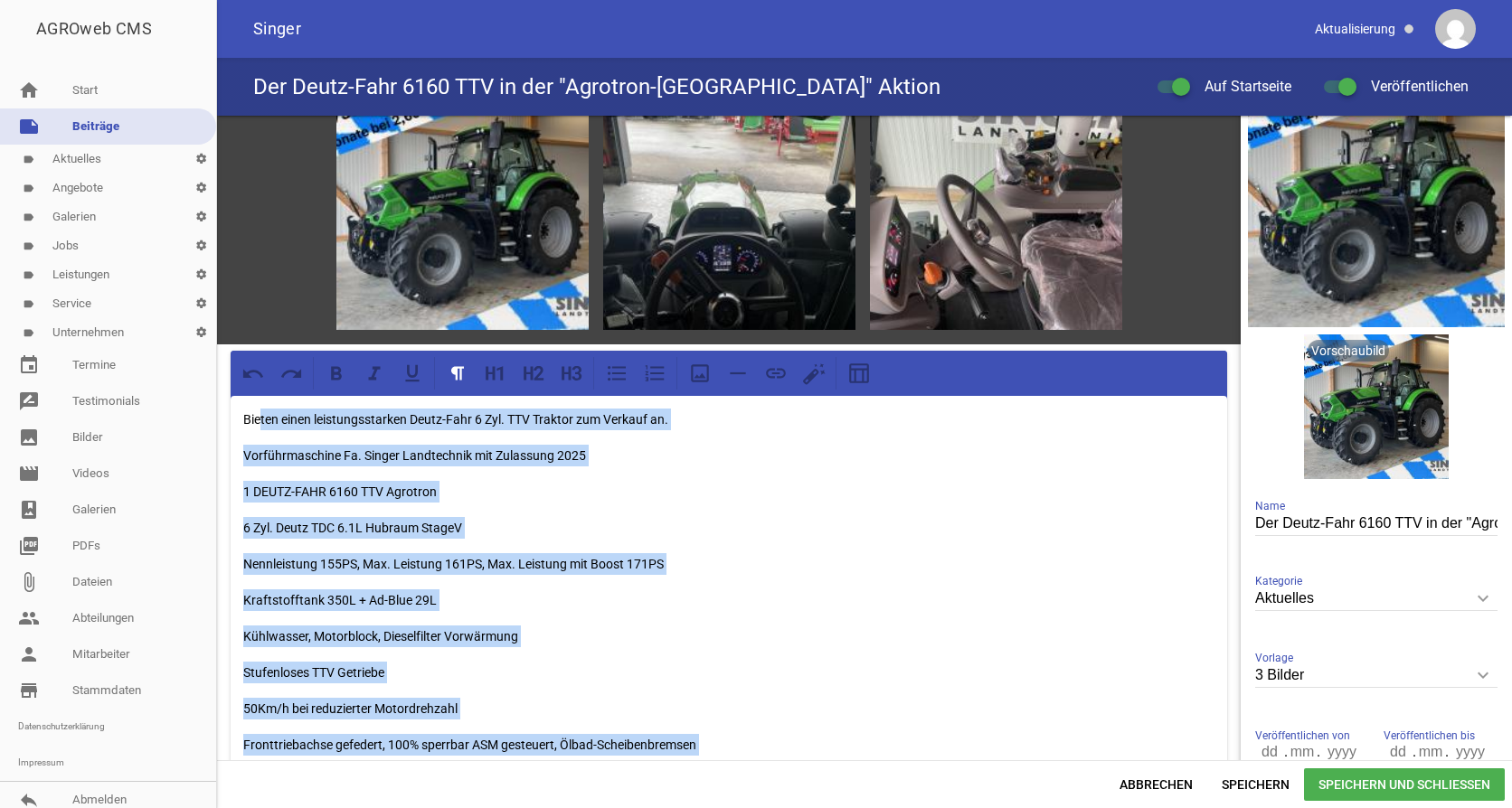
scroll to position [0, 0]
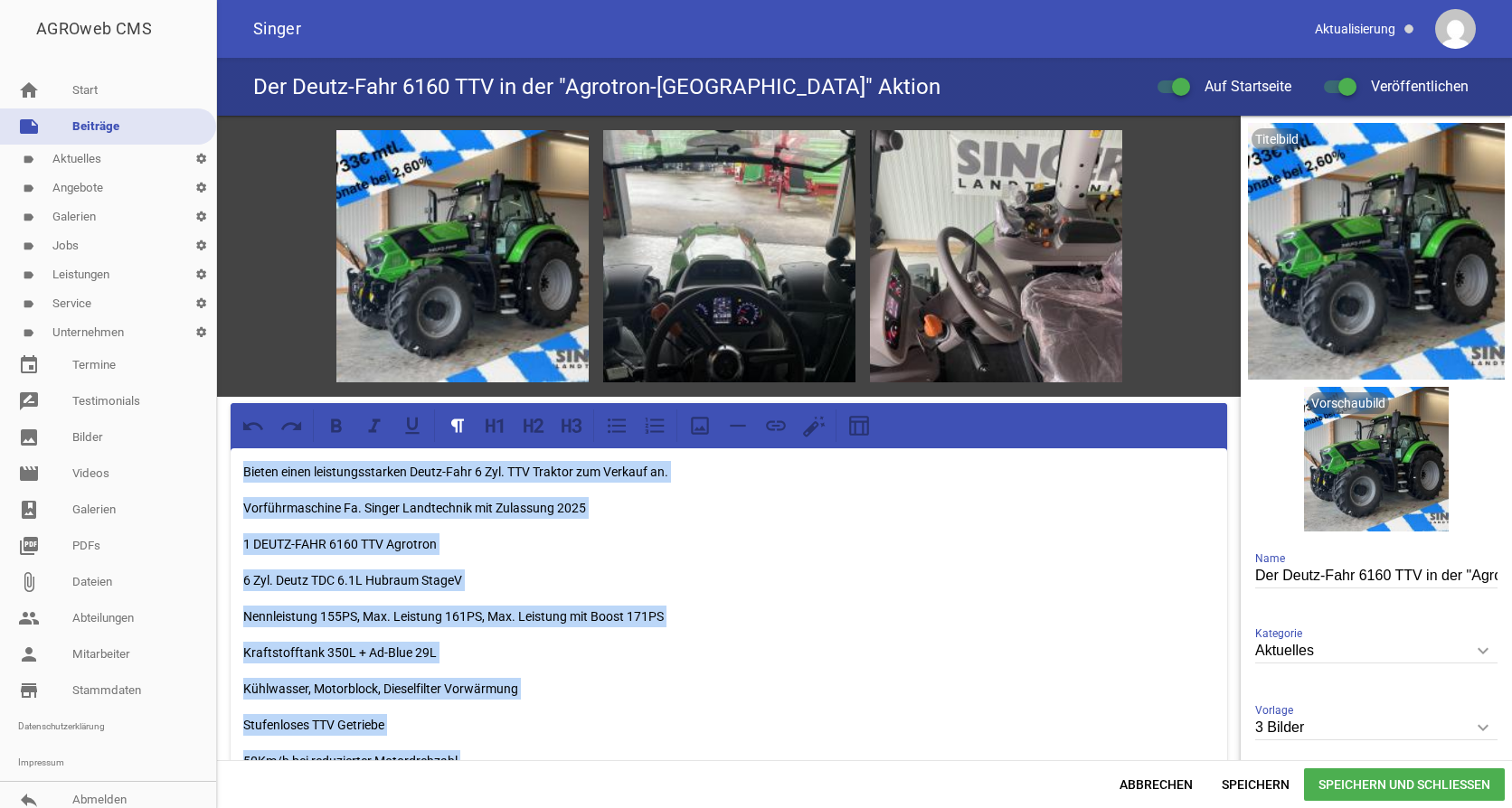
drag, startPoint x: 426, startPoint y: 270, endPoint x: 240, endPoint y: 468, distance: 271.8
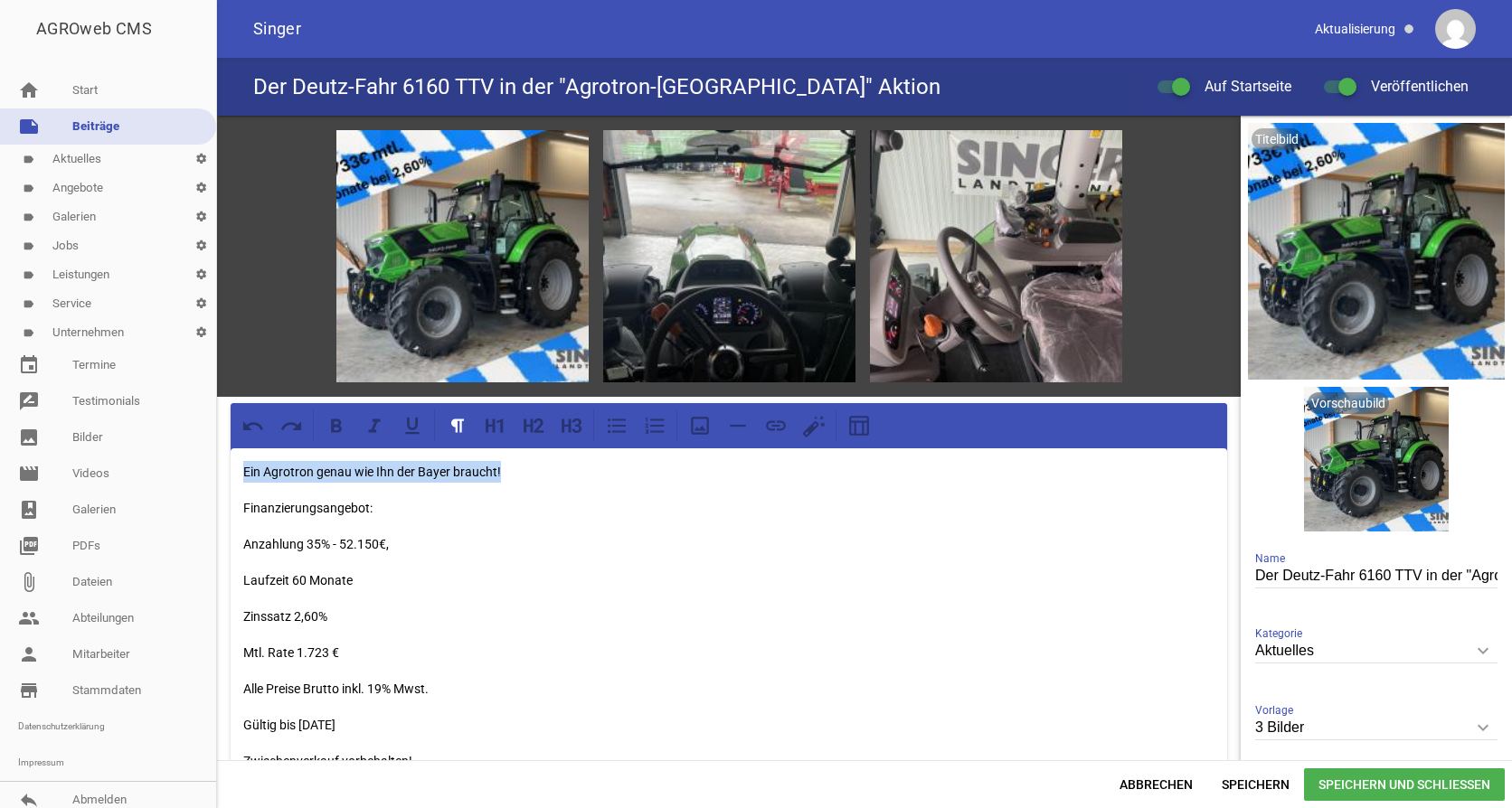
drag, startPoint x: 507, startPoint y: 472, endPoint x: 242, endPoint y: 472, distance: 264.9
click at [242, 472] on div "Ein Agrotron genau wie Ihn der Bayer braucht! Finanzierungsangebot: Anzahlung 3…" at bounding box center [729, 641] width 996 height 387
click at [338, 428] on icon at bounding box center [337, 426] width 24 height 24
click at [568, 422] on icon at bounding box center [572, 426] width 24 height 24
click at [654, 486] on h3 "Ein Agrotron genau wie Ihn der Bayer braucht!" at bounding box center [728, 479] width 971 height 29
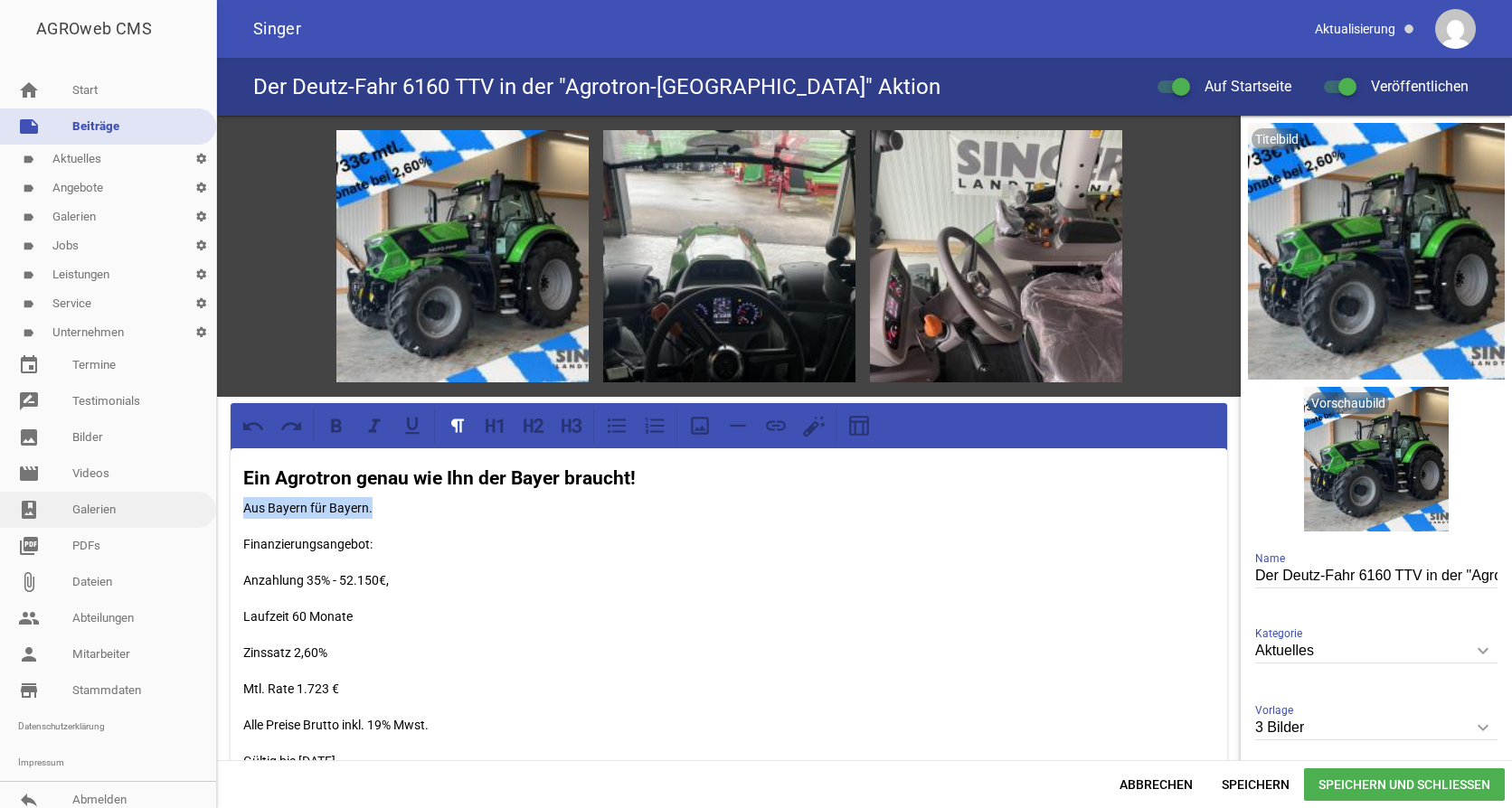
drag, startPoint x: 375, startPoint y: 512, endPoint x: 191, endPoint y: 510, distance: 184.5
click at [191, 510] on div "AGROweb CMS home Start note Beiträge label Aktuelles settings label Angebote se…" at bounding box center [756, 404] width 1512 height 808
click at [335, 427] on icon at bounding box center [337, 426] width 24 height 24
click at [392, 503] on p "Aus Bayern für Bayern." at bounding box center [728, 508] width 971 height 22
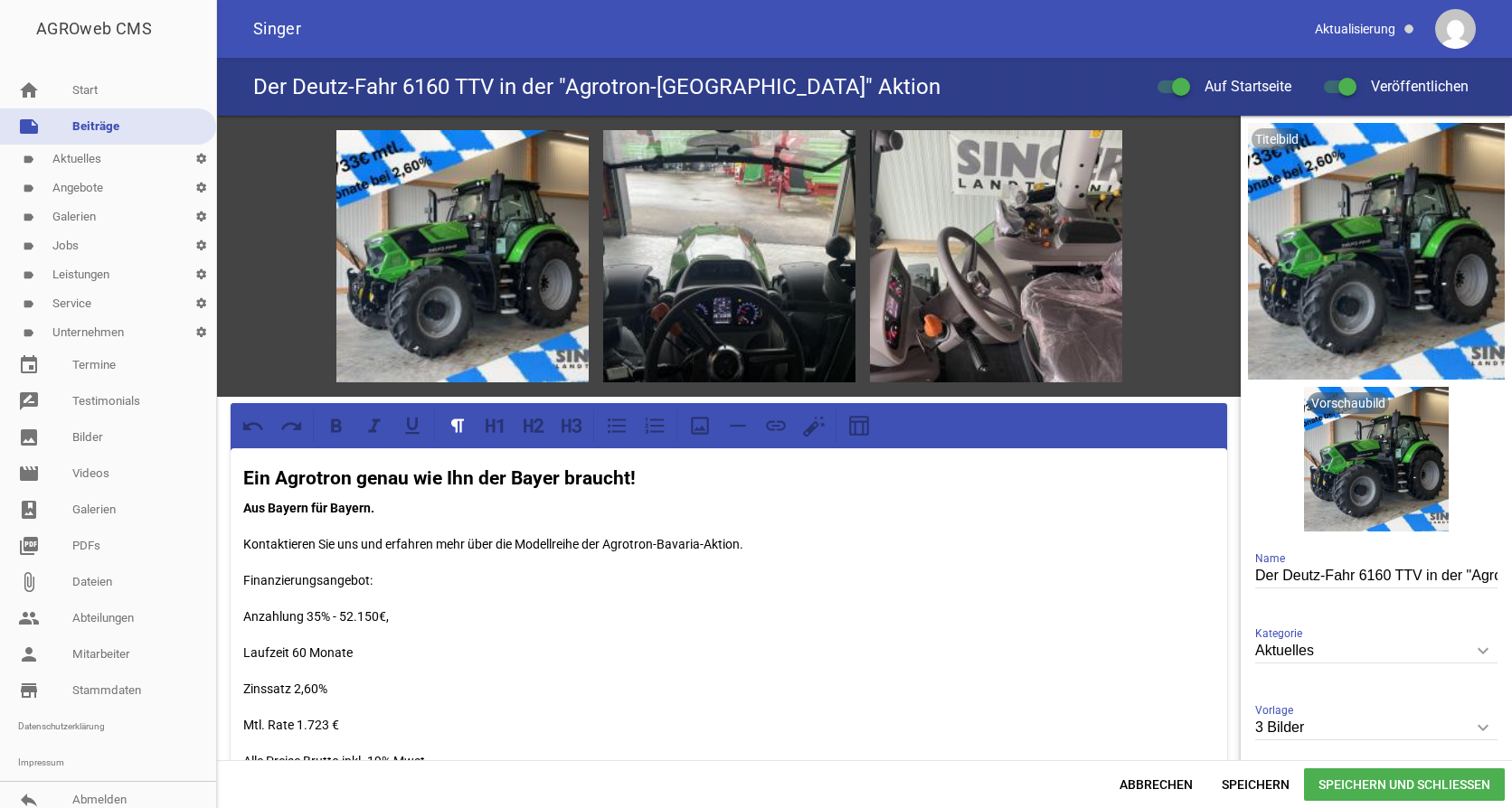
click at [606, 540] on p "Kontaktieren Sie uns und erfahren mehr über die Modellreihe der Agrotron-Bavari…" at bounding box center [728, 544] width 971 height 22
click at [743, 541] on p "Kontaktieren Sie uns und erfahren mehr über die Modellreihe der "Agrotron-Bavar…" at bounding box center [728, 544] width 971 height 22
drag, startPoint x: 744, startPoint y: 540, endPoint x: 609, endPoint y: 543, distance: 135.7
click at [609, 543] on p "Kontaktieren Sie uns und erfahren mehr über die Modellreihe der "Agrotron-Bavar…" at bounding box center [728, 544] width 971 height 22
click at [341, 431] on icon at bounding box center [337, 426] width 24 height 24
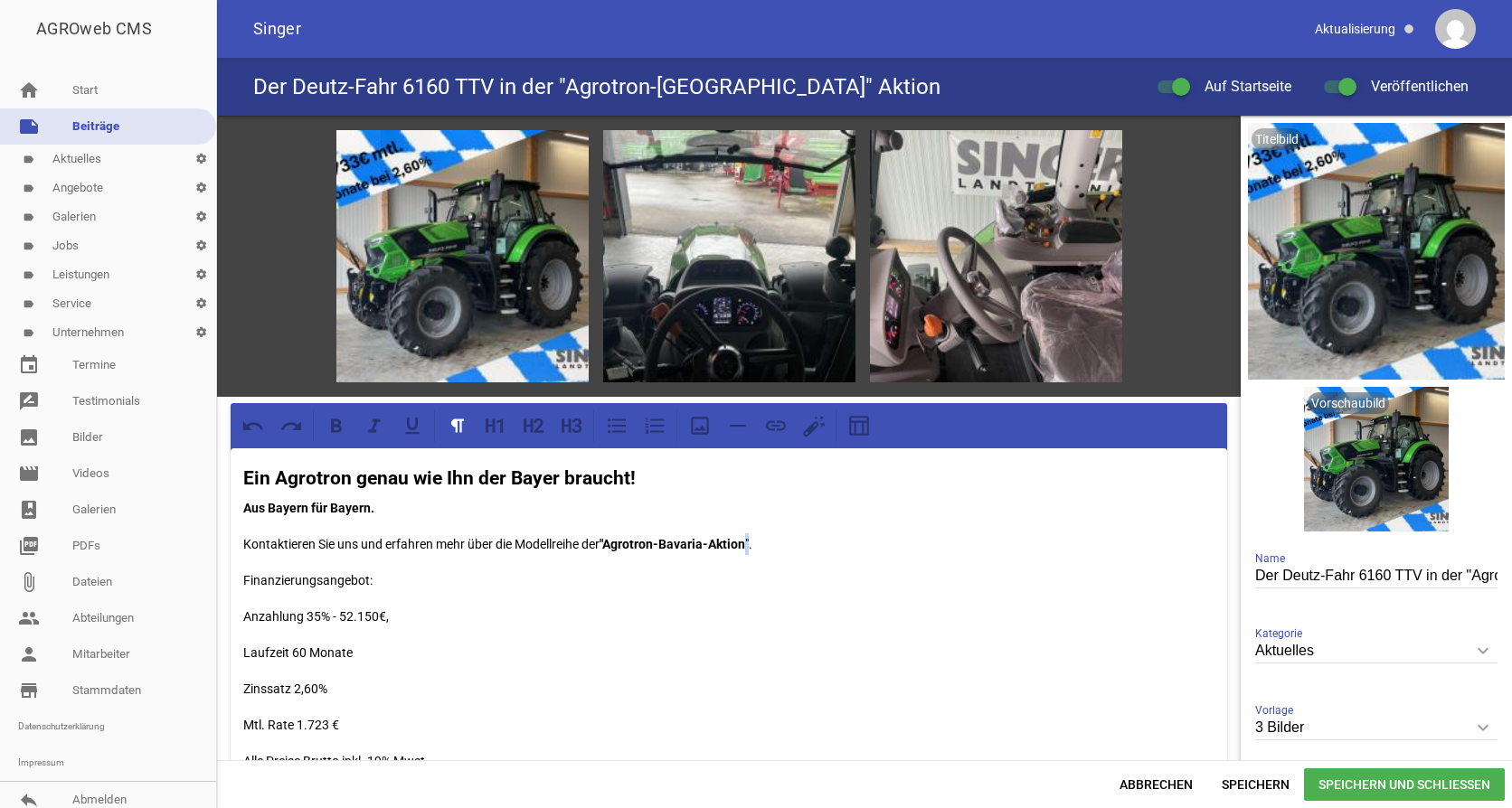
click at [750, 540] on p "Kontaktieren Sie uns und erfahren mehr über die Modellreihe der "Agrotron-Bavar…" at bounding box center [728, 544] width 971 height 22
click at [335, 430] on icon at bounding box center [336, 426] width 11 height 14
click at [396, 575] on p "Finanzierungsangebot:" at bounding box center [728, 581] width 971 height 22
click at [639, 501] on p "Aus Bayern für Bayern." at bounding box center [728, 508] width 971 height 22
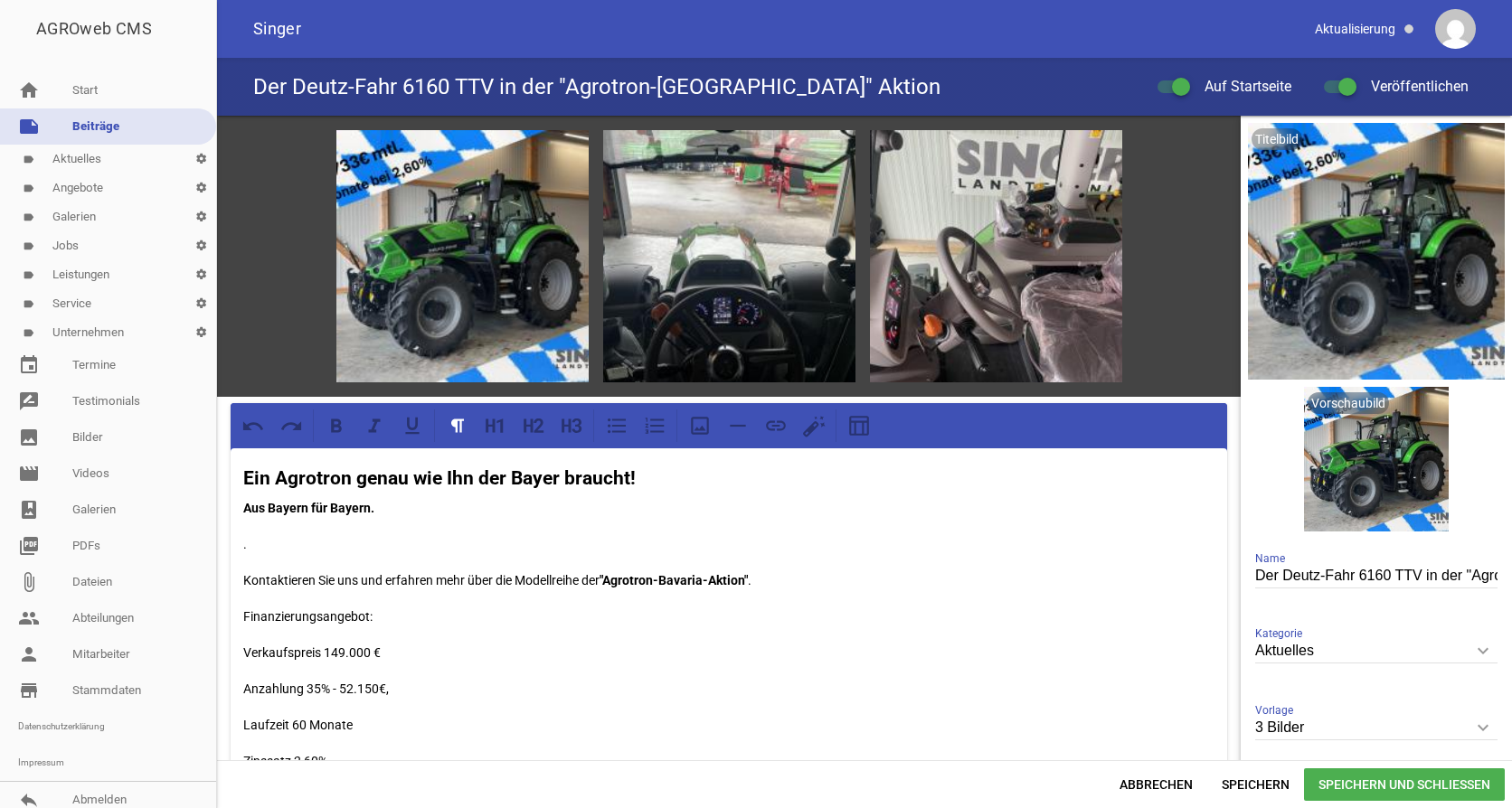
click at [785, 584] on p "Kontaktieren Sie uns und erfahren mehr über die Modellreihe der "Agrotron-Bavar…" at bounding box center [728, 581] width 971 height 22
click at [1378, 790] on span "Speichern und Schließen" at bounding box center [1404, 785] width 201 height 33
